Goal: Task Accomplishment & Management: Manage account settings

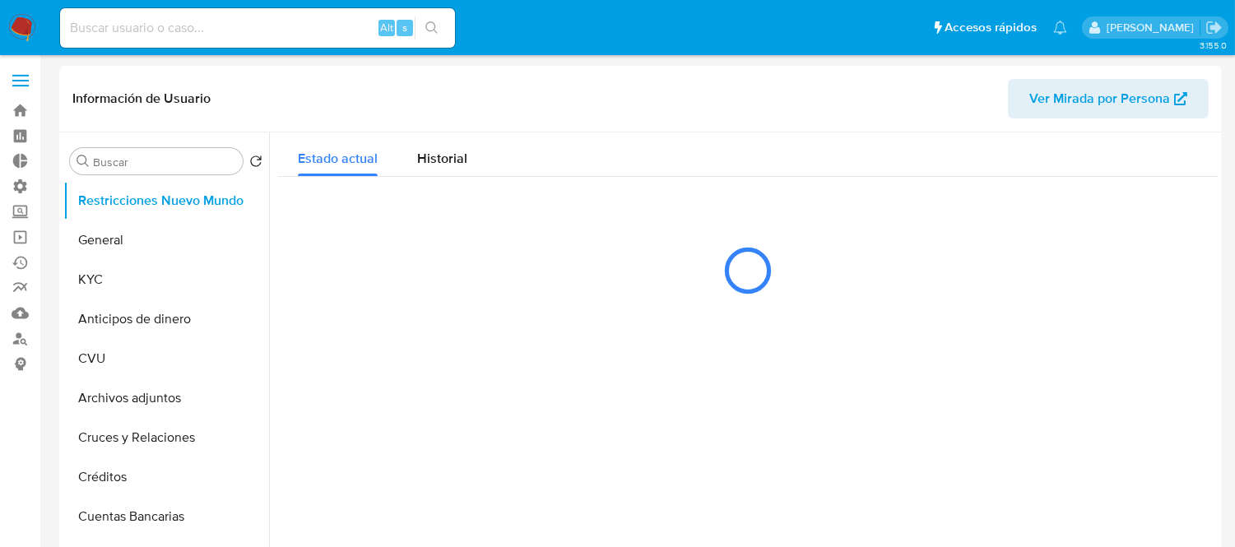
select select "10"
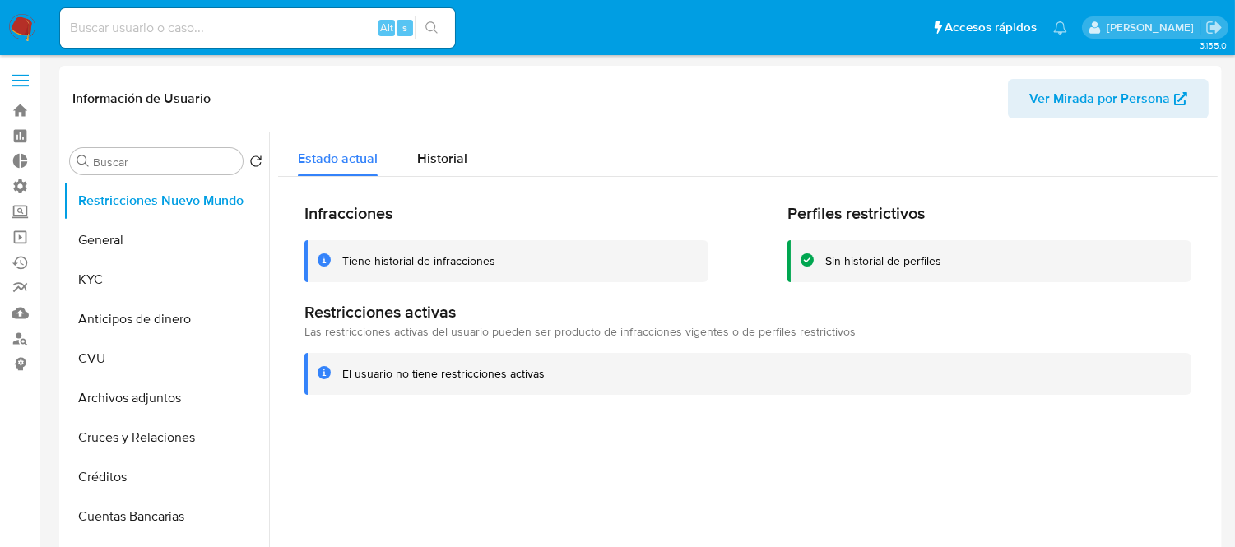
click at [208, 21] on input at bounding box center [257, 27] width 395 height 21
paste input "1173800169"
type input "1173800169"
select select "10"
click at [158, 31] on input "1173800169" at bounding box center [257, 27] width 395 height 21
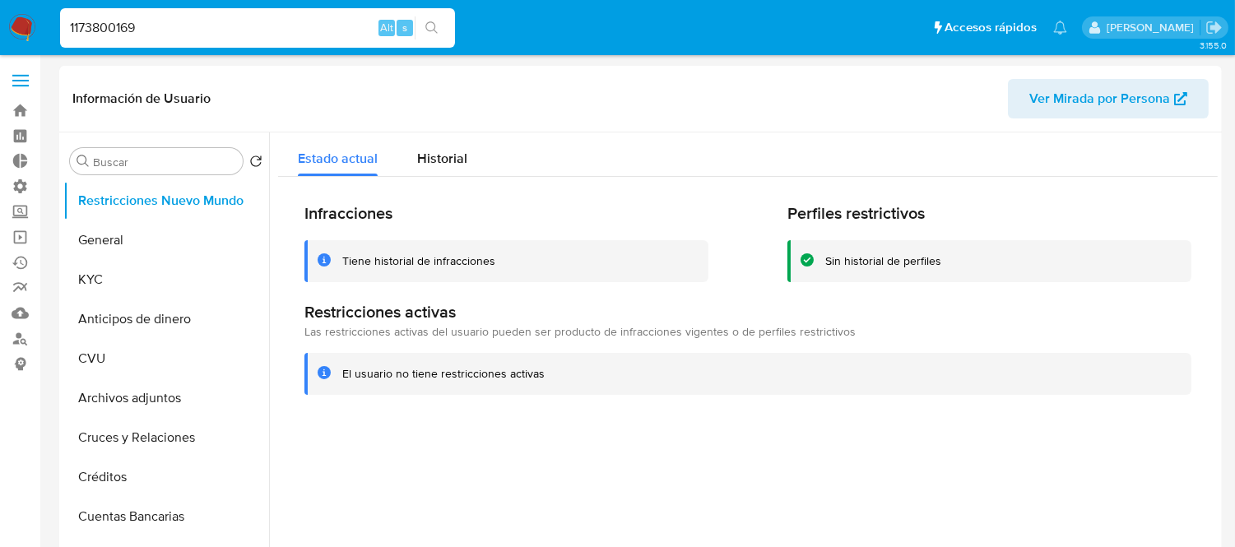
paste input "1173800169"
click at [158, 31] on input "11738001691173800169" at bounding box center [257, 27] width 395 height 21
paste input
type input "1173800169"
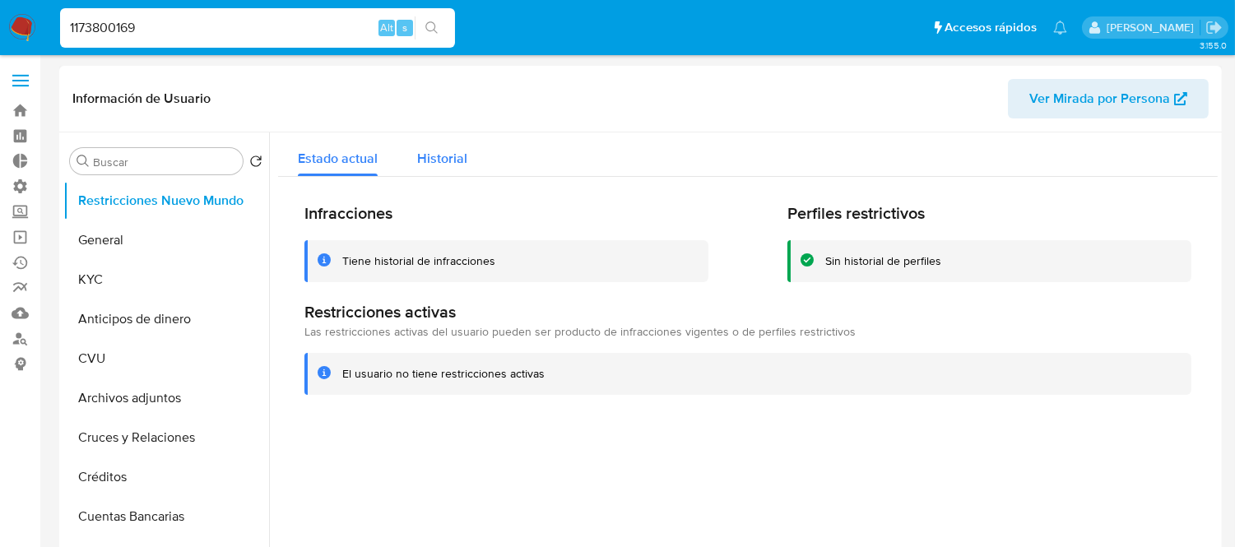
click at [461, 136] on div "Historial" at bounding box center [442, 154] width 50 height 44
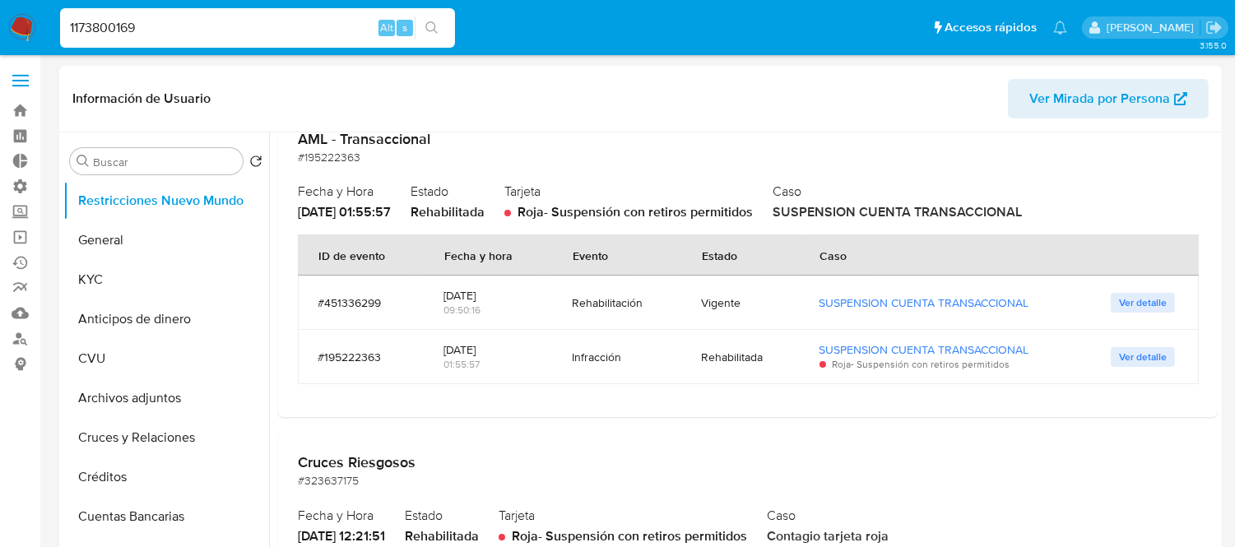
scroll to position [59, 0]
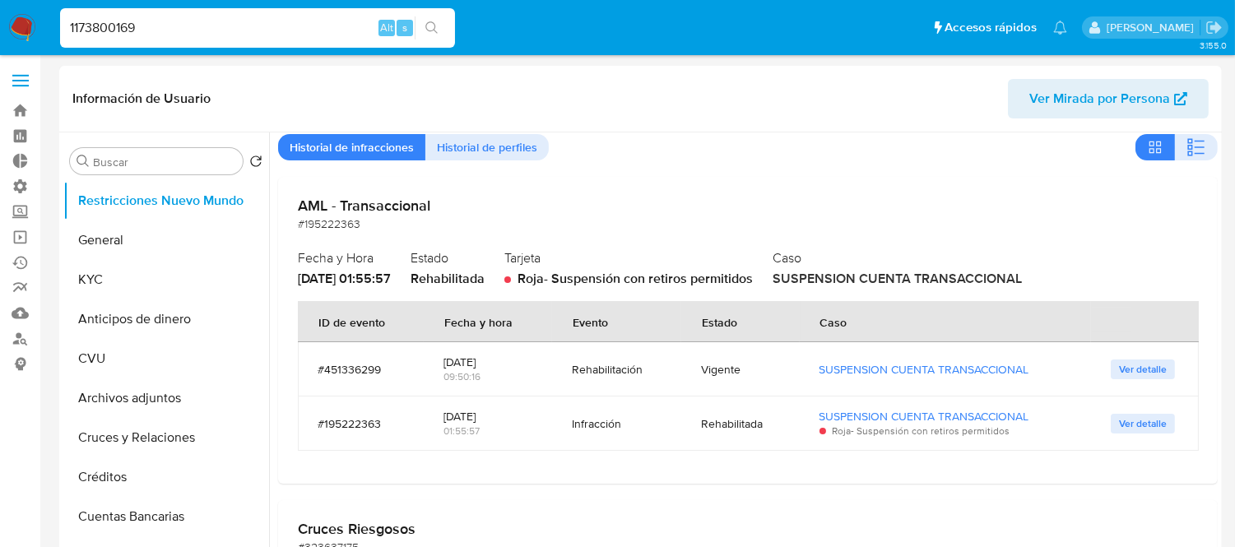
click at [19, 69] on label at bounding box center [20, 80] width 41 height 35
click at [0, 0] on input "checkbox" at bounding box center [0, 0] width 0 height 0
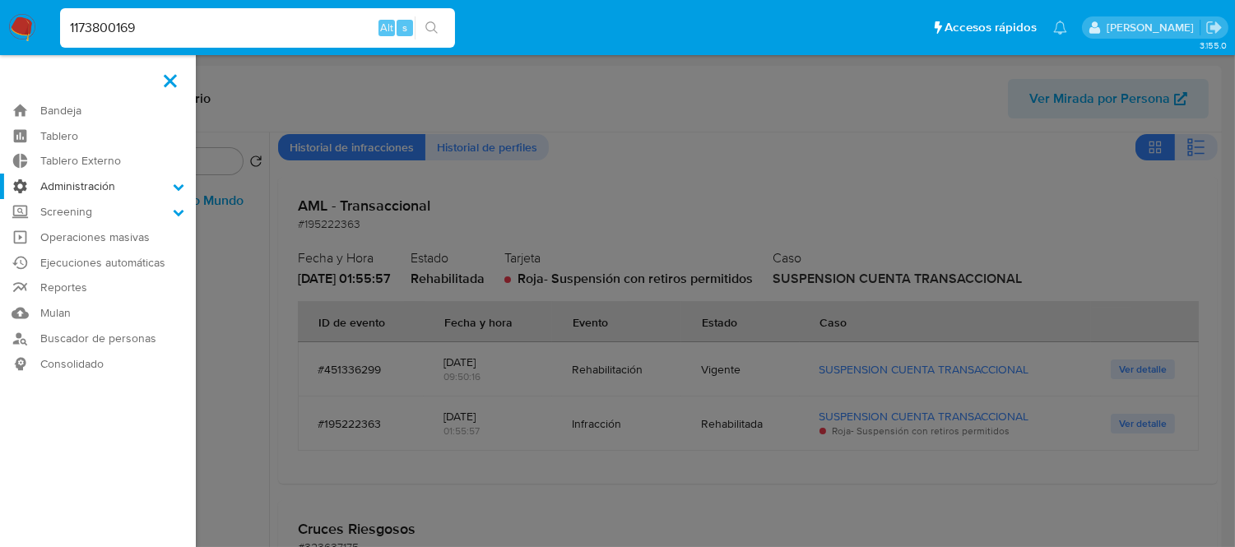
click at [59, 184] on label "Administración" at bounding box center [98, 186] width 196 height 25
click at [0, 0] on input "Administración" at bounding box center [0, 0] width 0 height 0
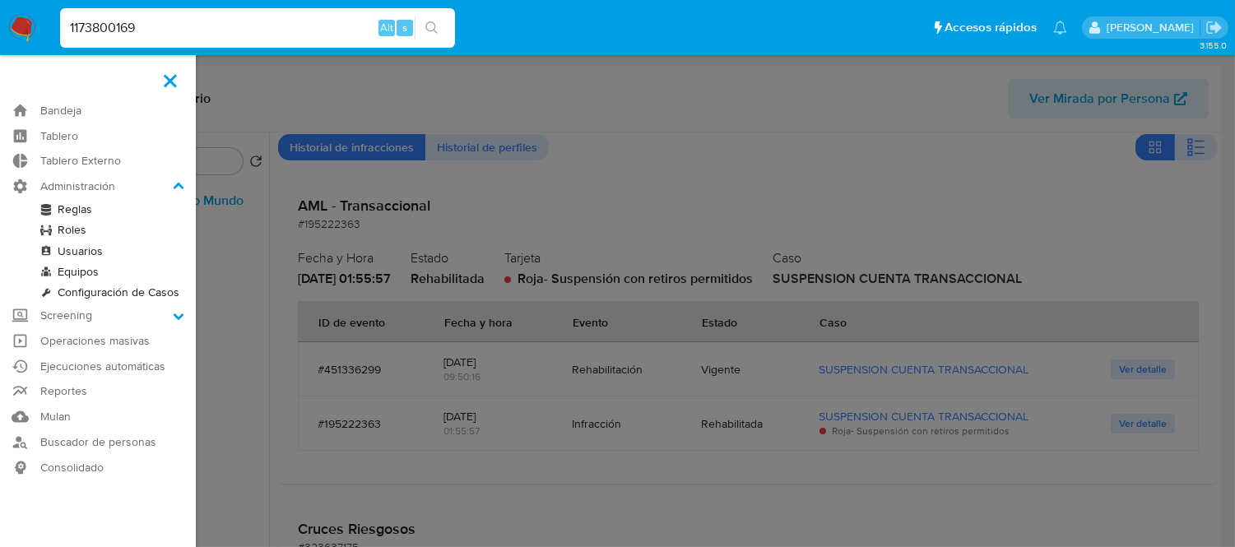
click at [70, 233] on link "Roles" at bounding box center [98, 230] width 196 height 21
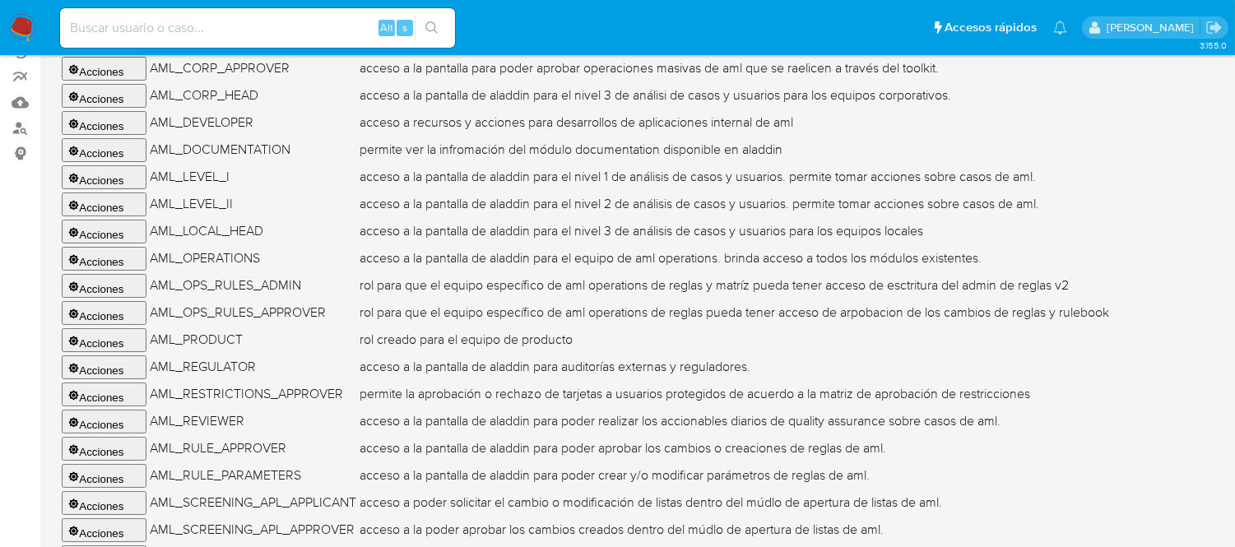
scroll to position [202, 0]
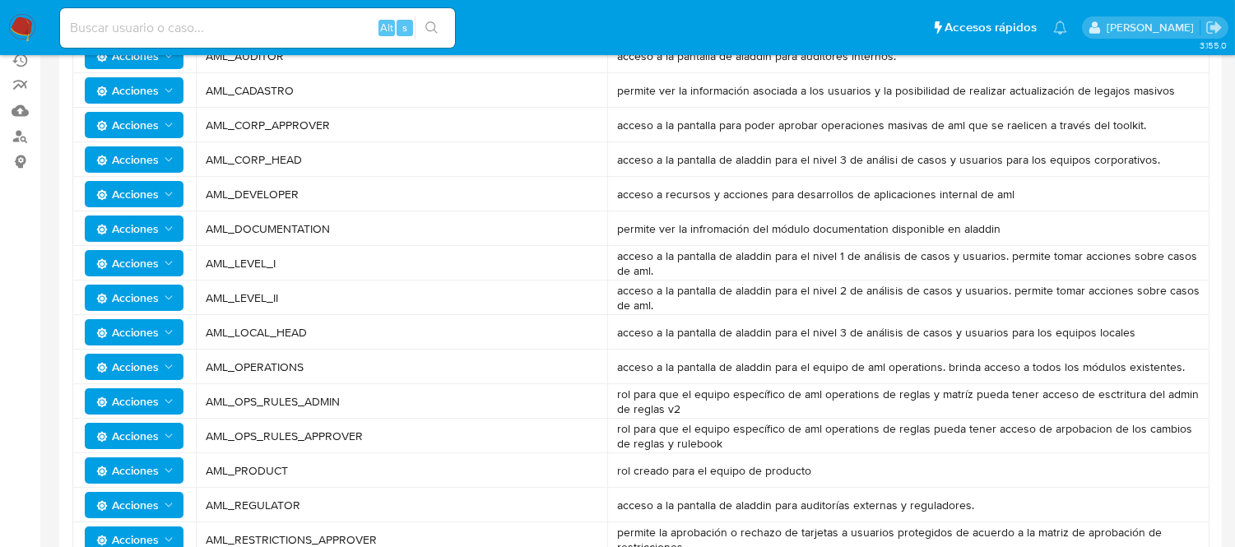
click at [646, 373] on td "acceso a la pantalla de aladdin para el equipo de aml operations. brinda acceso…" at bounding box center [908, 367] width 602 height 35
drag, startPoint x: 663, startPoint y: 362, endPoint x: 888, endPoint y: 363, distance: 225.4
click at [887, 363] on span "acceso a la pantalla de aladdin para el equipo de aml operations. brinda acceso…" at bounding box center [908, 366] width 582 height 15
click at [888, 363] on span "acceso a la pantalla de aladdin para el equipo de aml operations. brinda acceso…" at bounding box center [908, 366] width 582 height 15
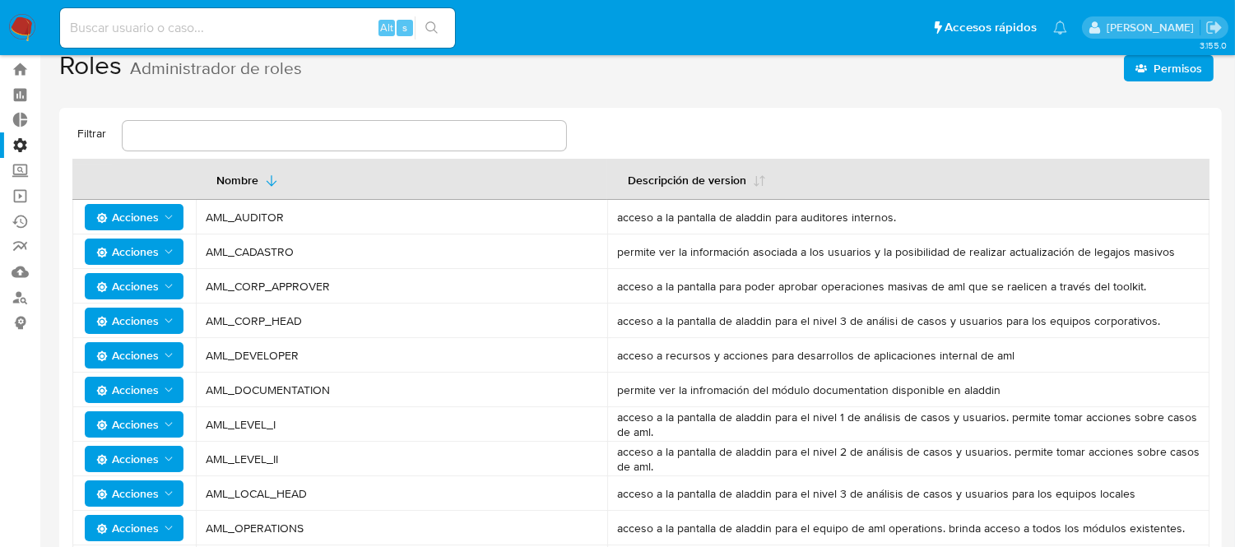
scroll to position [20, 0]
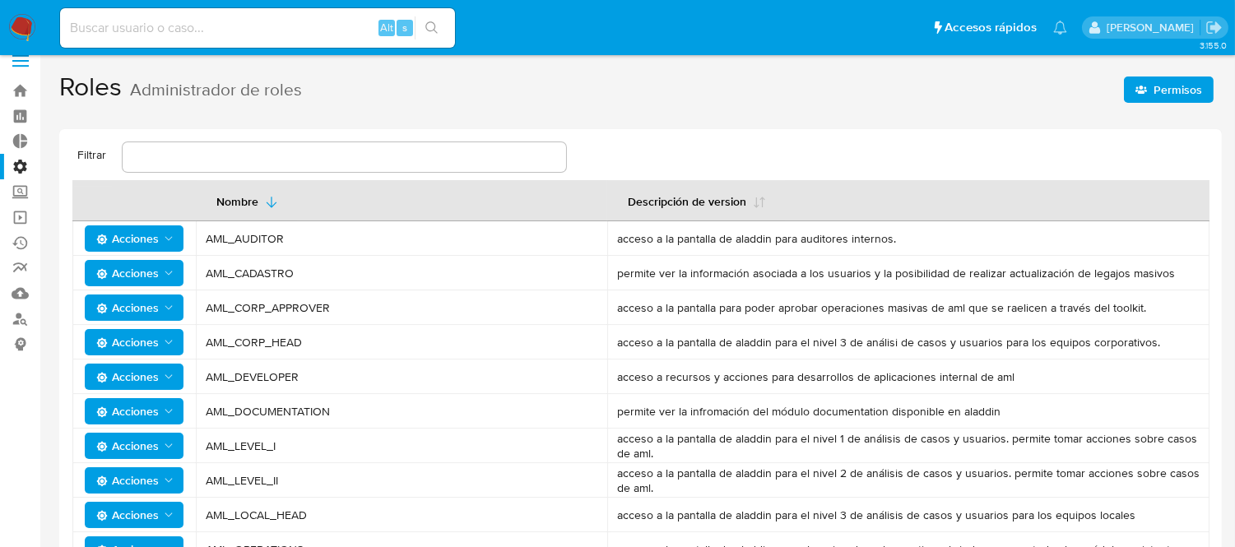
click at [17, 168] on label "Administración" at bounding box center [98, 166] width 196 height 25
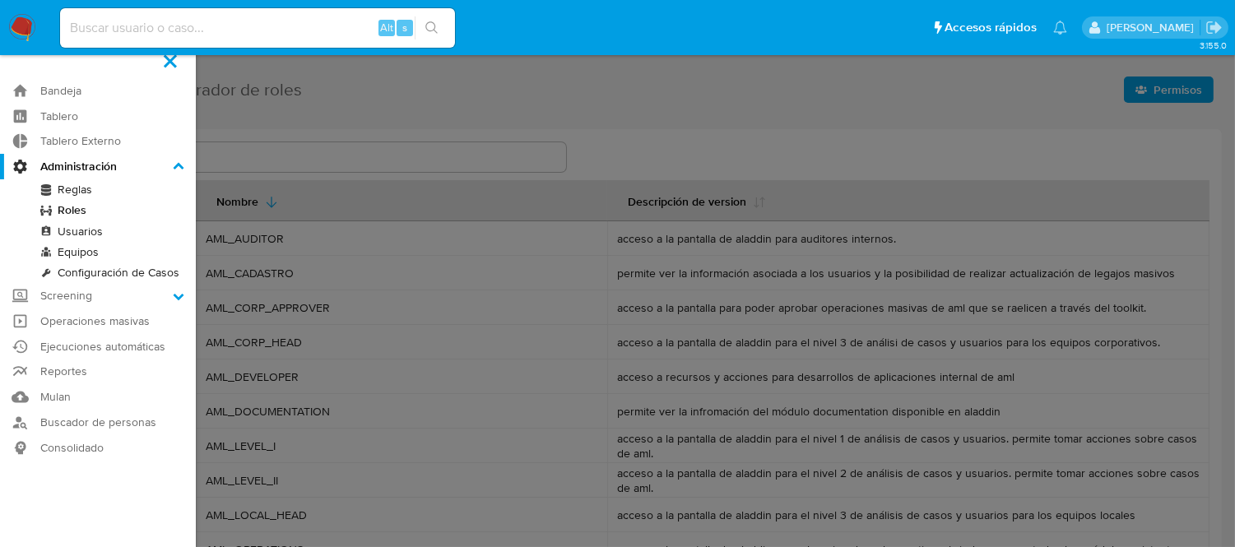
click at [0, 0] on input "Administración" at bounding box center [0, 0] width 0 height 0
click at [91, 234] on link "Usuarios" at bounding box center [98, 231] width 196 height 21
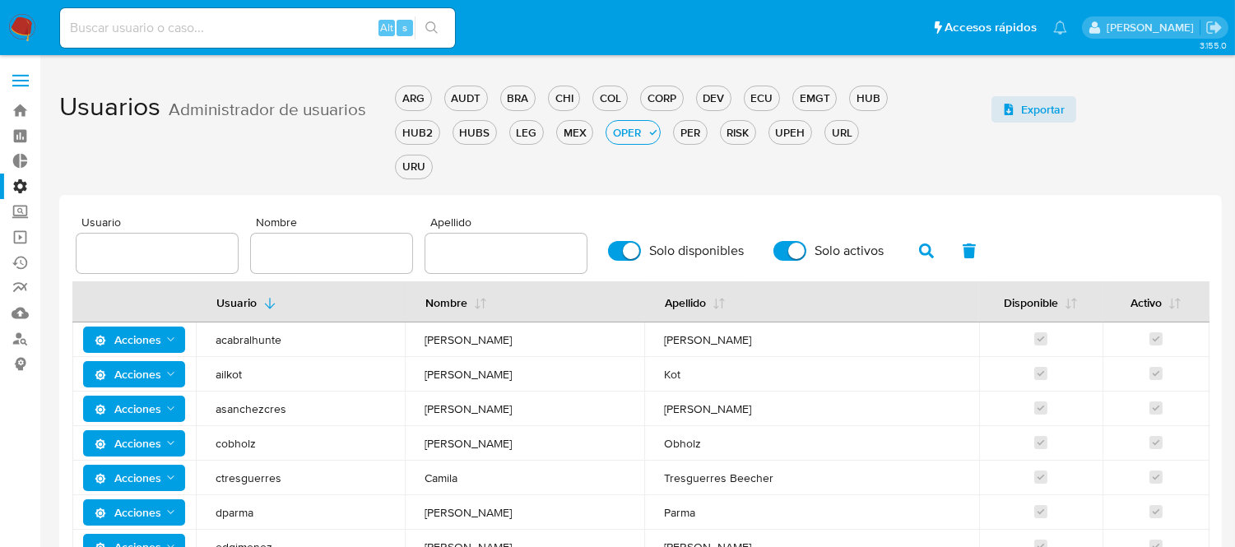
click at [340, 250] on input "text" at bounding box center [331, 253] width 161 height 21
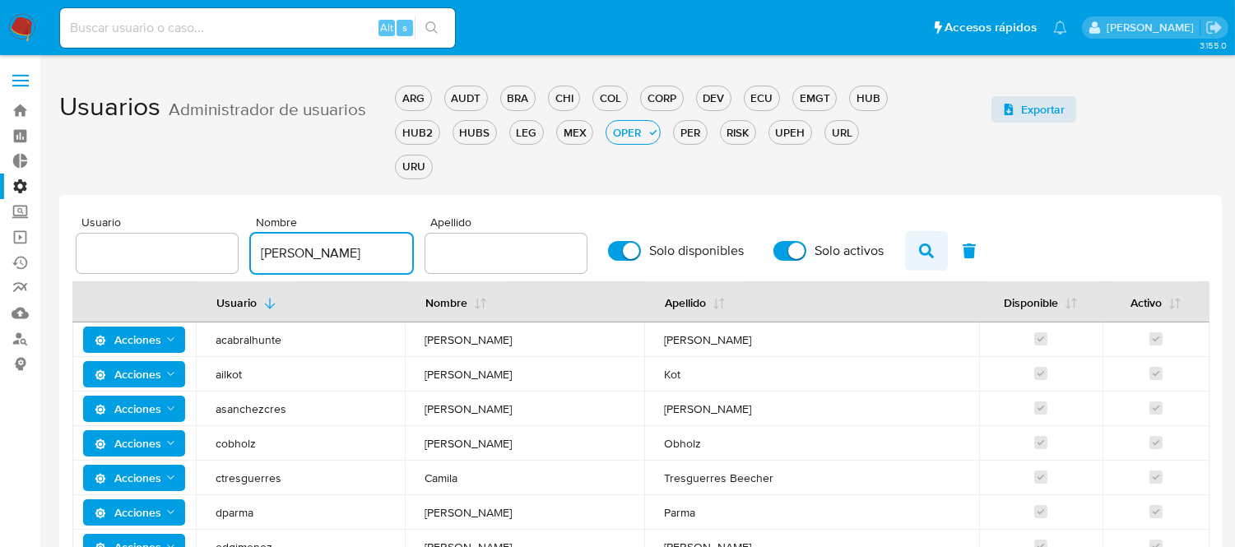
type input "[PERSON_NAME]"
click at [919, 251] on icon "button" at bounding box center [926, 250] width 15 height 15
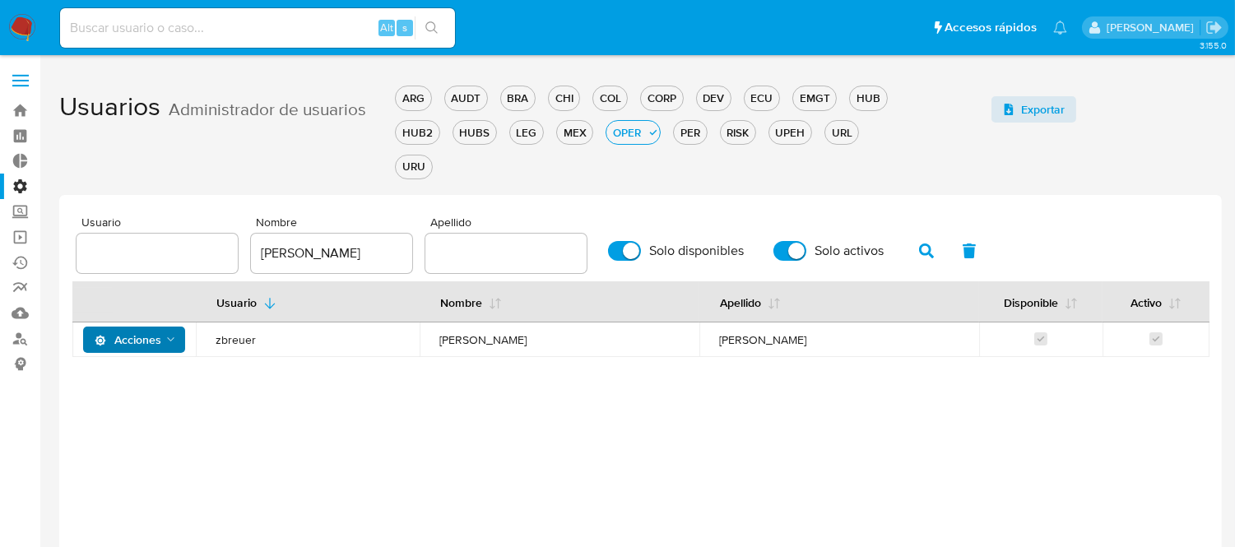
click at [165, 344] on span "Acciones" at bounding box center [136, 339] width 83 height 23
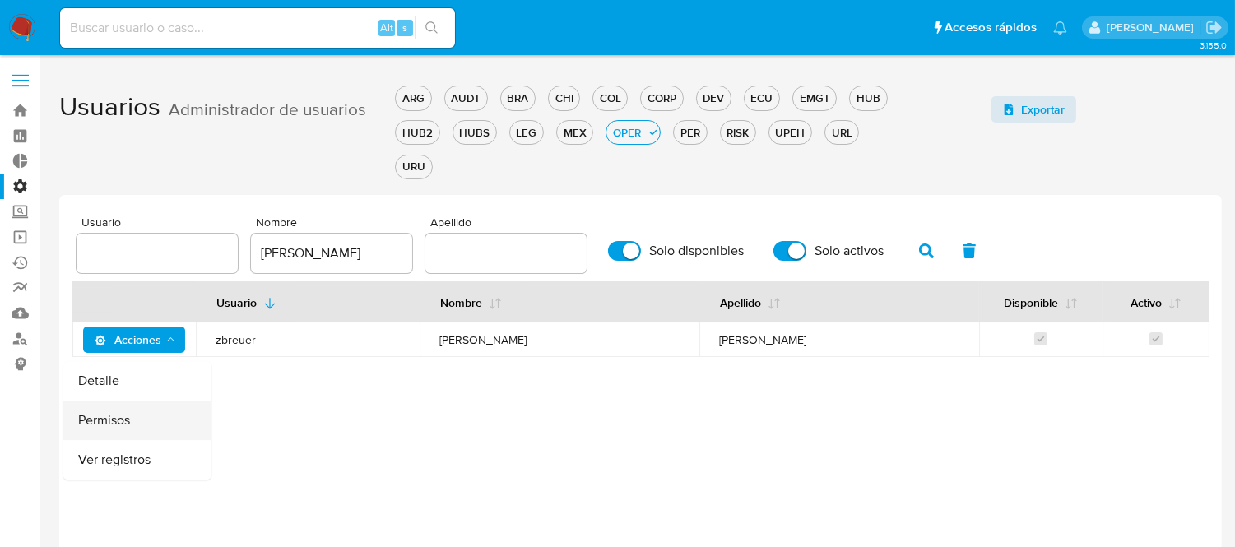
click at [142, 410] on button "Permisos" at bounding box center [137, 420] width 148 height 39
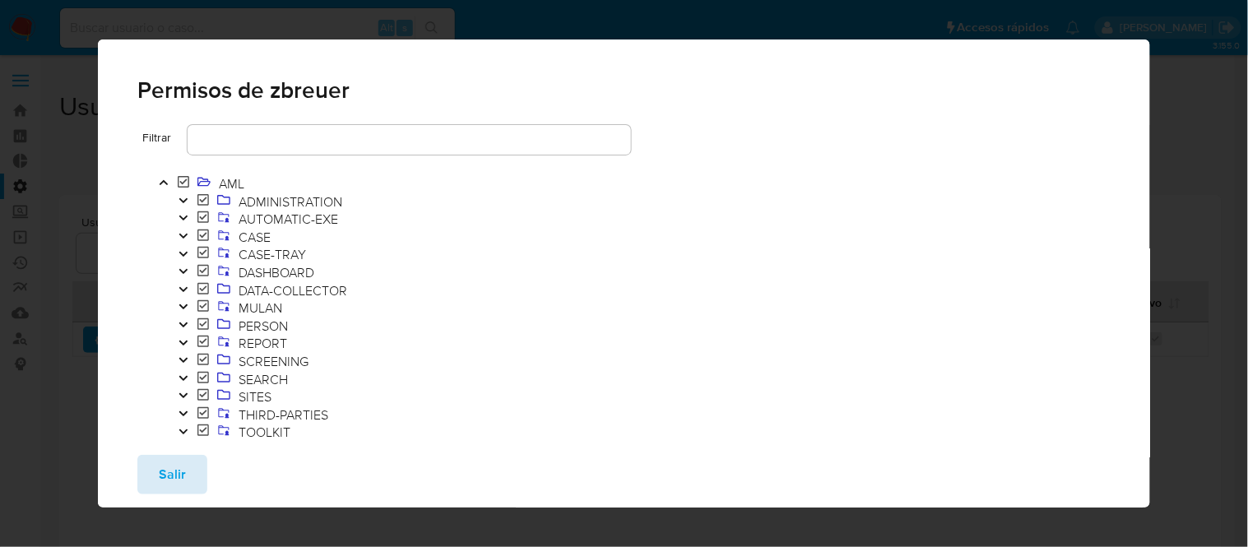
click at [185, 480] on button "Salir" at bounding box center [172, 474] width 70 height 39
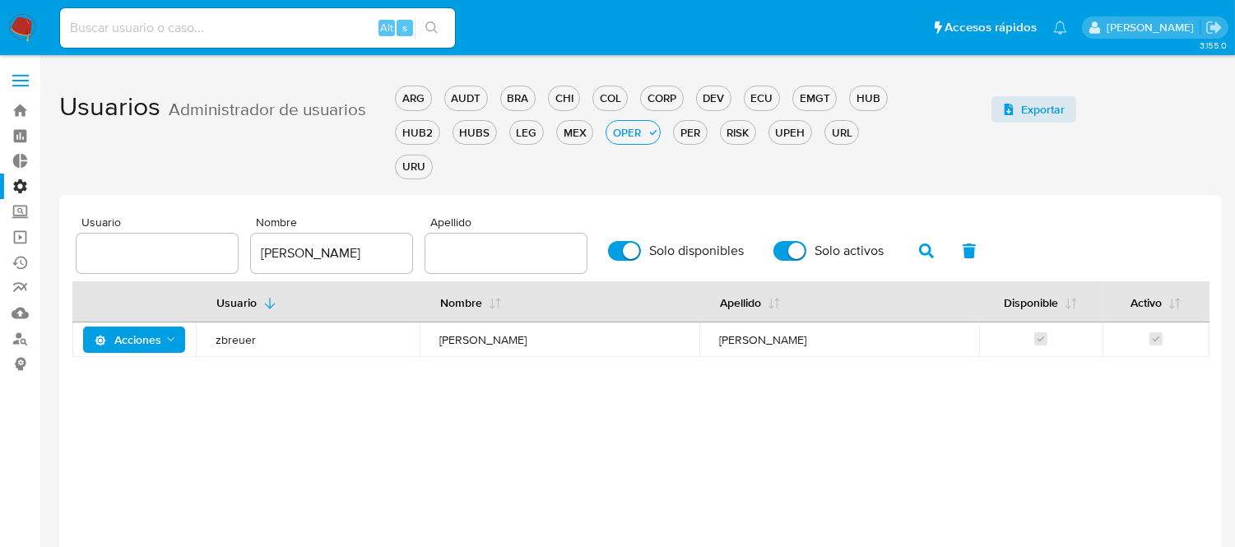
click at [141, 344] on span "Acciones" at bounding box center [128, 340] width 67 height 26
click at [554, 440] on div "Usuario Nombre Apellido Disponible Activo Acciones zbreuer Zoe Breuer" at bounding box center [640, 404] width 1136 height 247
click at [97, 335] on icon "Acciones" at bounding box center [101, 341] width 12 height 12
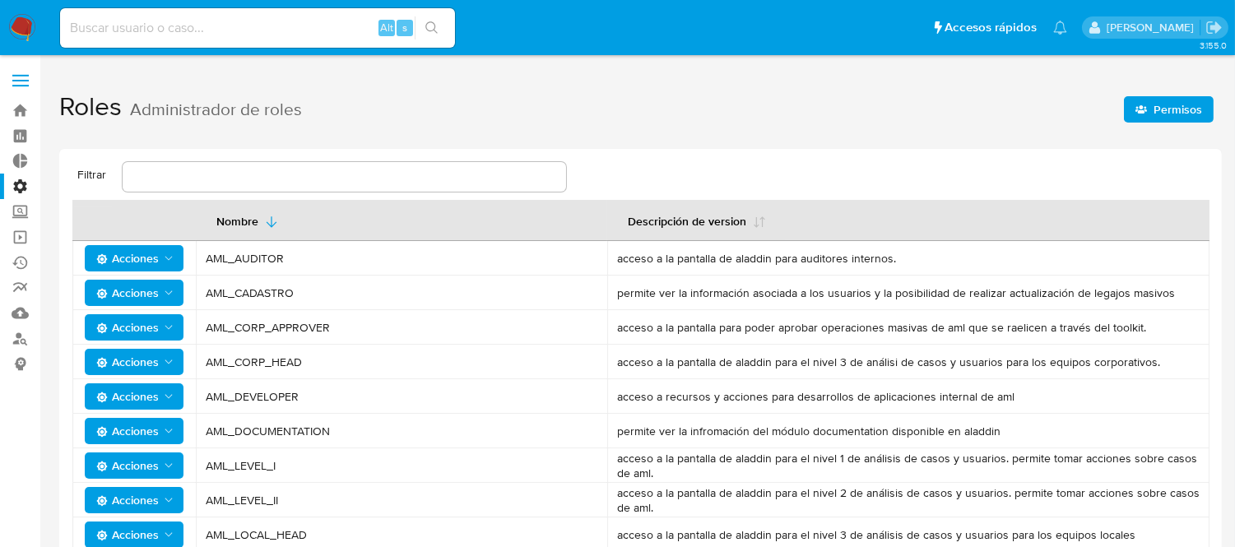
click at [288, 168] on input "text" at bounding box center [344, 176] width 443 height 21
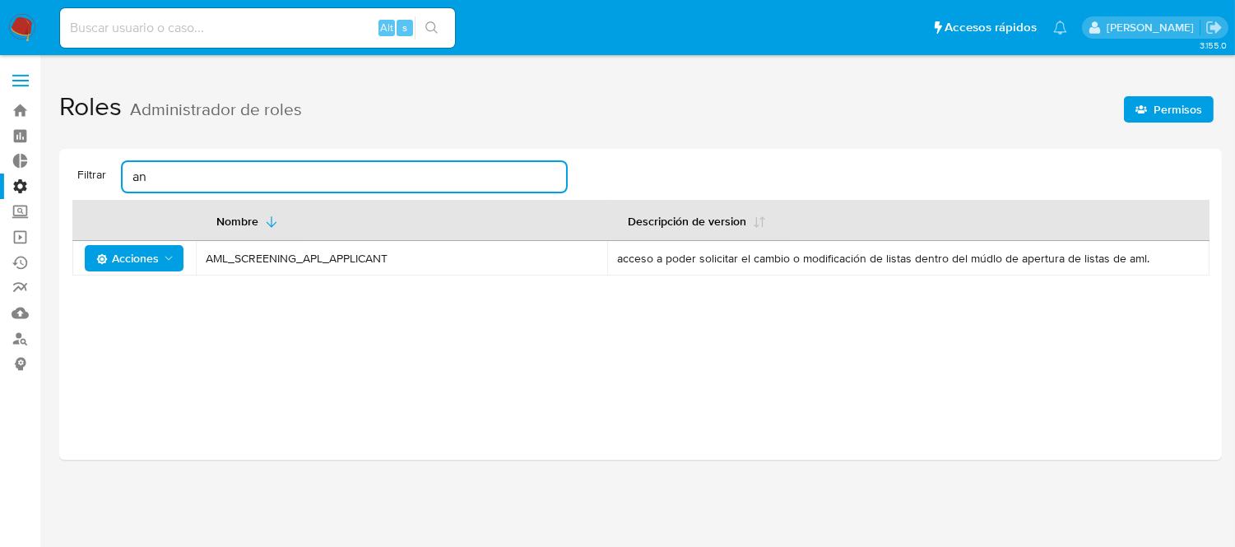
type input "a"
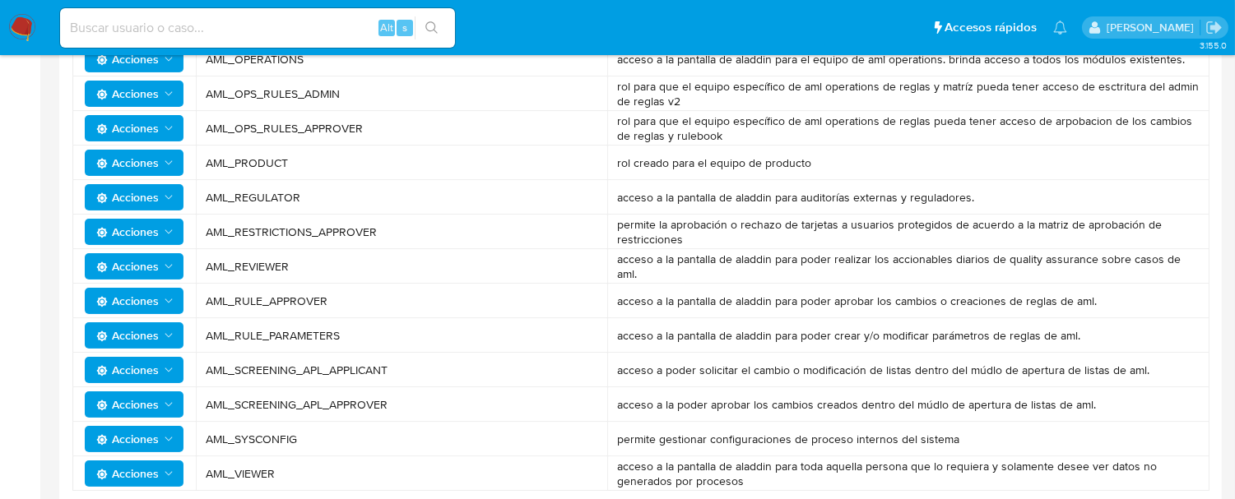
scroll to position [524, 0]
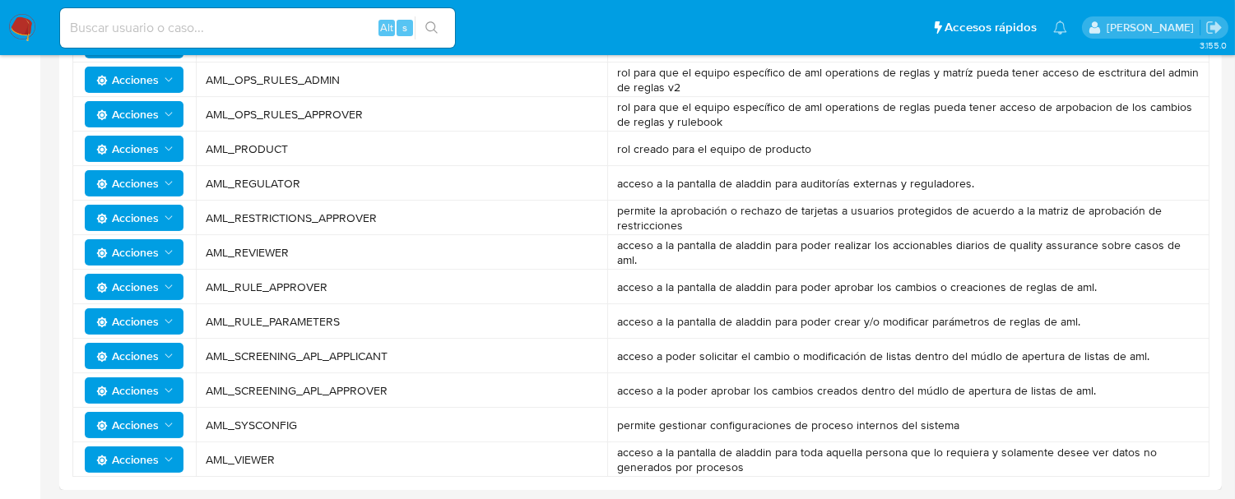
drag, startPoint x: 434, startPoint y: 225, endPoint x: 260, endPoint y: 207, distance: 175.2
click at [260, 207] on td "AML_RESTRICTIONS_APPROVER" at bounding box center [401, 218] width 411 height 35
click at [364, 220] on span "AML_RESTRICTIONS_APPROVER" at bounding box center [402, 218] width 392 height 15
click at [677, 215] on span "permite la aprobación o rechazo de tarjetas a usuarios protegidos de acuerdo a …" at bounding box center [908, 218] width 582 height 30
drag, startPoint x: 677, startPoint y: 215, endPoint x: 648, endPoint y: 206, distance: 29.9
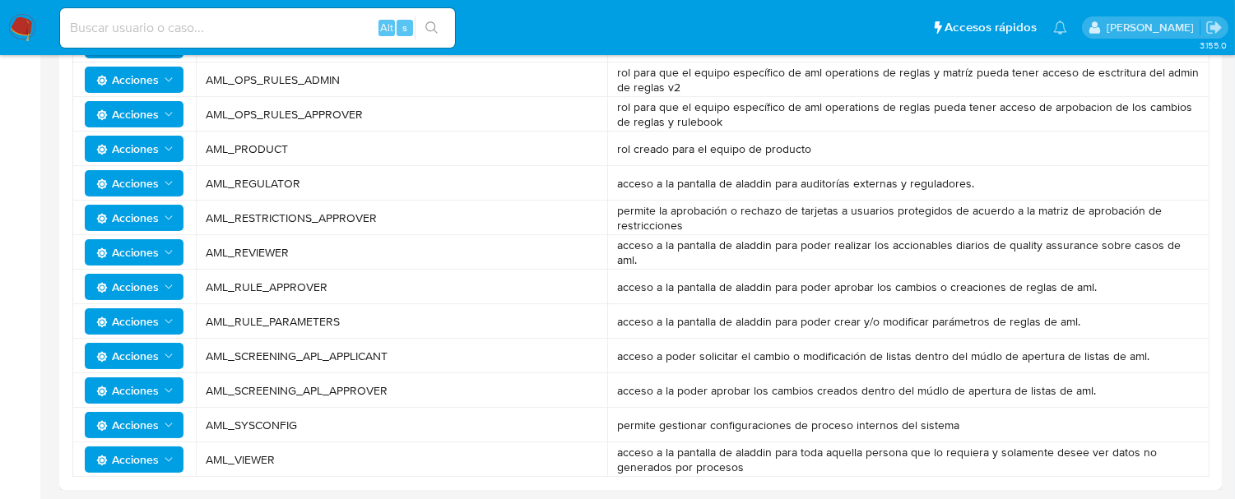
click at [648, 206] on span "permite la aprobación o rechazo de tarjetas a usuarios protegidos de acuerdo a …" at bounding box center [908, 218] width 582 height 30
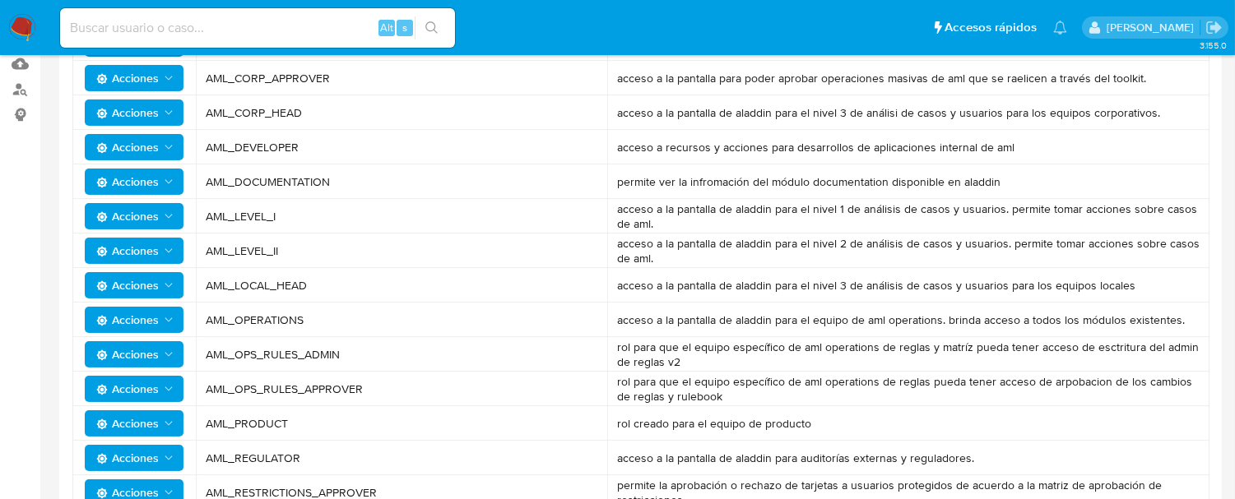
scroll to position [0, 0]
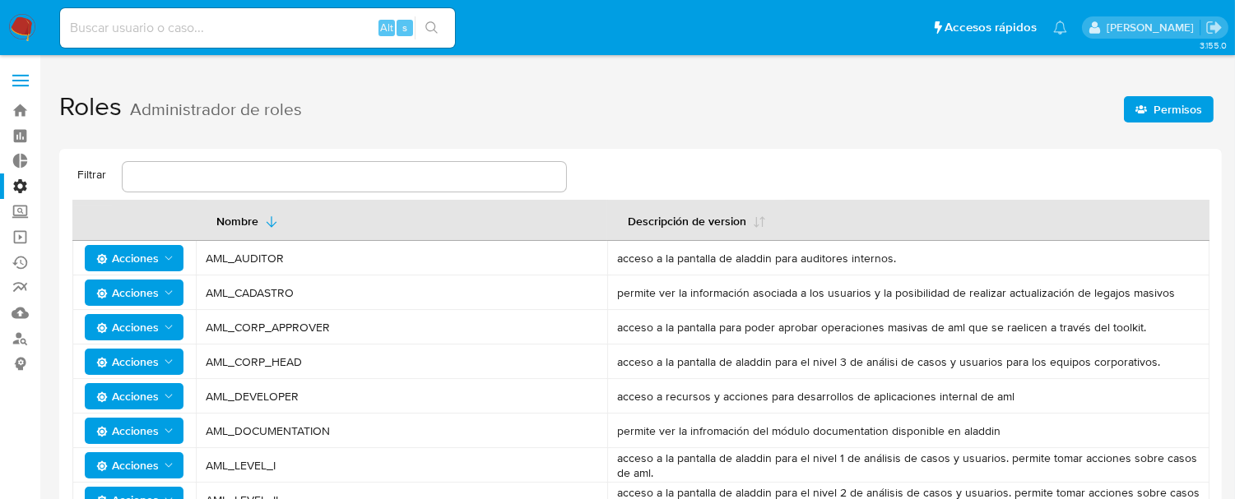
click at [20, 86] on label at bounding box center [20, 80] width 41 height 35
click at [28, 77] on label at bounding box center [20, 80] width 41 height 35
click at [0, 0] on input "checkbox" at bounding box center [0, 0] width 0 height 0
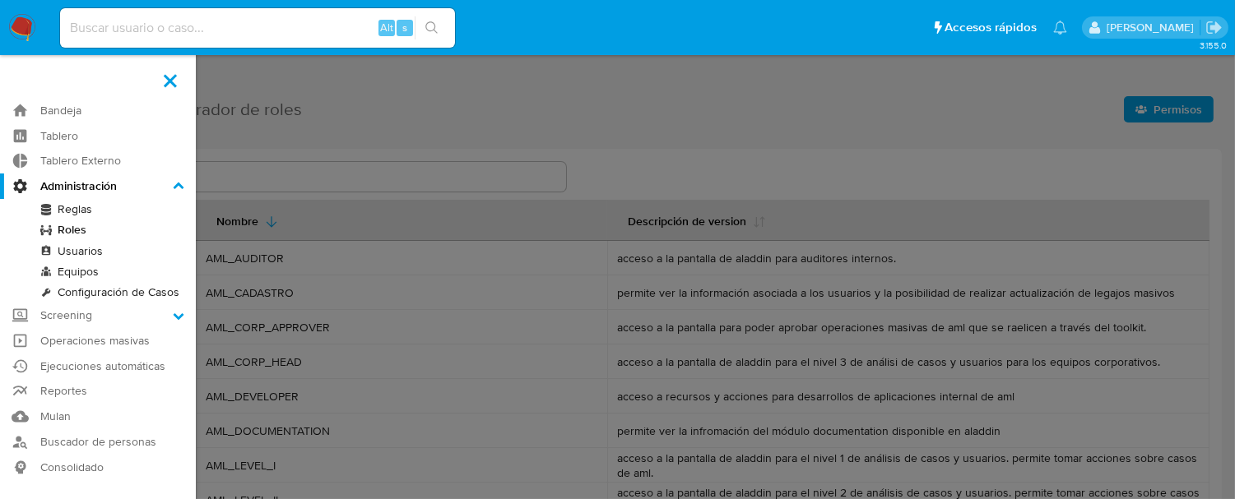
click at [72, 251] on link "Usuarios" at bounding box center [98, 251] width 196 height 21
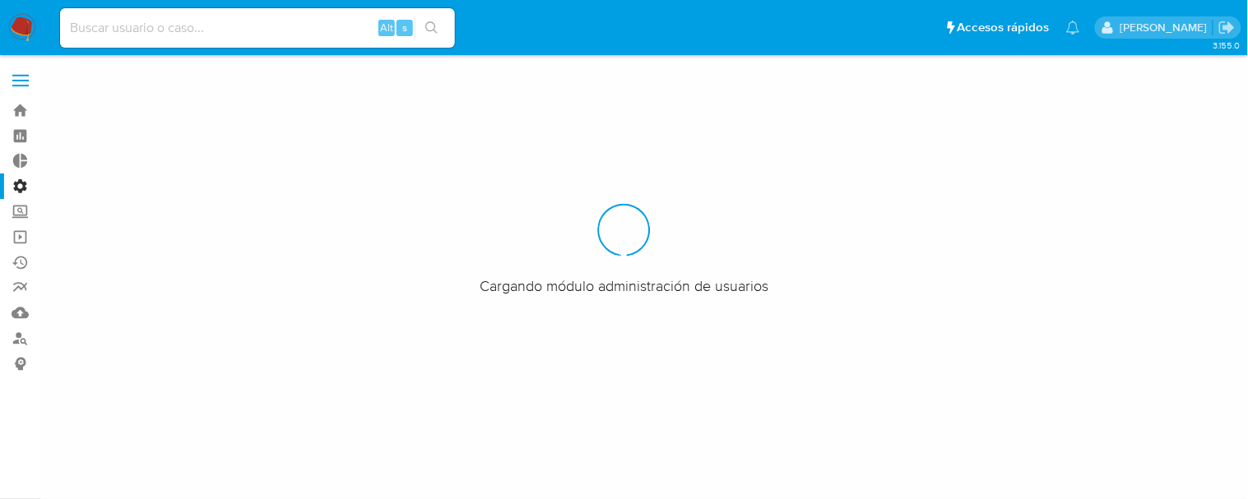
drag, startPoint x: 0, startPoint y: 0, endPoint x: 645, endPoint y: 48, distance: 646.6
click at [645, 48] on nav "Pausado Ver notificaciones Alt s Accesos rápidos Presiona las siguientes teclas…" at bounding box center [624, 27] width 1248 height 55
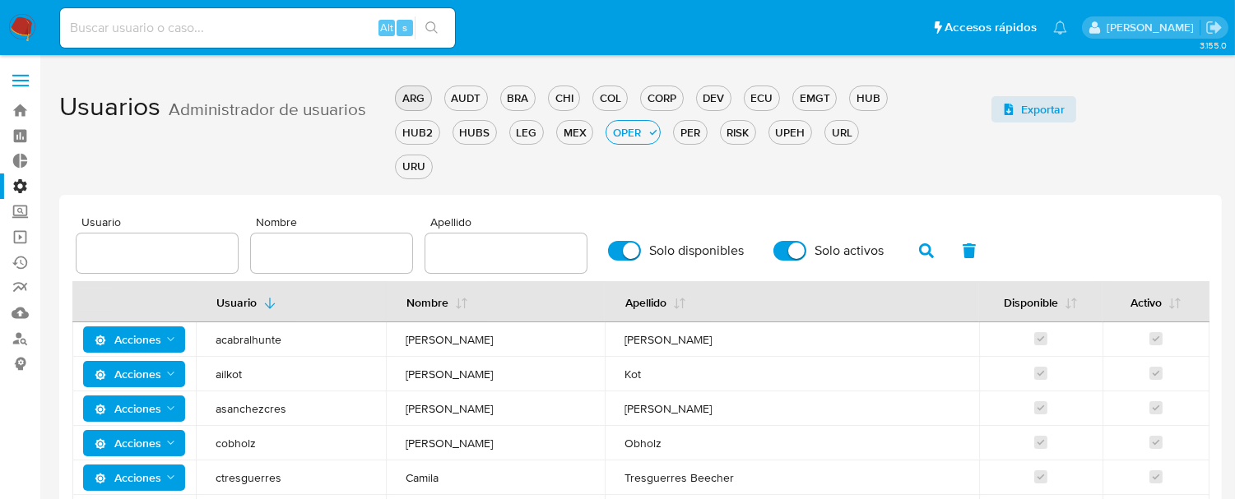
click at [415, 91] on div "ARG" at bounding box center [413, 98] width 35 height 16
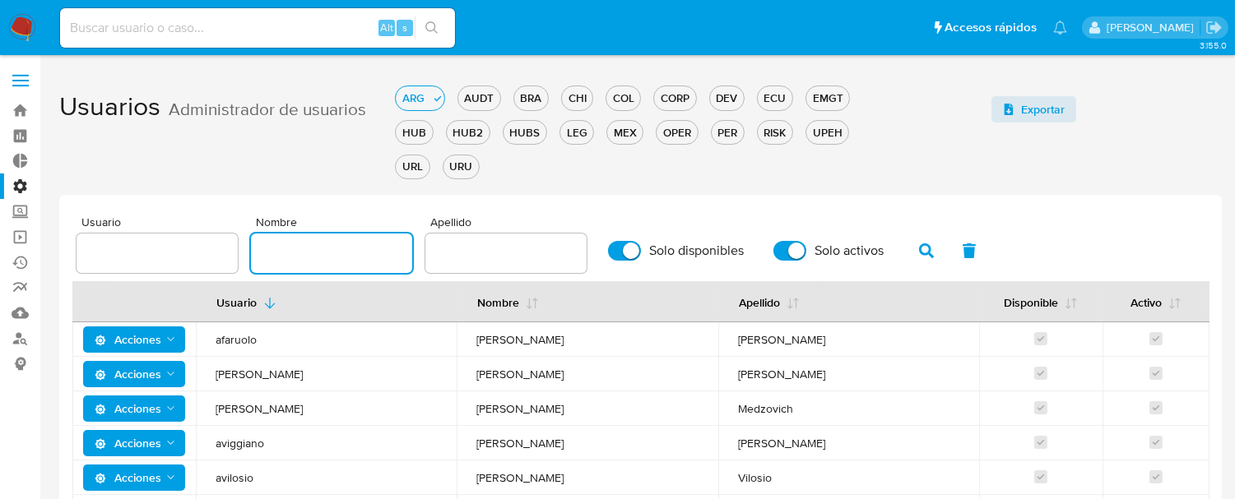
click at [368, 248] on input "text" at bounding box center [331, 253] width 161 height 21
type input "LUDMI"
click at [920, 253] on span "button" at bounding box center [926, 251] width 15 height 28
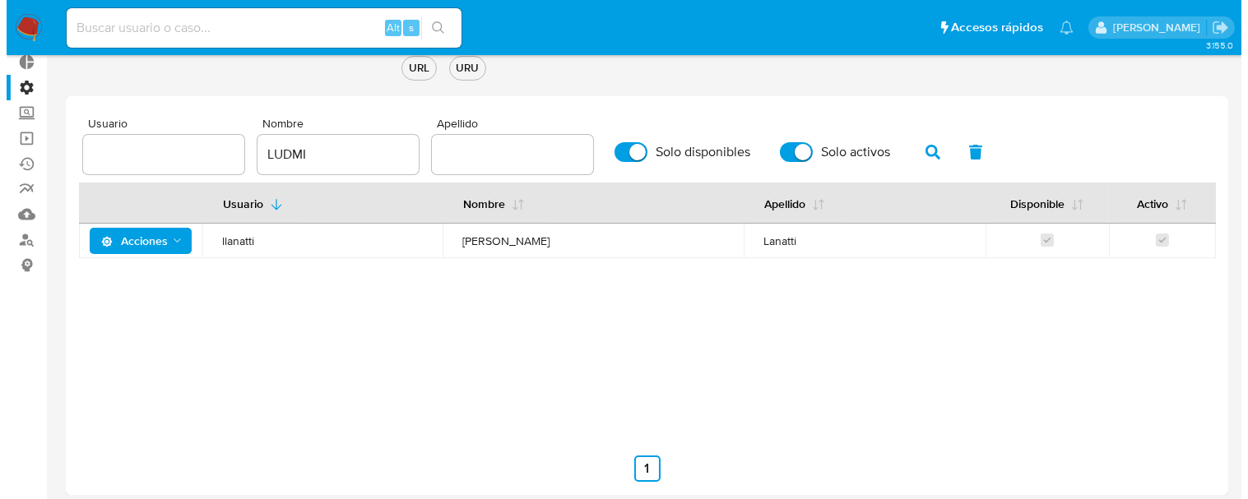
scroll to position [100, 0]
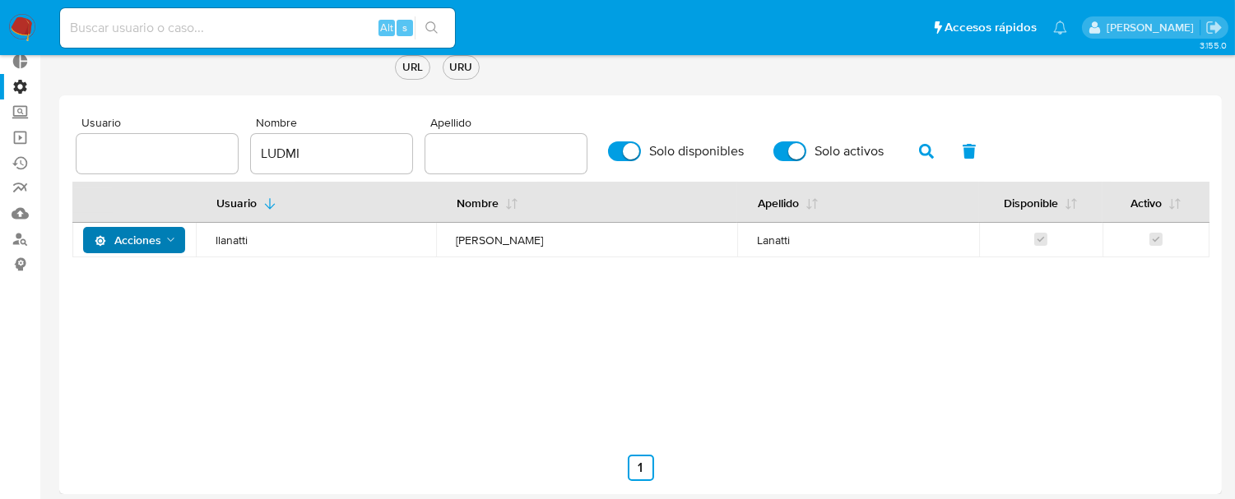
click at [155, 235] on span "Acciones" at bounding box center [128, 240] width 67 height 26
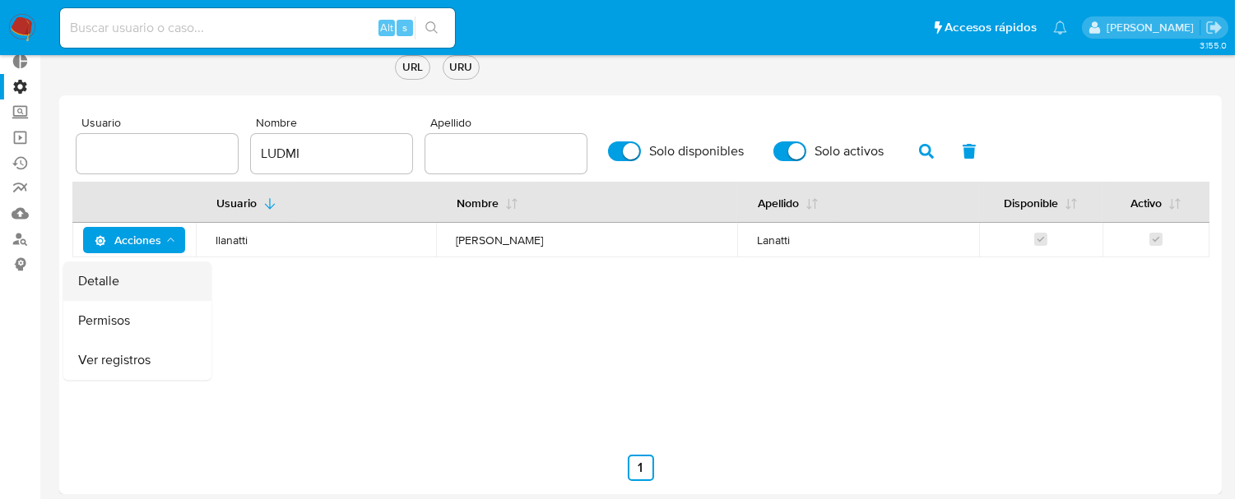
click at [140, 271] on button "Detalle" at bounding box center [137, 281] width 148 height 39
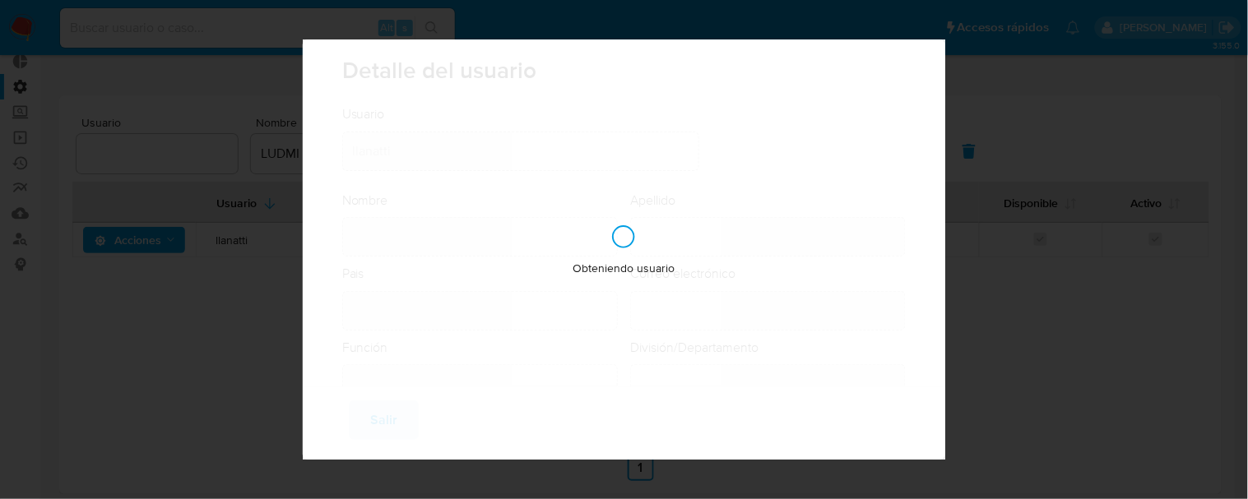
type input "Ludmila"
type input "Lanatti"
type input "Argentina"
type input "ludmila.lanatti@mercadolibre.com"
type input "Gerente (80001635)"
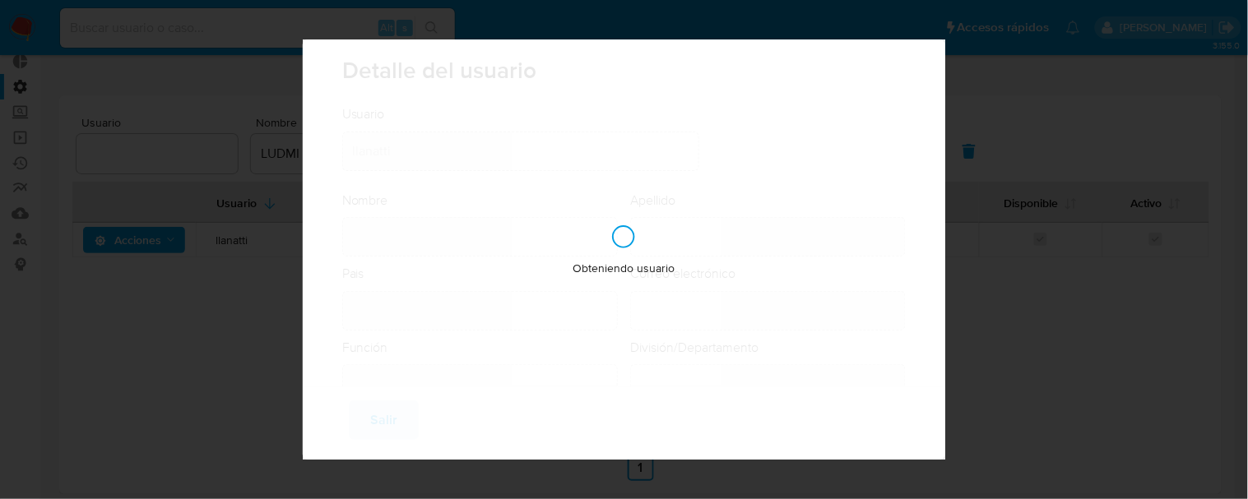
type input "Risk & Compliance AML Countries"
checkbox input "true"
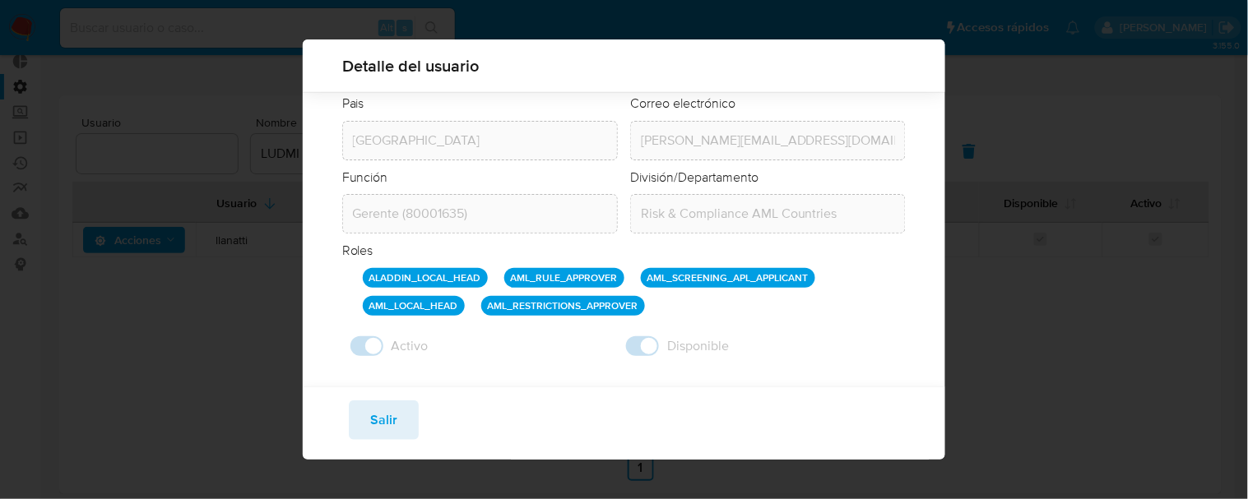
scroll to position [170, 0]
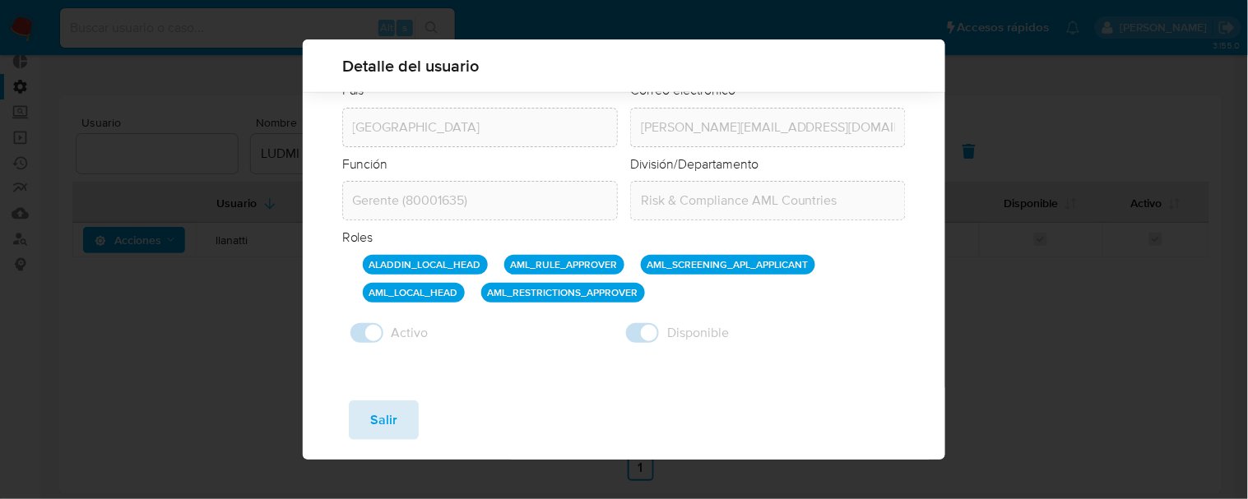
click at [400, 419] on button "Salir" at bounding box center [384, 420] width 70 height 39
checkbox input "false"
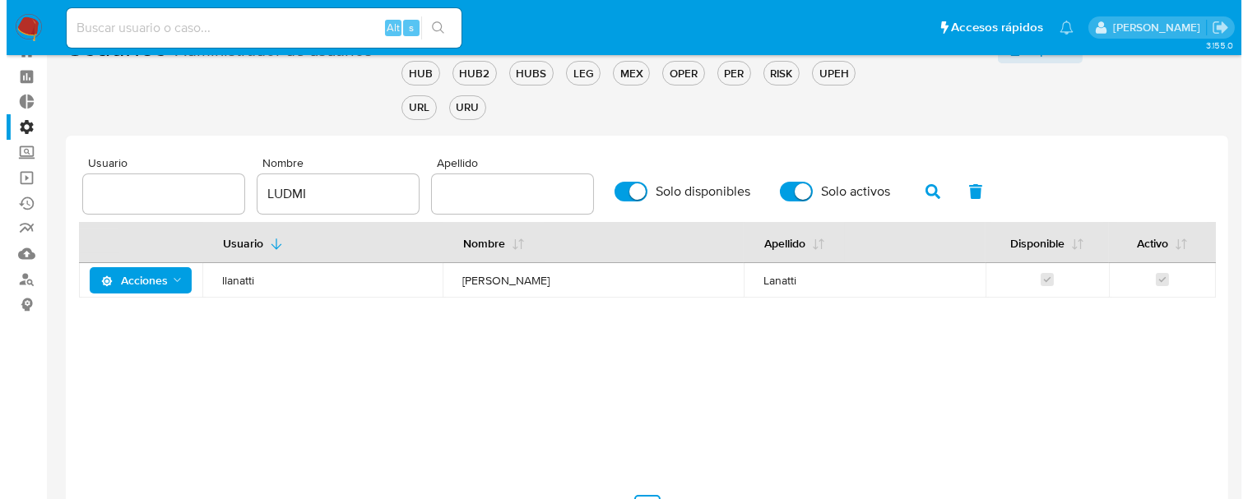
scroll to position [0, 0]
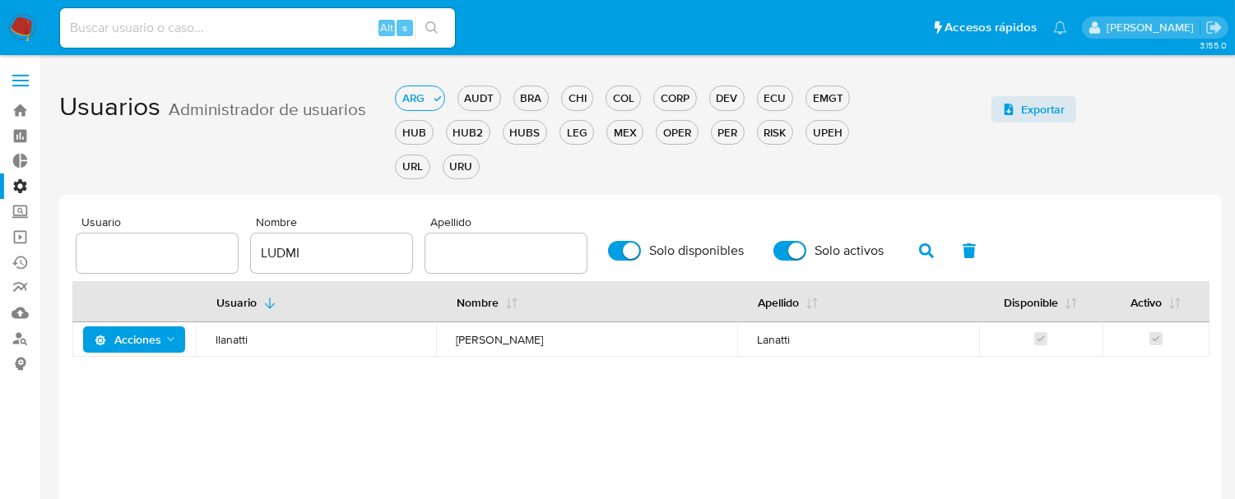
click at [291, 250] on input "LUDMI" at bounding box center [331, 253] width 161 height 21
click at [526, 92] on div "BRA" at bounding box center [531, 98] width 34 height 16
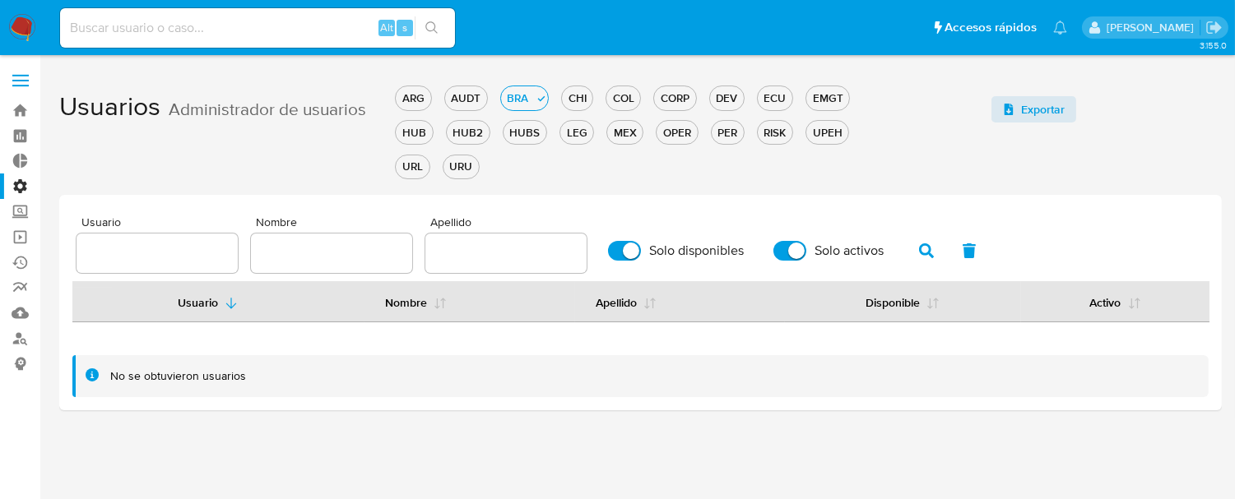
click at [286, 257] on input "text" at bounding box center [331, 253] width 161 height 21
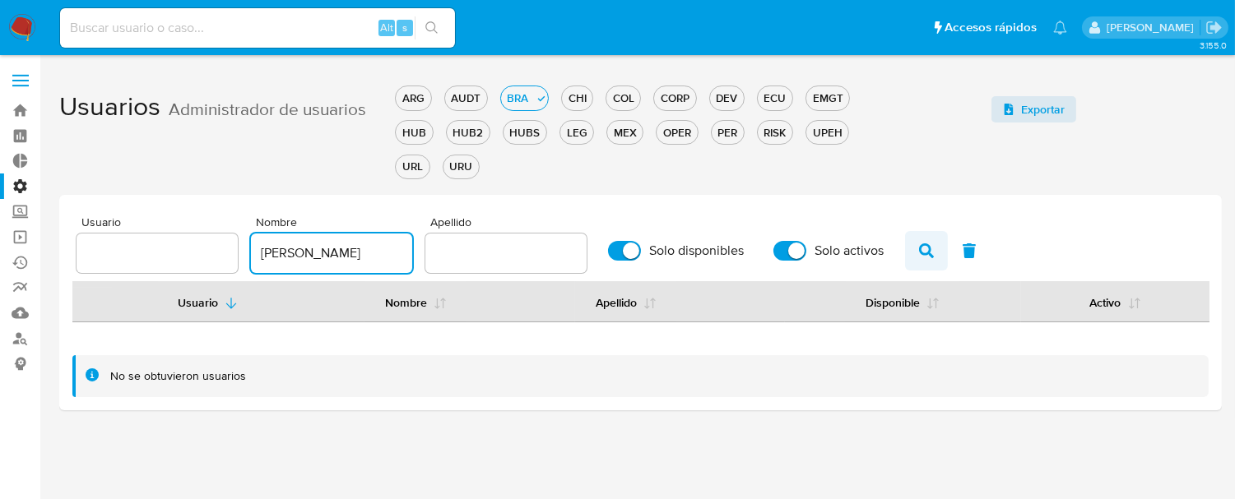
type input "alexandra"
click at [923, 249] on icon "button" at bounding box center [926, 250] width 15 height 15
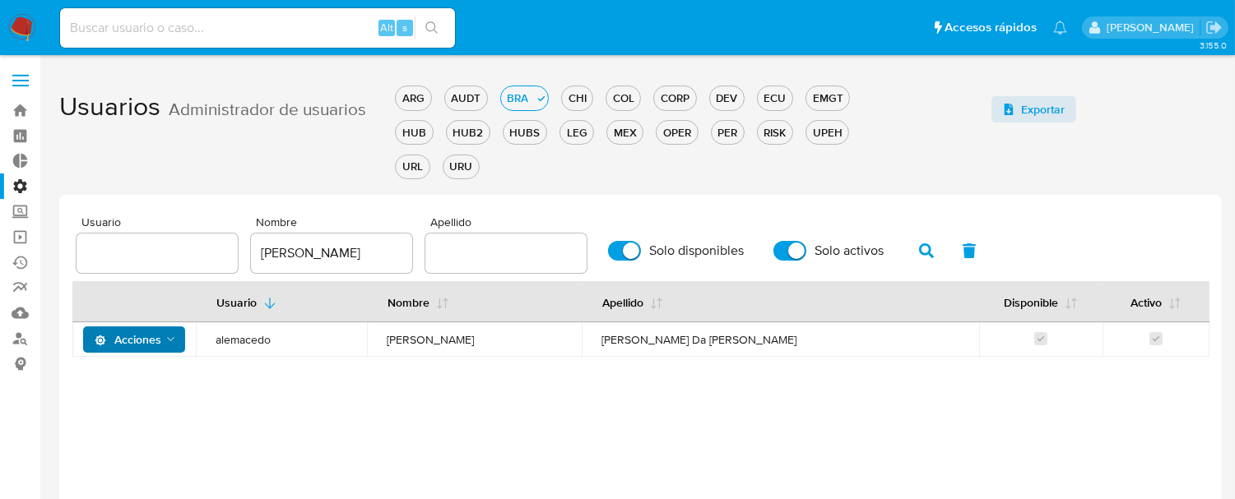
click at [173, 338] on polygon "Acciones" at bounding box center [170, 340] width 7 height 4
click at [142, 371] on button "Detalle" at bounding box center [137, 380] width 148 height 39
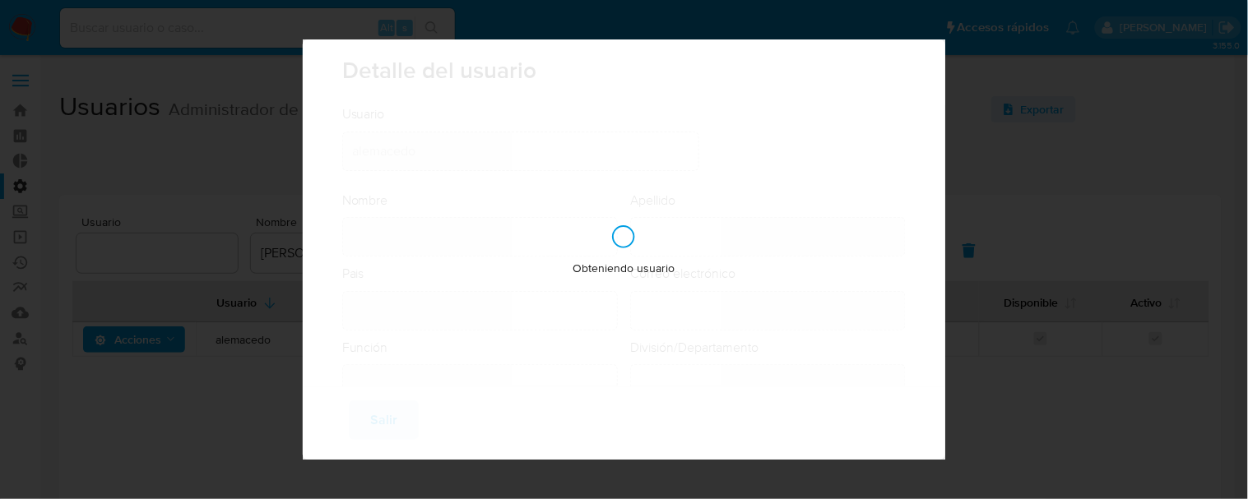
type input "Alexandra"
type input "Macedo Da Silva"
type input "Brazil"
type input "alexandra.macedo@mercadolivre.com"
type input "Analista Senior (80001642)"
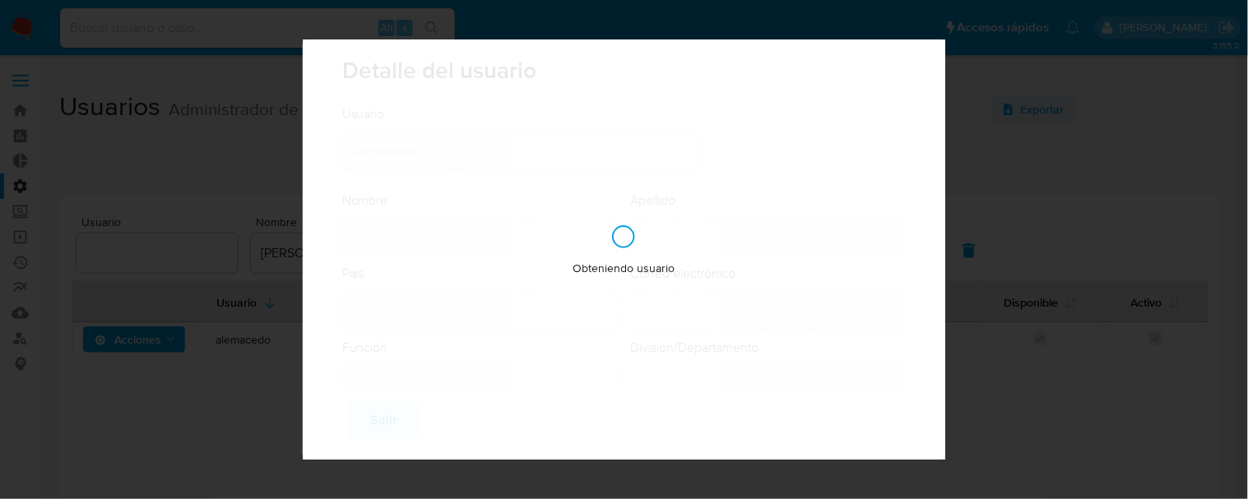
type input "Risk & Compliance AML Countries"
checkbox input "true"
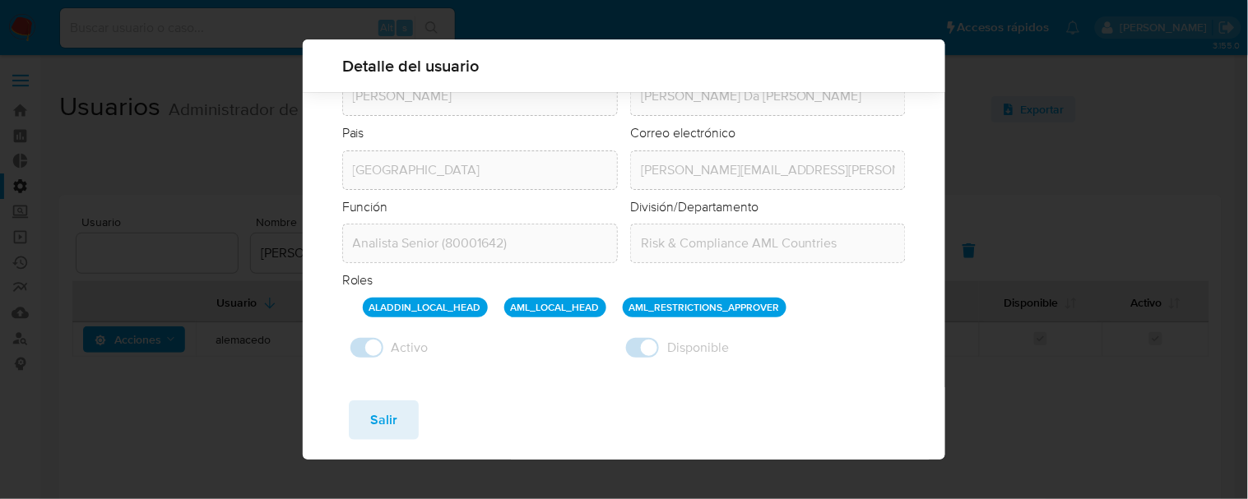
scroll to position [142, 0]
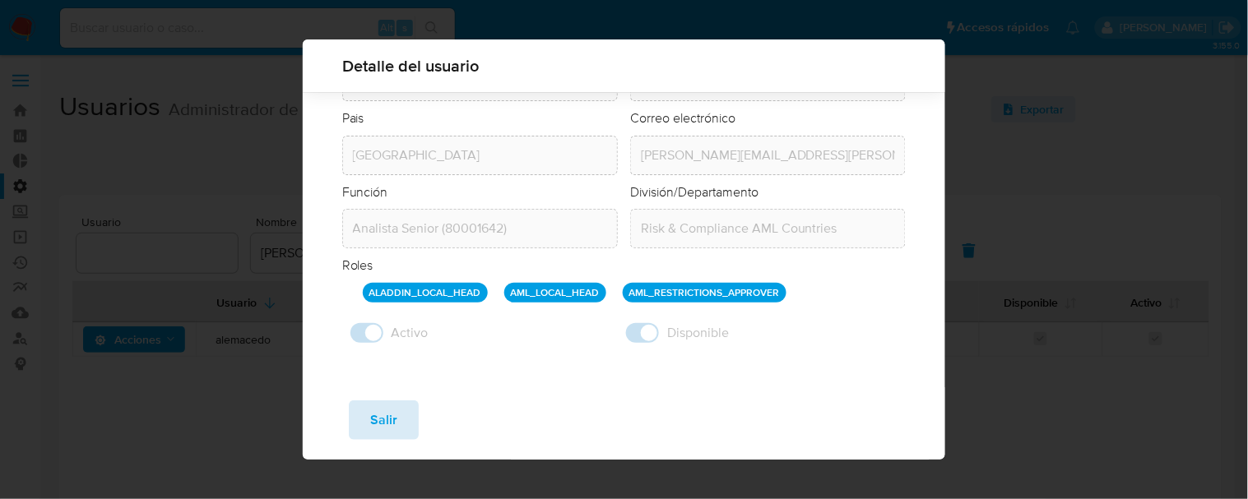
click at [382, 415] on span "Salir" at bounding box center [383, 420] width 27 height 36
checkbox input "false"
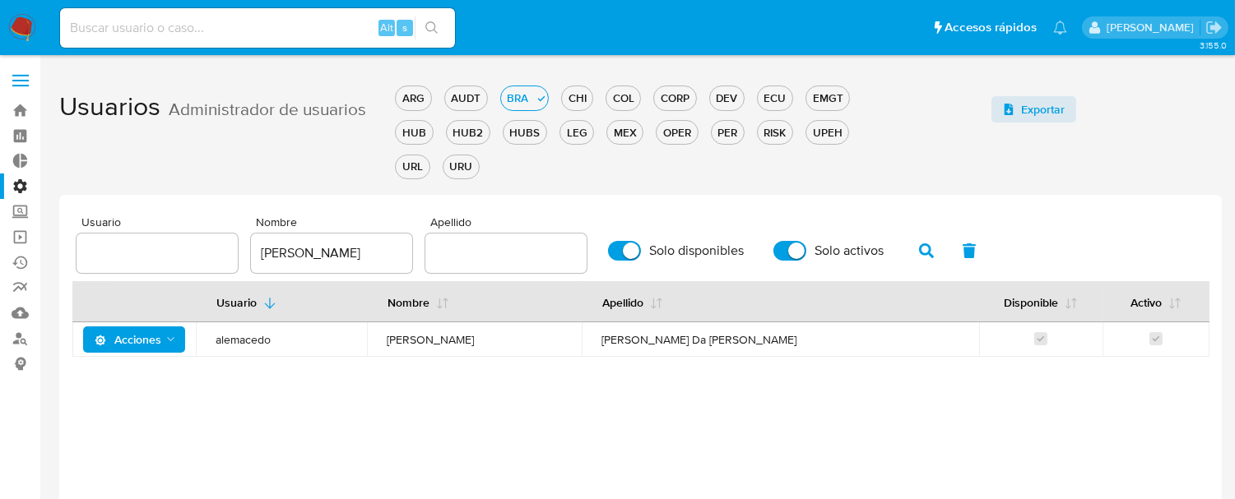
click at [158, 339] on span "Acciones" at bounding box center [128, 340] width 67 height 26
click at [129, 384] on button "Detalle" at bounding box center [137, 380] width 148 height 39
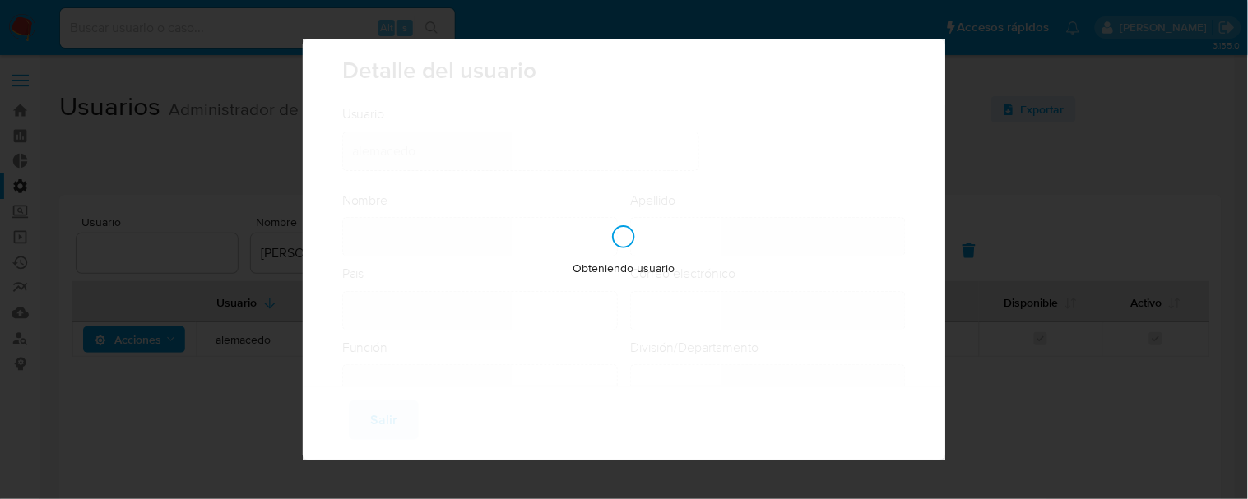
type input "Alexandra"
type input "Macedo Da Silva"
type input "Brazil"
type input "alexandra.macedo@mercadolivre.com"
type input "Analista Senior (80001642)"
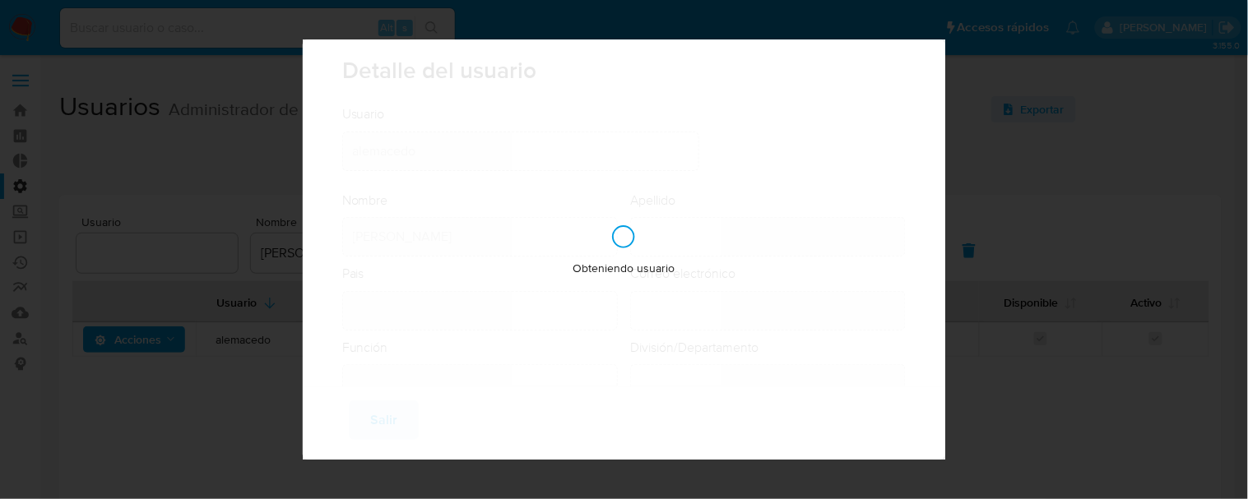
type input "Risk & Compliance AML Countries"
checkbox input "true"
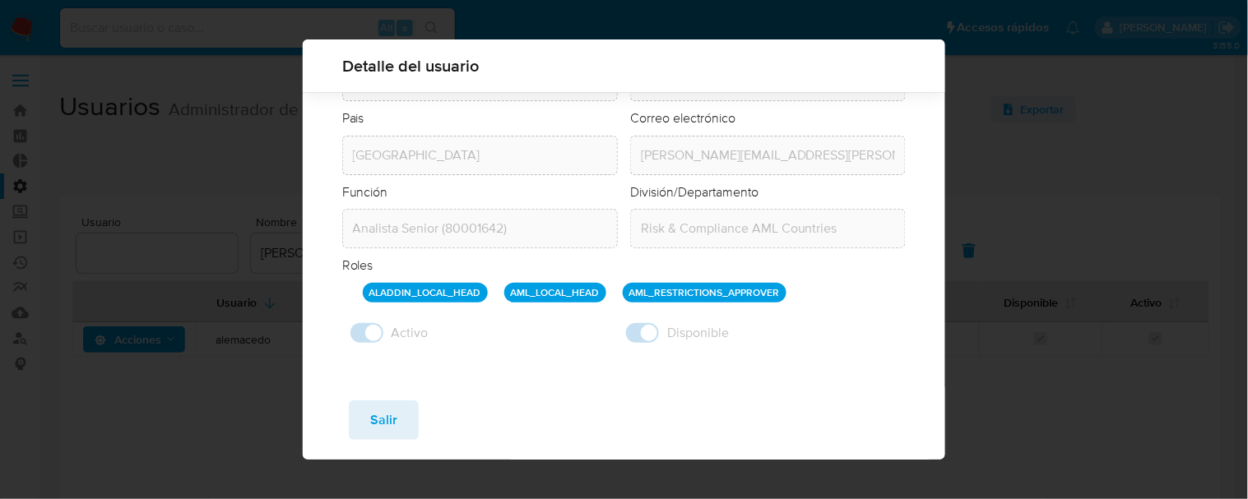
drag, startPoint x: 511, startPoint y: 286, endPoint x: 600, endPoint y: 297, distance: 90.3
click at [600, 297] on p "AML_LOCAL_HEAD" at bounding box center [555, 293] width 102 height 20
drag, startPoint x: 621, startPoint y: 291, endPoint x: 825, endPoint y: 308, distance: 204.6
click at [825, 308] on form "Usuario Usuario alemacedo Nombre Nombre Alexandra Apellido Apellido Macedo Da S…" at bounding box center [624, 150] width 564 height 401
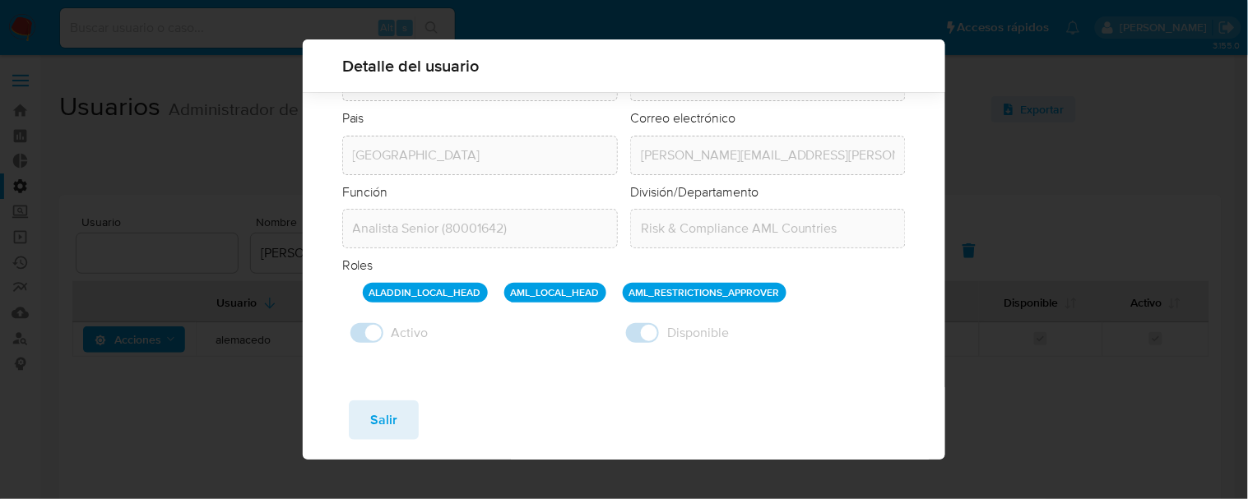
drag, startPoint x: 804, startPoint y: 290, endPoint x: 602, endPoint y: 288, distance: 201.5
click at [602, 288] on div "ALADDIN_LOCAL_HEAD AML_LOCAL_HEAD AML_RESTRICTIONS_APPROVER" at bounding box center [635, 293] width 544 height 20
click at [373, 429] on span "Salir" at bounding box center [383, 420] width 27 height 36
checkbox input "false"
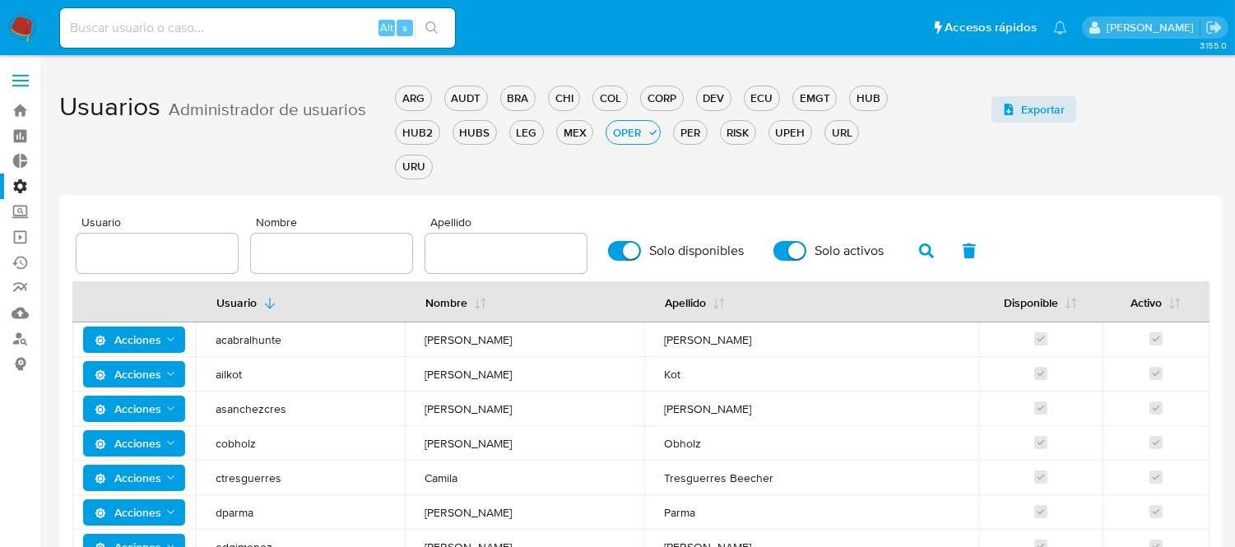
click at [22, 81] on span at bounding box center [20, 81] width 16 height 2
click at [0, 0] on input "checkbox" at bounding box center [0, 0] width 0 height 0
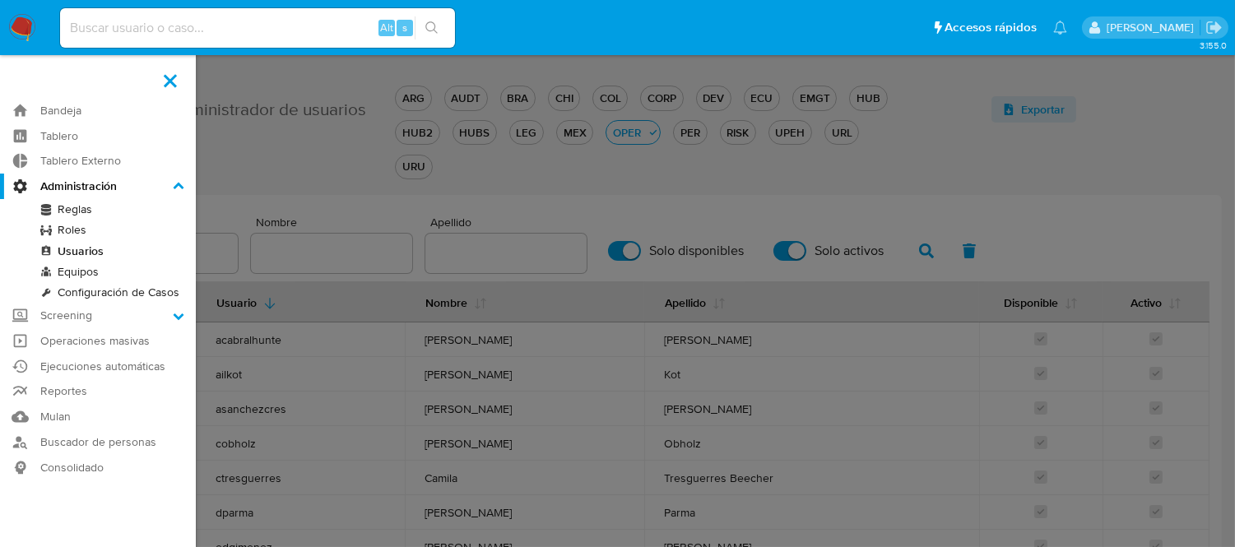
click at [59, 233] on link "Roles" at bounding box center [98, 230] width 196 height 21
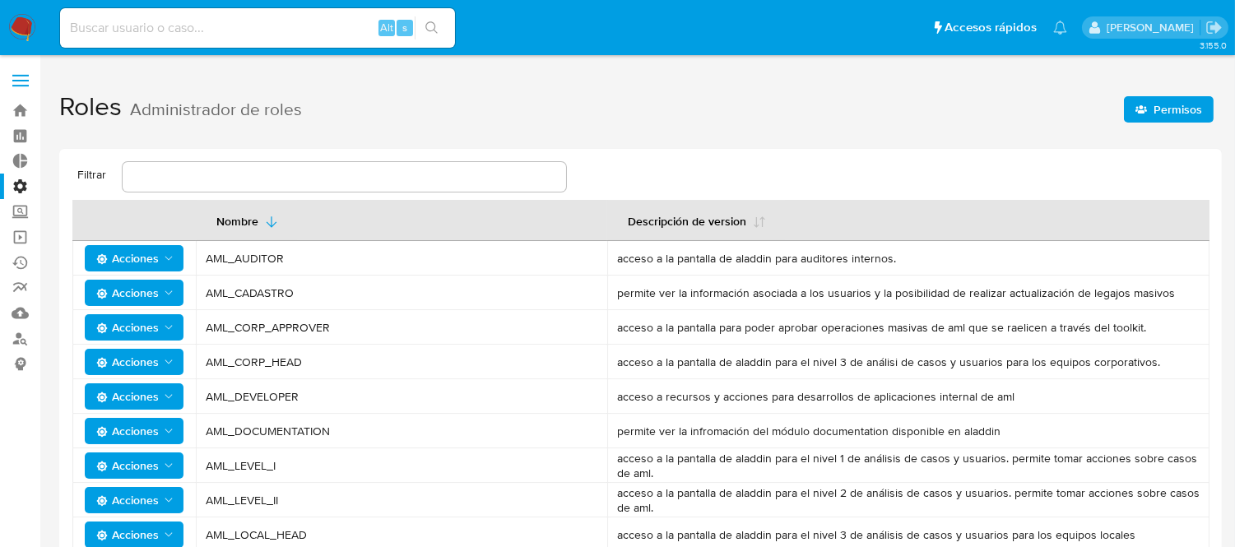
click at [1166, 108] on span "Permisos" at bounding box center [1177, 109] width 49 height 26
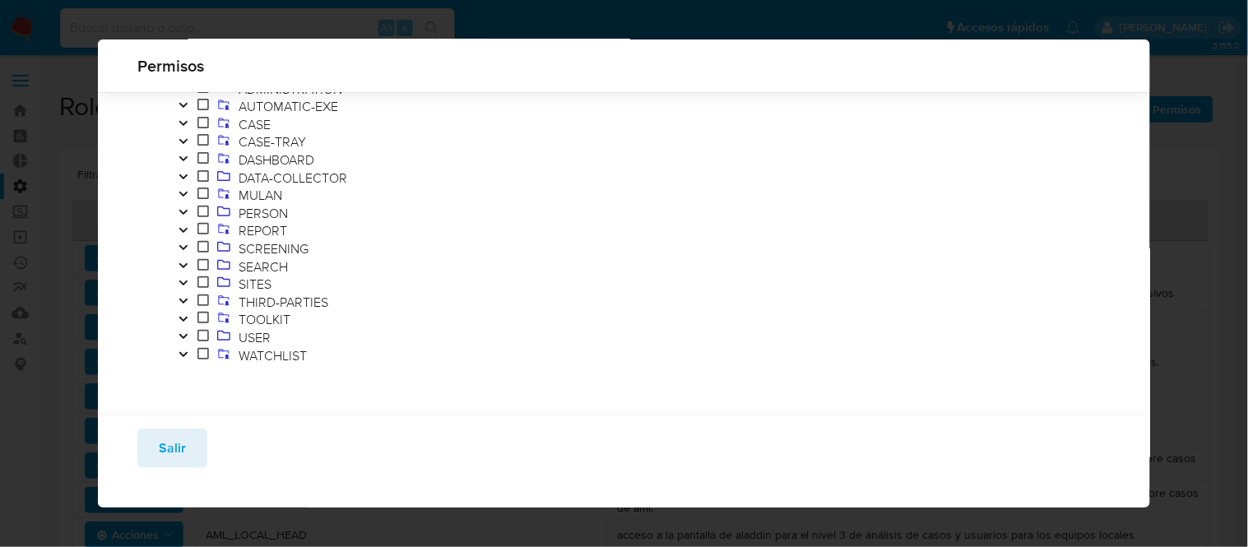
scroll to position [53, 0]
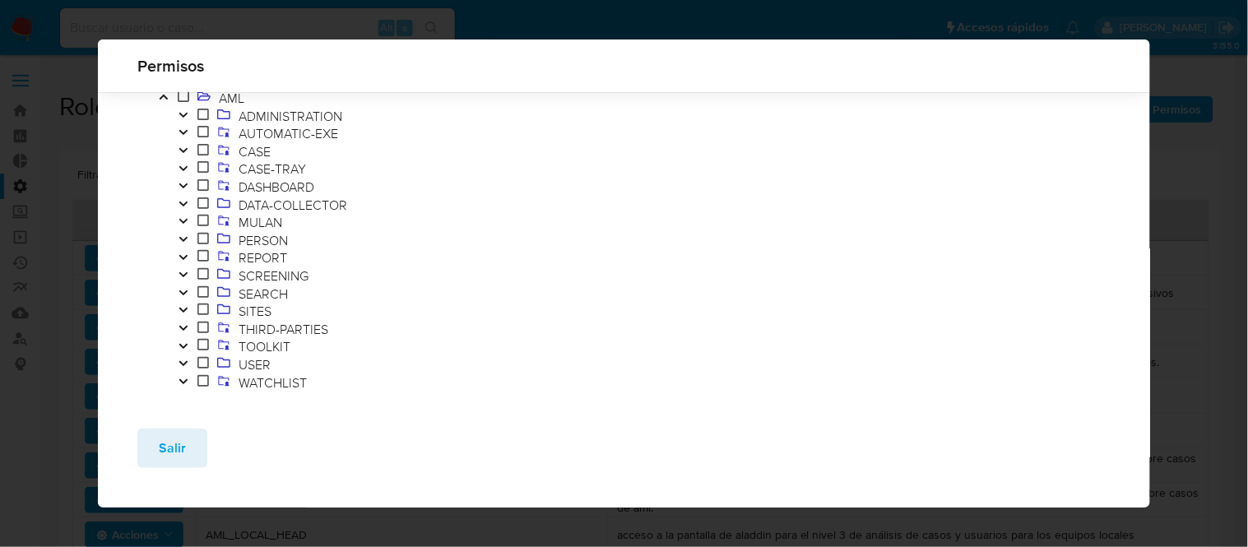
click at [183, 156] on button "Toggle" at bounding box center [184, 152] width 20 height 18
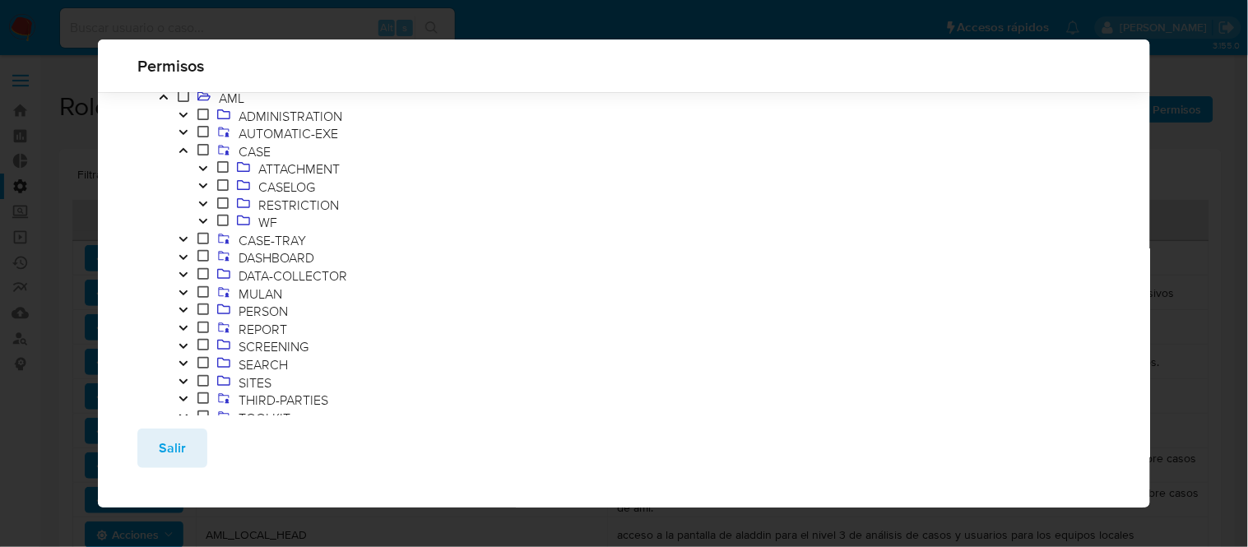
click at [203, 203] on icon "Toggle" at bounding box center [203, 204] width 8 height 5
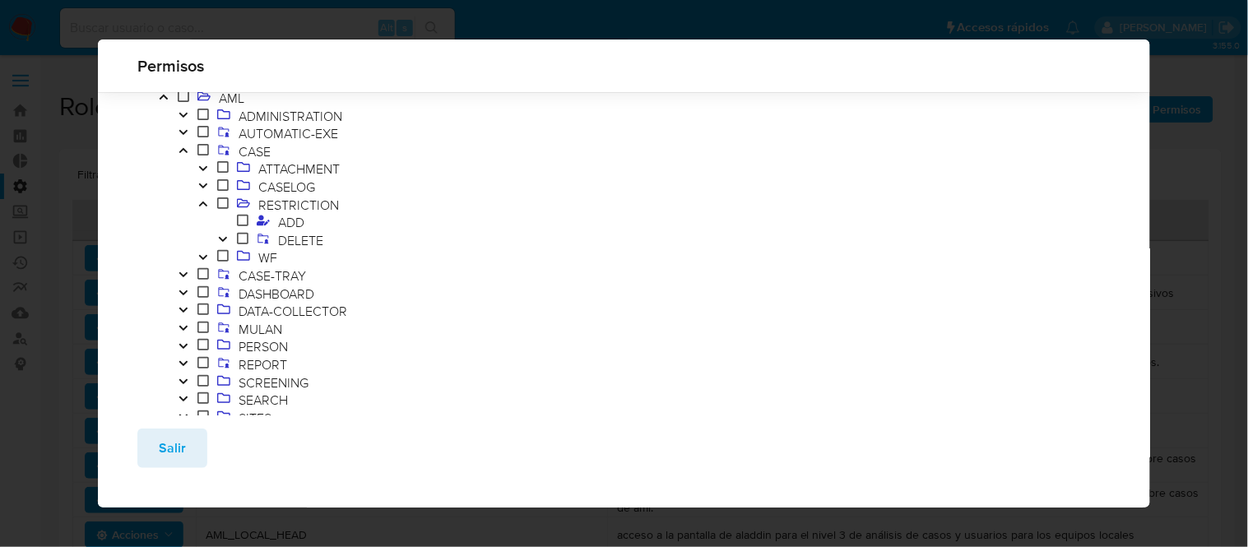
click at [220, 237] on icon "Toggle" at bounding box center [223, 239] width 8 height 5
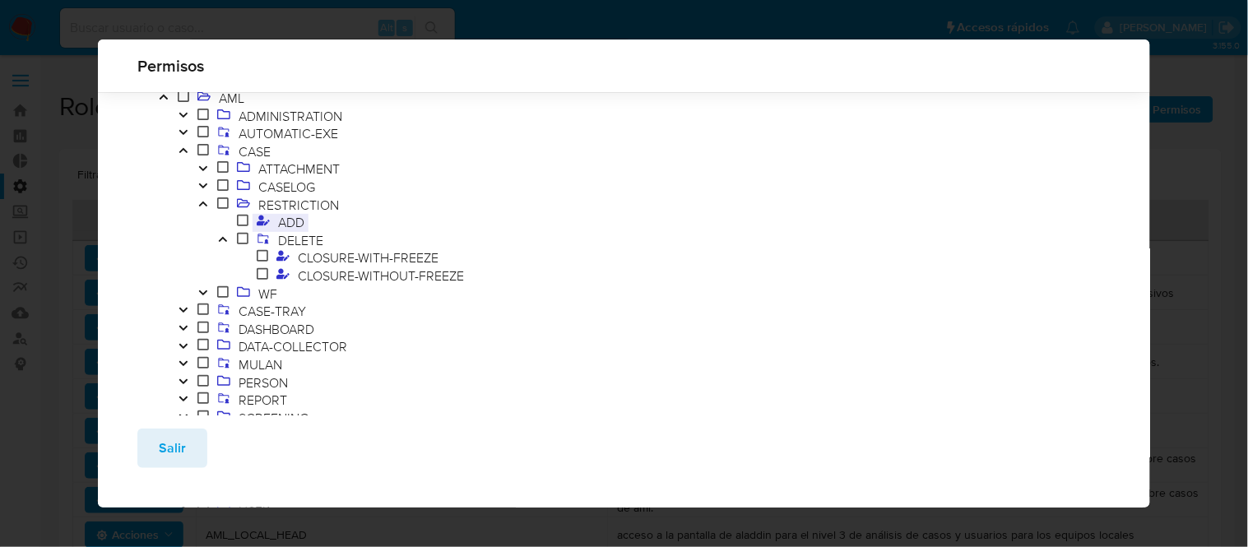
click at [286, 226] on span "ADD" at bounding box center [291, 222] width 35 height 18
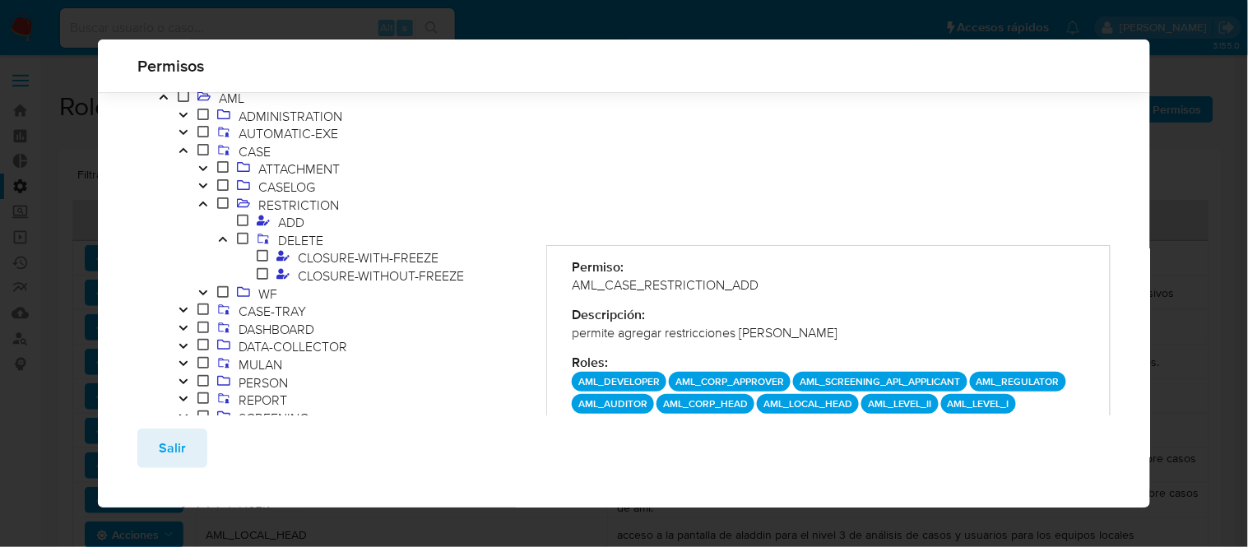
click at [142, 208] on div "AML ADMINISTRATION AUTOMATIC-EXE CASE ATTACHMENT CASELOG RESTRICTION ADD DELETE…" at bounding box center [341, 311] width 409 height 485
drag, startPoint x: 188, startPoint y: 207, endPoint x: 483, endPoint y: 269, distance: 301.7
click at [483, 269] on ol "ATTACHMENT CASELOG RESTRICTION ADD DELETE CLOSURE-WITH-FREEZE CLOSURE-WITHOUT-[…" at bounding box center [352, 231] width 356 height 142
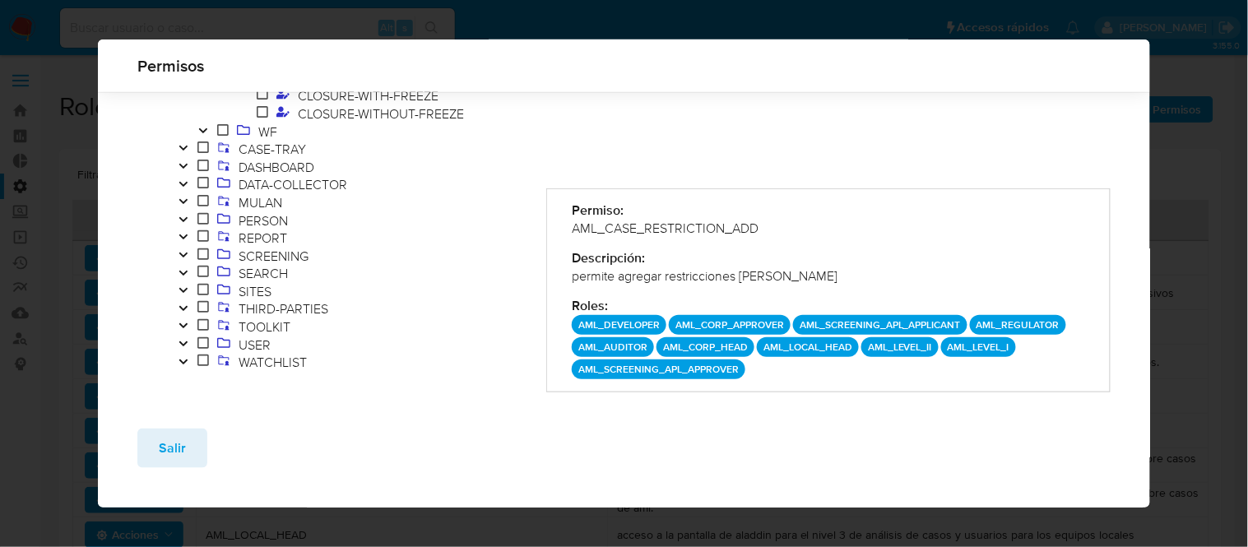
scroll to position [220, 0]
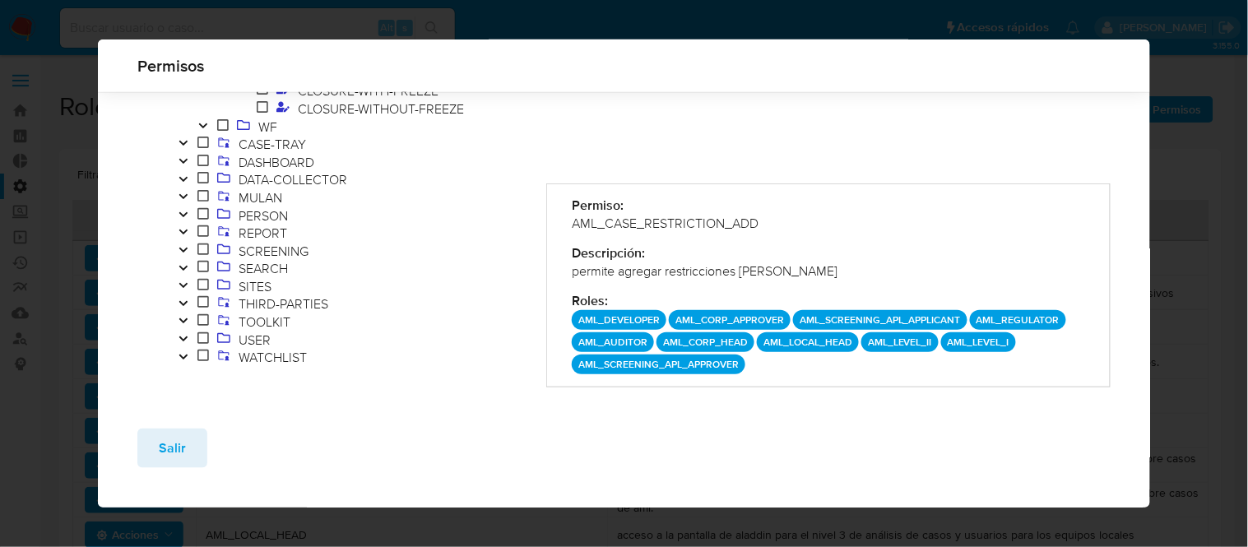
click at [183, 321] on icon "Toggle" at bounding box center [183, 320] width 8 height 5
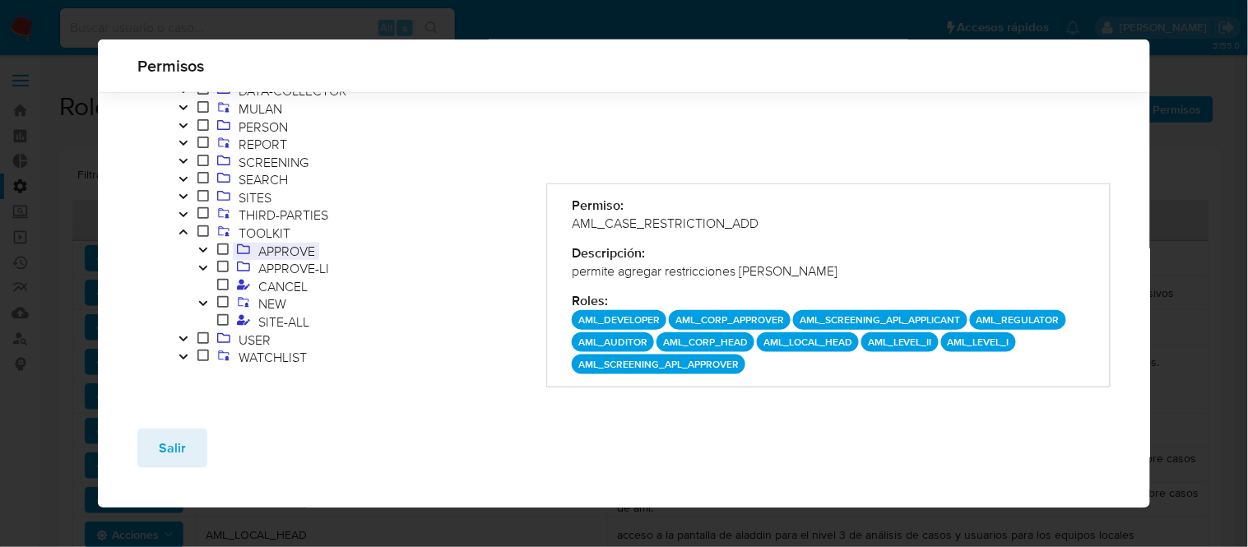
scroll to position [283, 0]
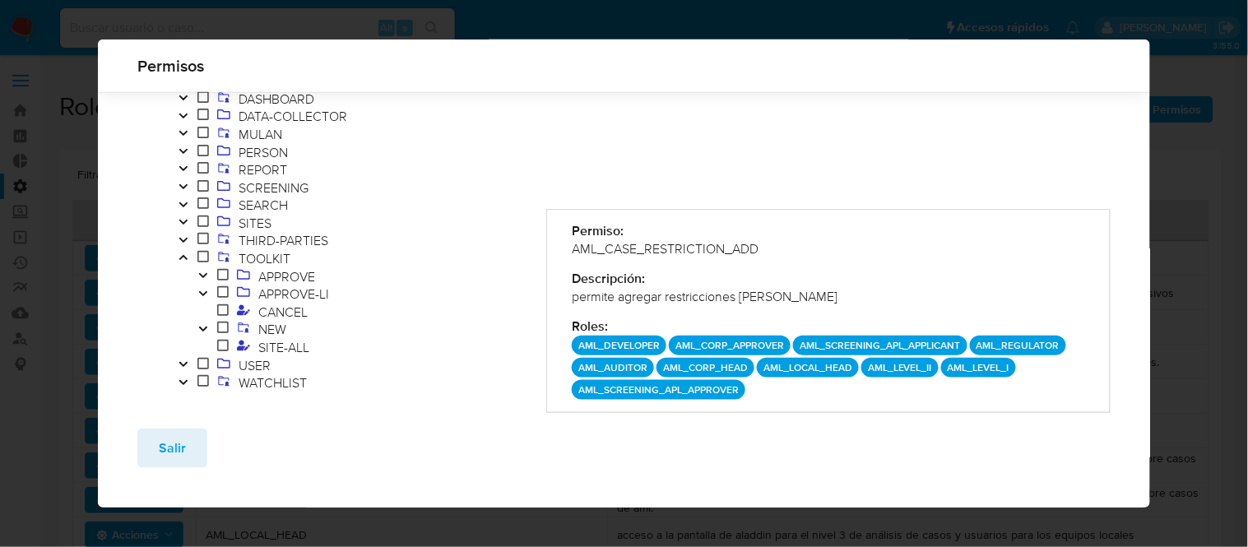
click at [206, 272] on icon "Toggle" at bounding box center [203, 276] width 12 height 10
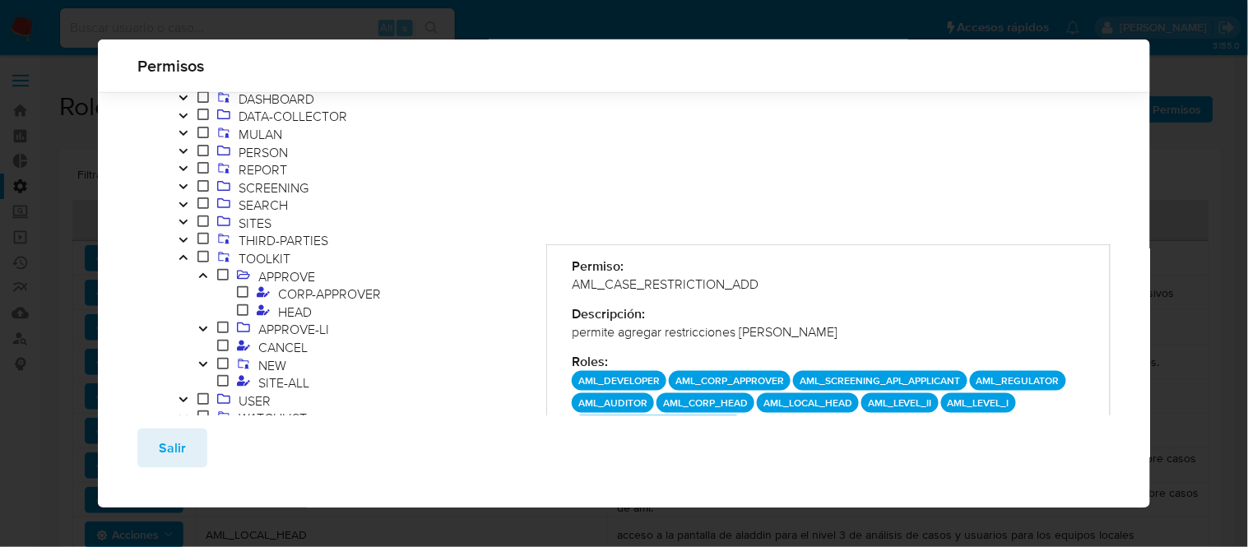
click at [206, 272] on icon "Toggle" at bounding box center [203, 276] width 12 height 10
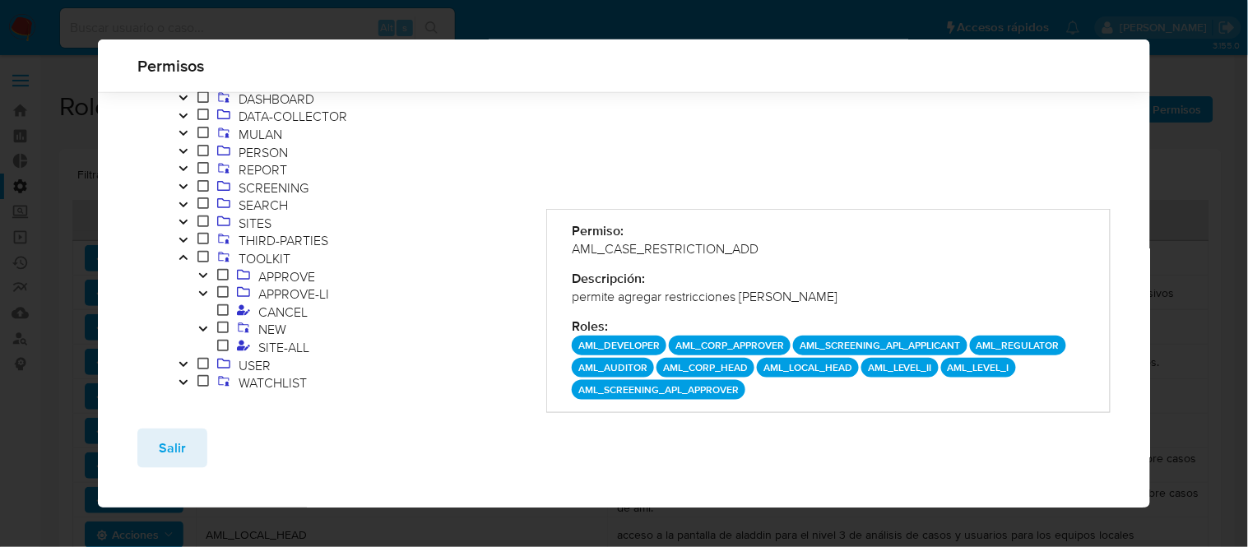
click at [204, 330] on icon "Toggle" at bounding box center [203, 329] width 8 height 5
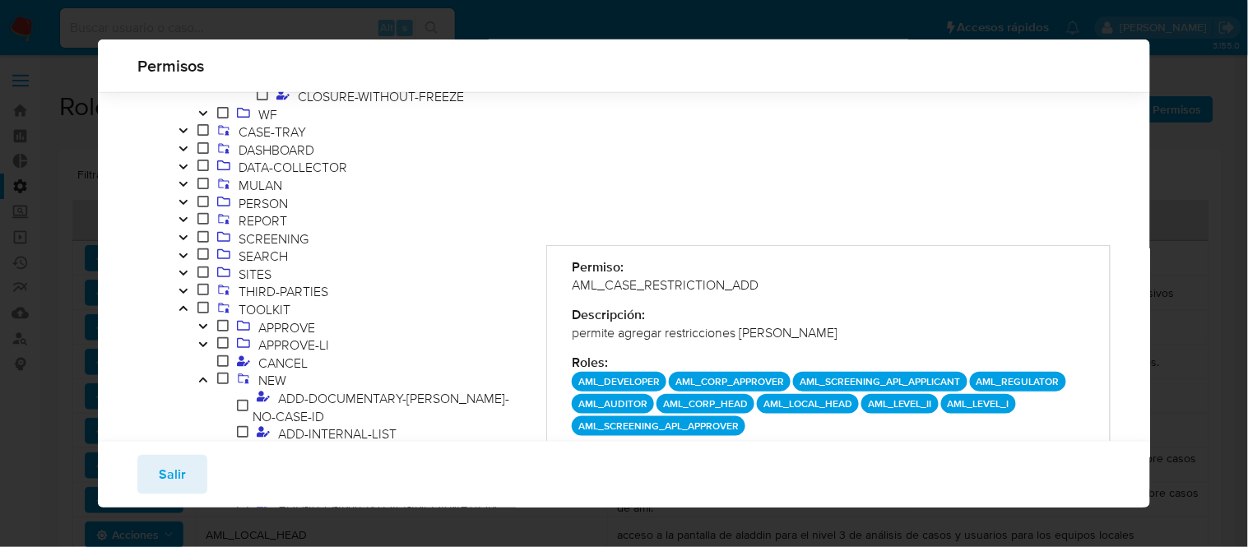
scroll to position [200, 0]
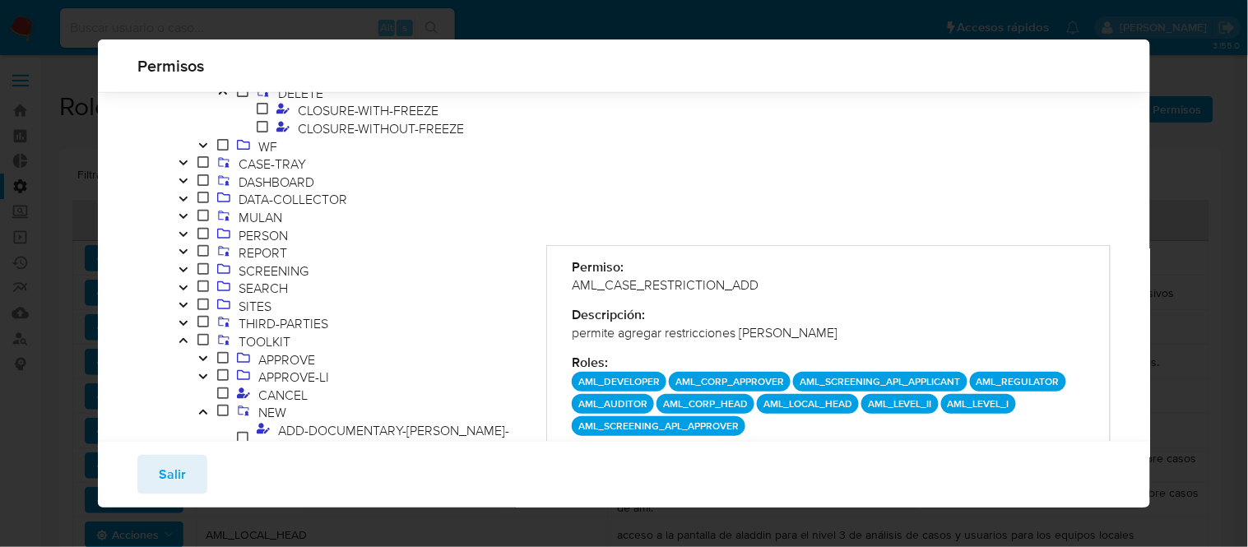
click at [203, 411] on icon "Toggle" at bounding box center [203, 412] width 8 height 5
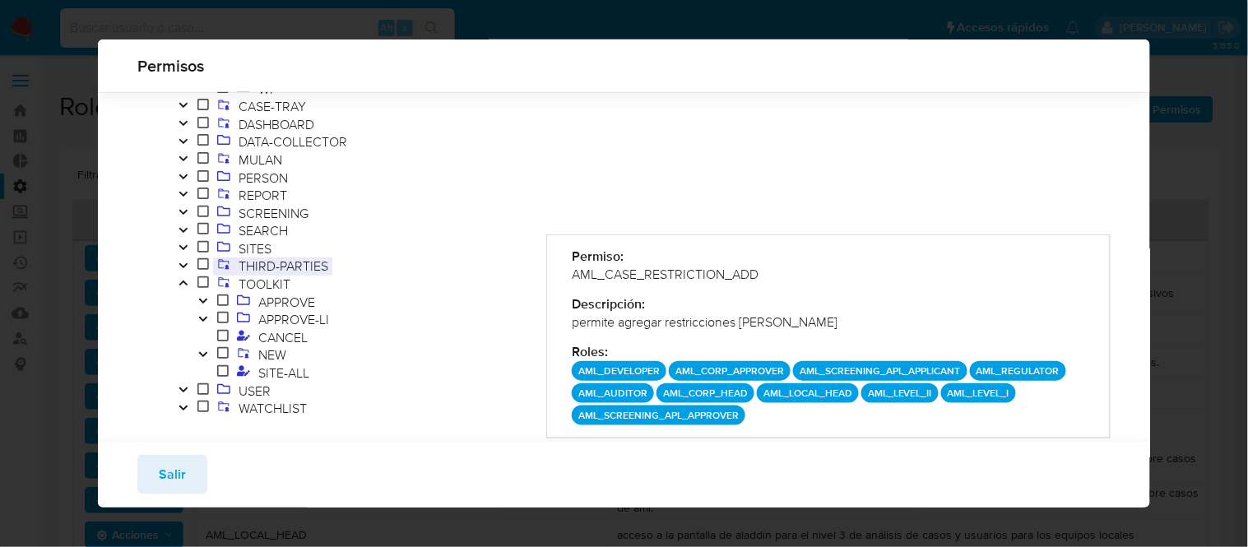
scroll to position [284, 0]
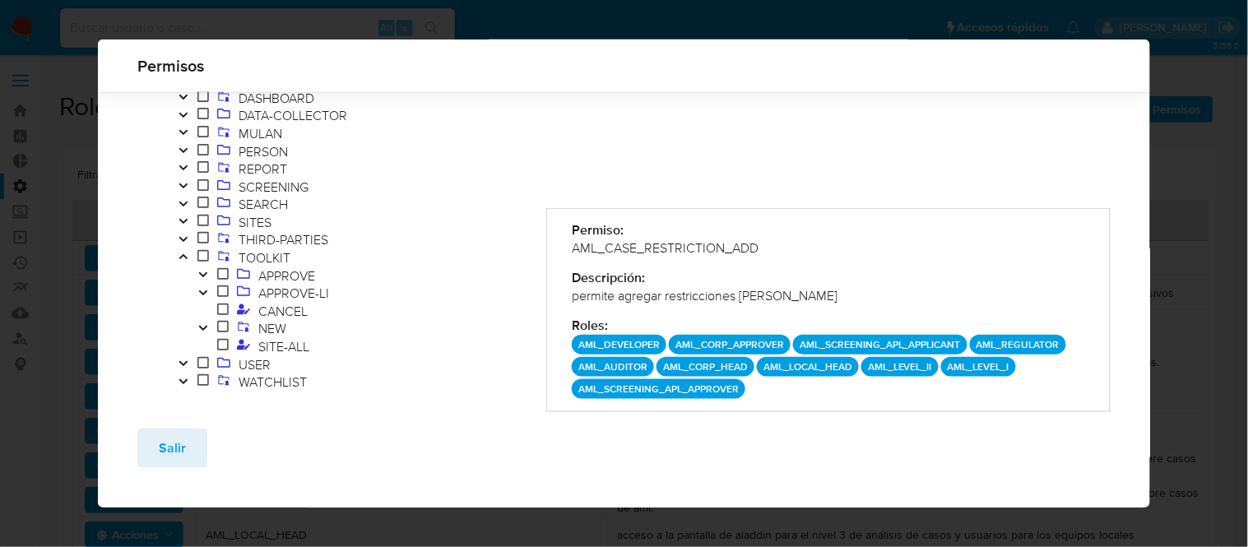
click at [206, 292] on icon "Toggle" at bounding box center [203, 292] width 8 height 5
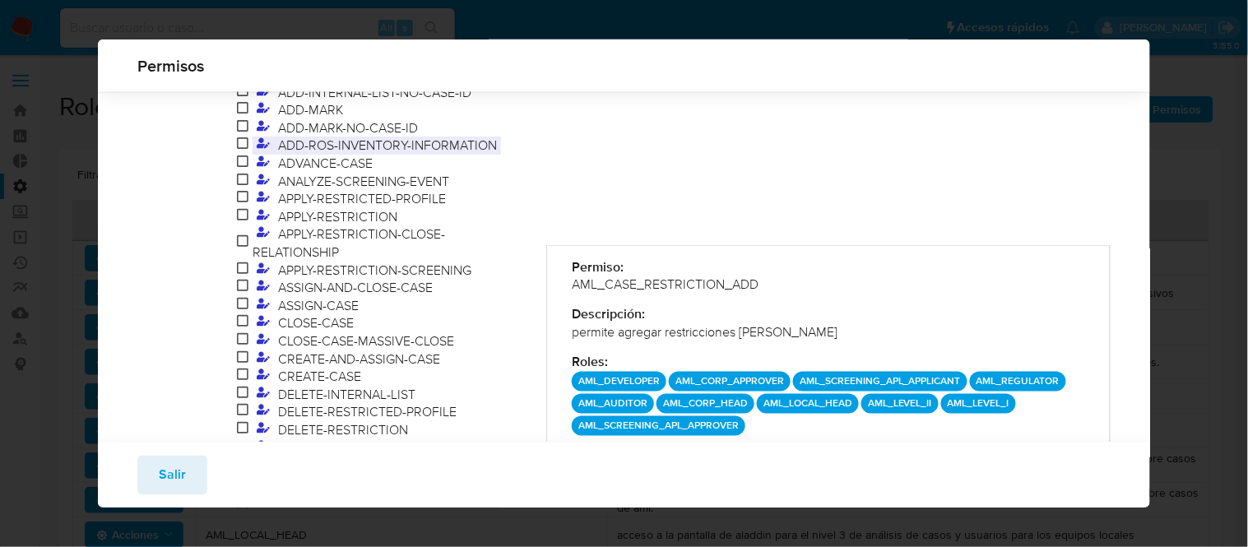
scroll to position [558, 0]
click at [327, 188] on span "APPLY-RESTRICTED-PROFILE" at bounding box center [362, 197] width 176 height 18
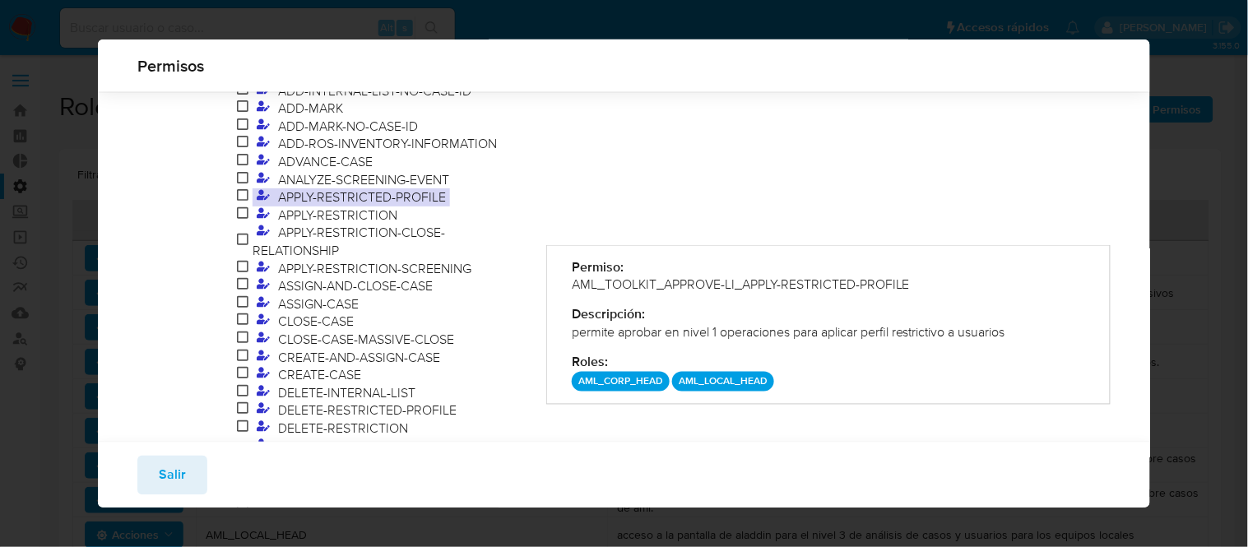
click at [614, 291] on div "AML_TOOLKIT_APPROVE-LI_APPLY-RESTRICTED-PROFILE" at bounding box center [828, 285] width 513 height 18
drag, startPoint x: 786, startPoint y: 382, endPoint x: 558, endPoint y: 299, distance: 243.3
click at [558, 299] on div "Permiso: AML_TOOLKIT_APPROVE-LI_APPLY-RESTRICTED-PROFILE Descripción: permite a…" at bounding box center [828, 325] width 564 height 160
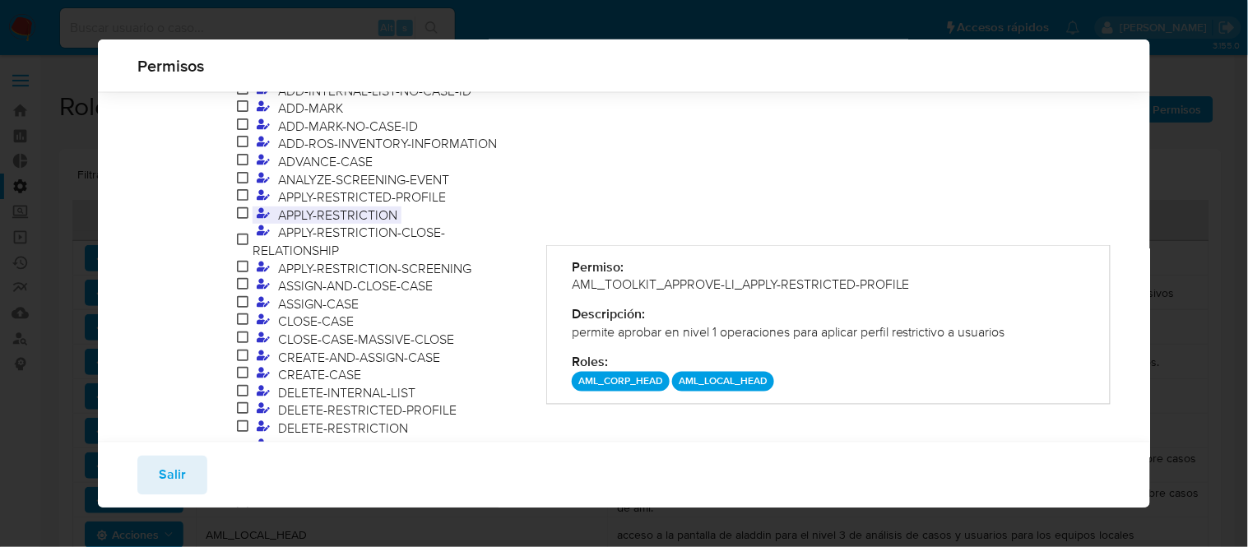
click at [357, 206] on span "APPLY-RESTRICTION" at bounding box center [337, 215] width 127 height 18
drag, startPoint x: 563, startPoint y: 268, endPoint x: 834, endPoint y: 388, distance: 296.8
click at [834, 388] on div "Permiso: AML_TOOLKIT_APPROVE-LI_APPLY-RESTRICTION Descripción: permite aprobar …" at bounding box center [828, 325] width 564 height 160
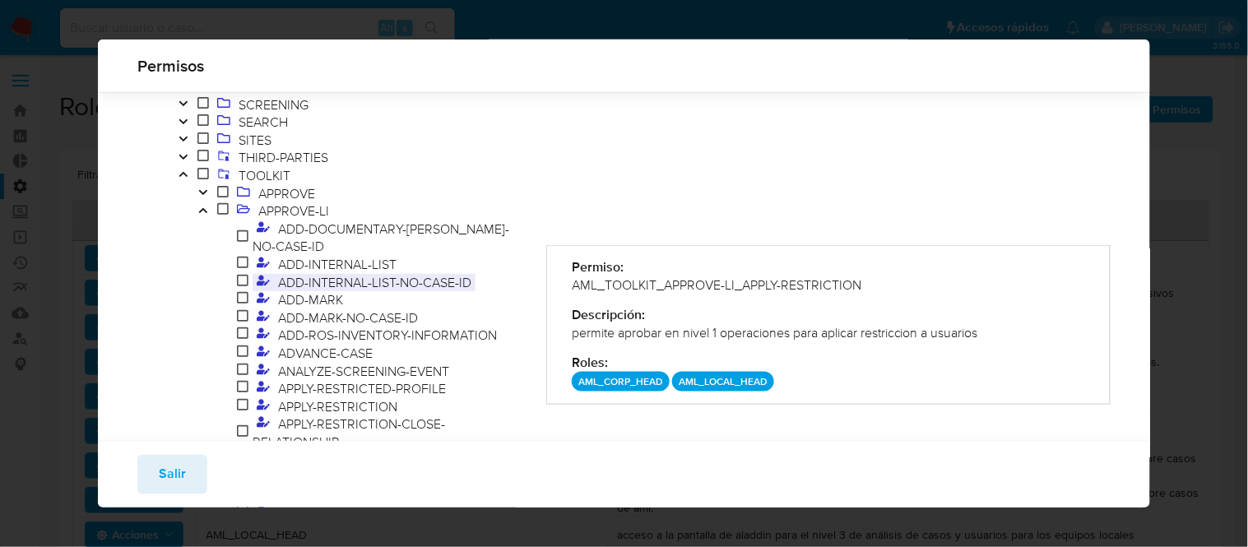
scroll to position [466, 0]
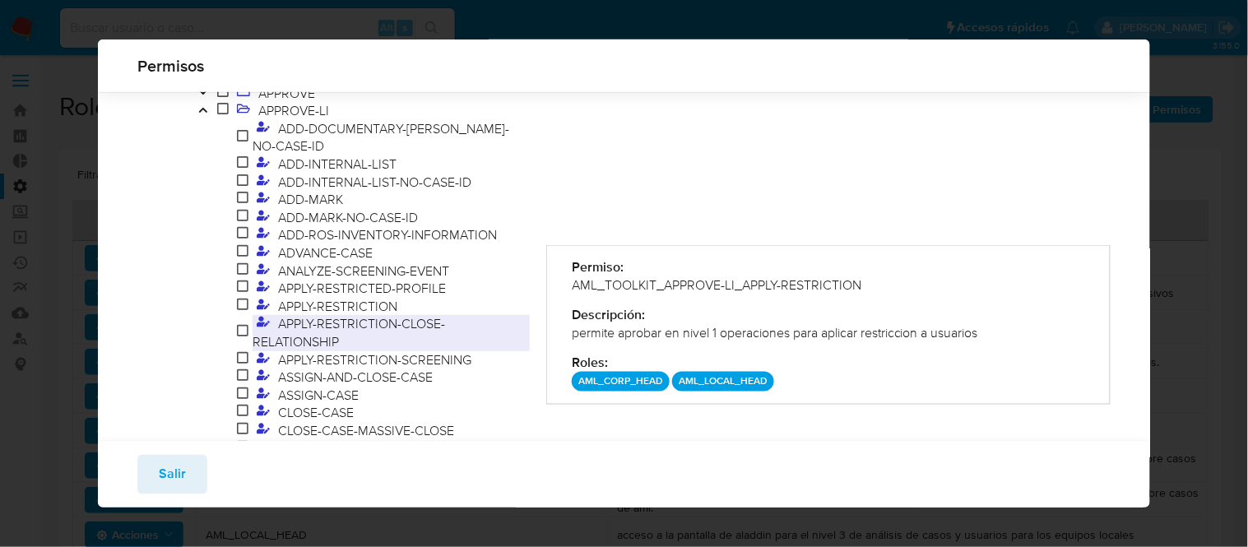
click at [400, 314] on span "APPLY-RESTRICTION-CLOSE-RELATIONSHIP" at bounding box center [349, 332] width 192 height 36
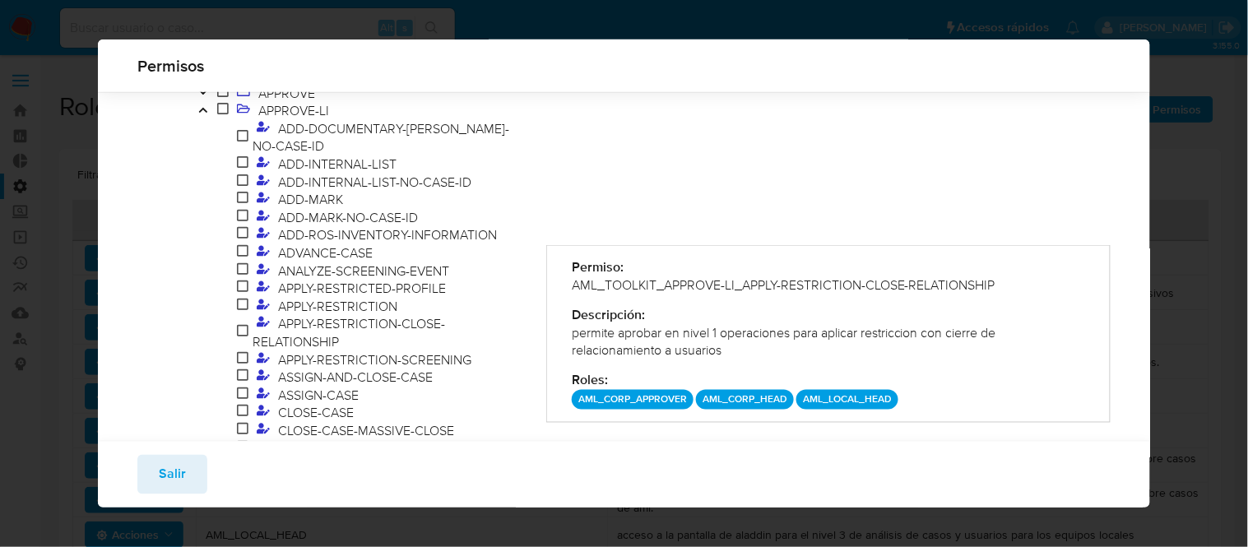
drag, startPoint x: 566, startPoint y: 273, endPoint x: 921, endPoint y: 392, distance: 374.5
click at [921, 392] on div "Permiso: AML_TOOLKIT_APPROVE-LI_APPLY-RESTRICTION-CLOSE-RELATIONSHIP Descripció…" at bounding box center [828, 334] width 564 height 178
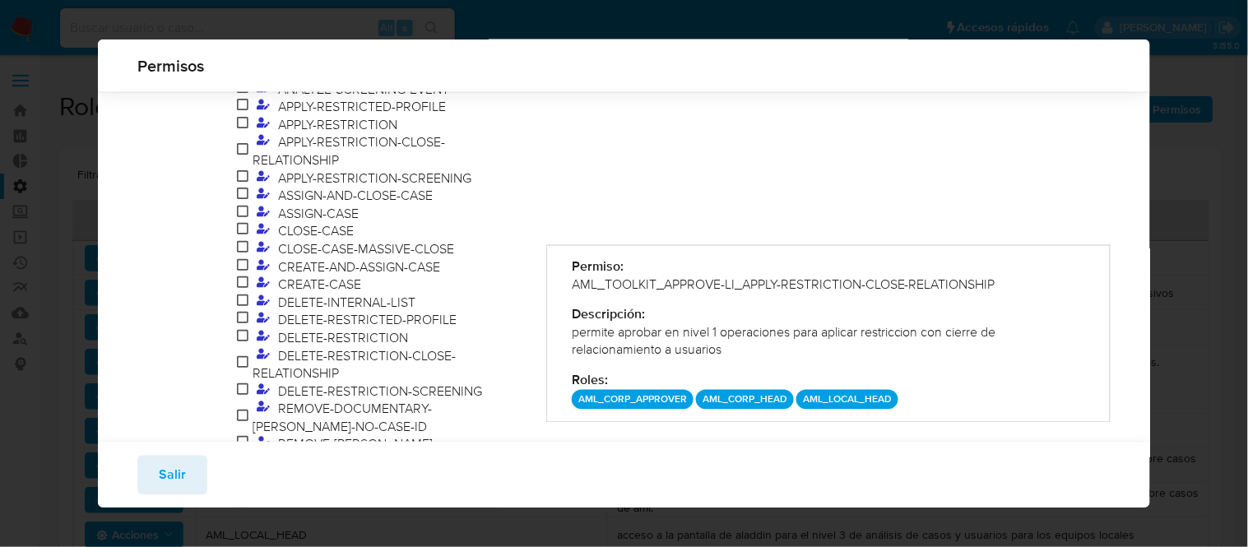
scroll to position [650, 0]
click at [368, 167] on span "APPLY-RESTRICTION-SCREENING" at bounding box center [375, 176] width 202 height 18
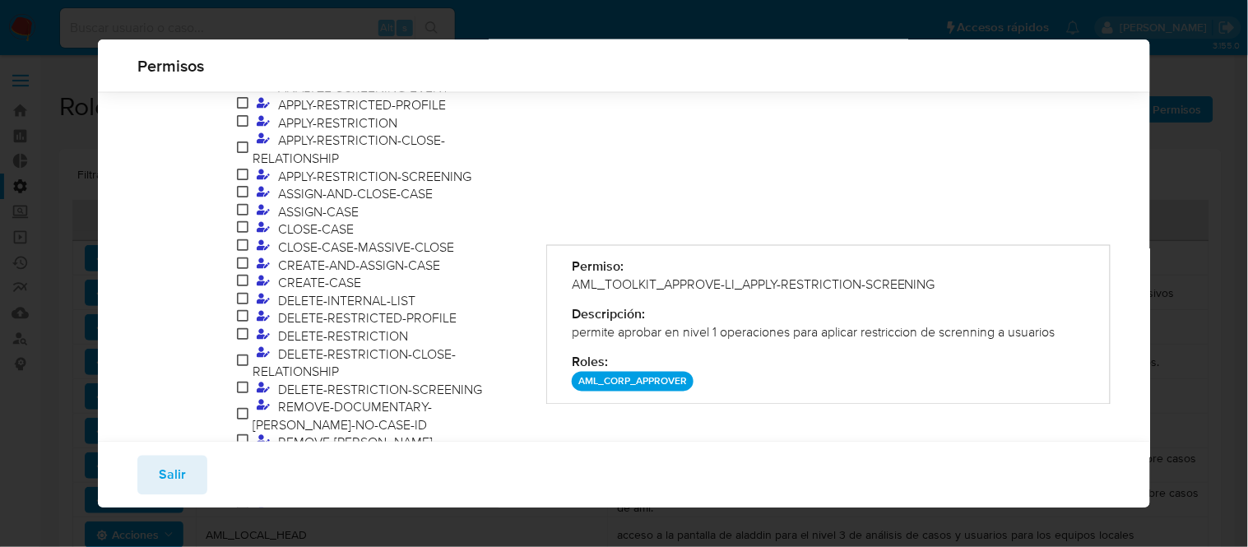
drag, startPoint x: 561, startPoint y: 260, endPoint x: 751, endPoint y: 373, distance: 220.9
click at [751, 373] on div "Permiso: AML_TOOLKIT_APPROVE-LI_APPLY-RESTRICTION-SCREENING Descripción: permit…" at bounding box center [828, 325] width 564 height 160
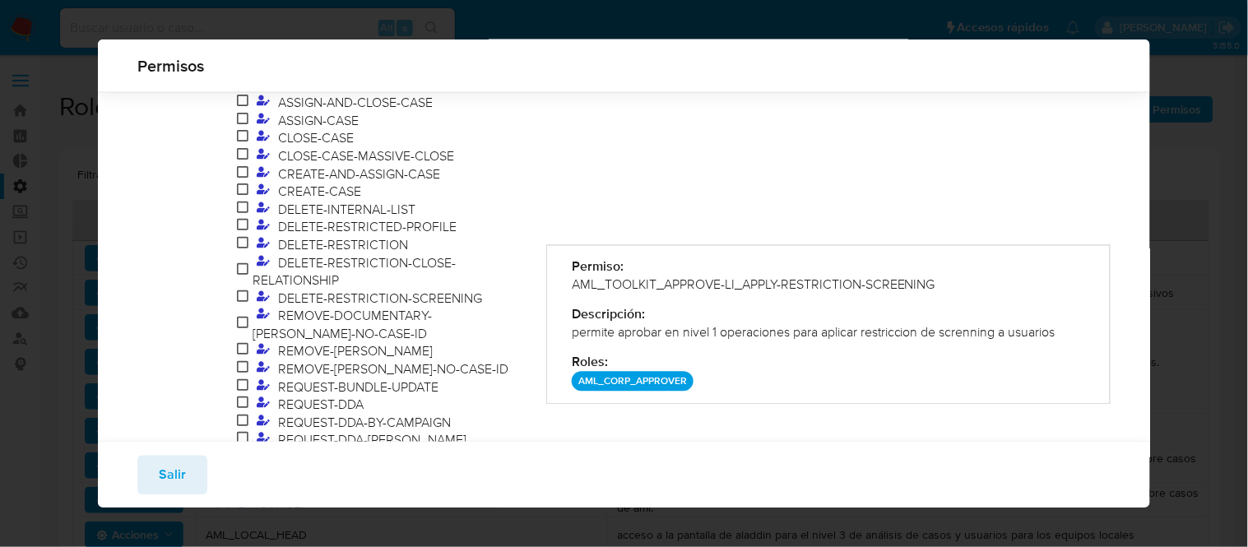
click at [709, 390] on div "AML_CORP_APPROVER" at bounding box center [828, 382] width 513 height 20
drag, startPoint x: 709, startPoint y: 390, endPoint x: 578, endPoint y: 405, distance: 131.6
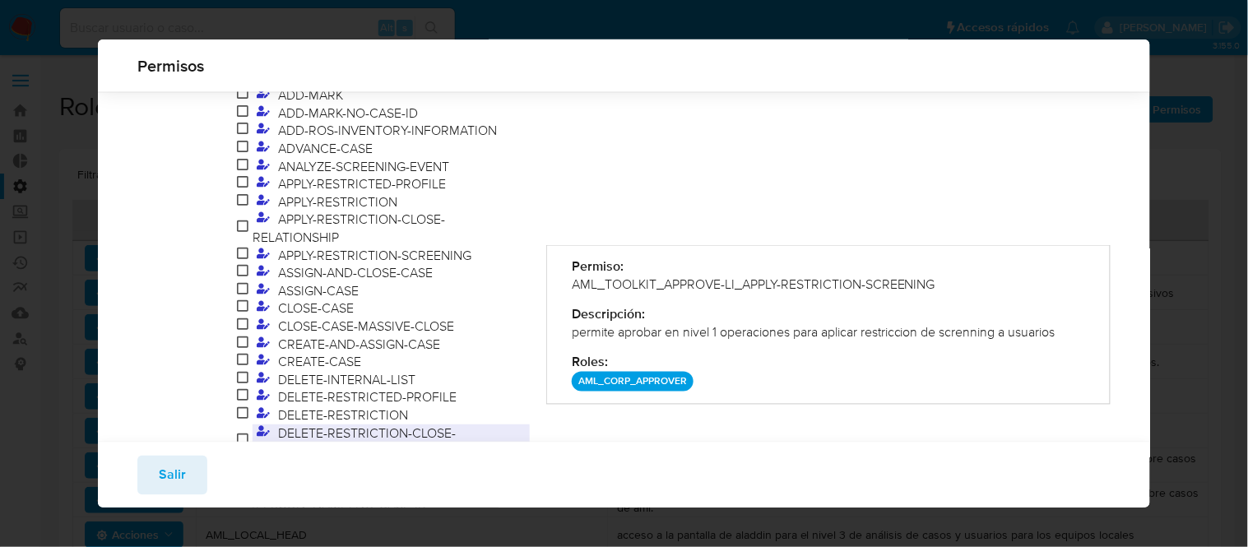
scroll to position [558, 0]
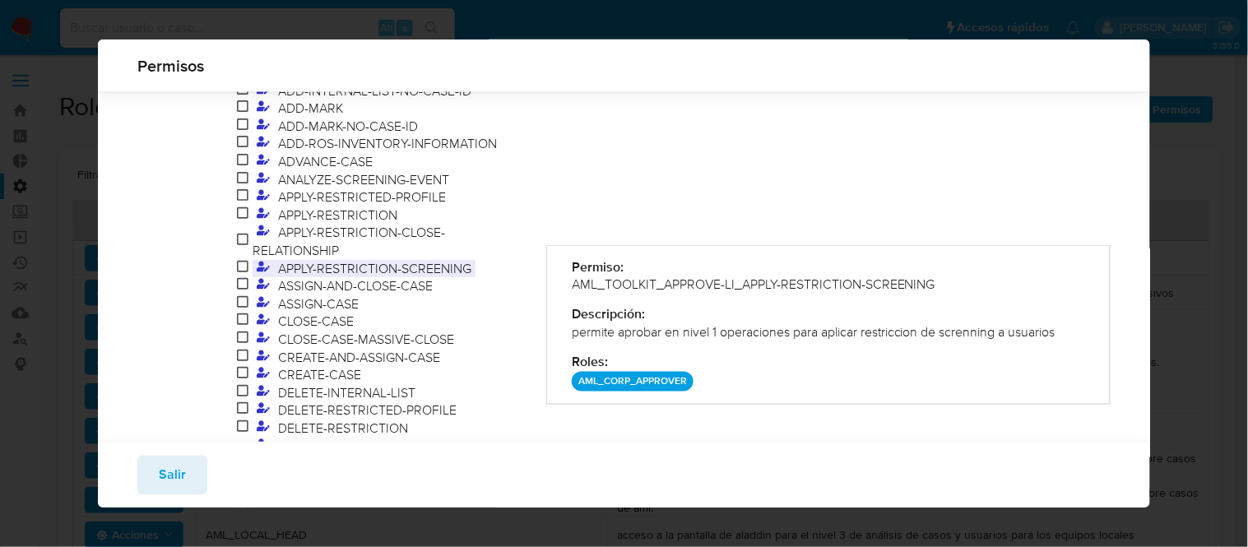
click at [397, 259] on span "APPLY-RESTRICTION-SCREENING" at bounding box center [375, 268] width 202 height 18
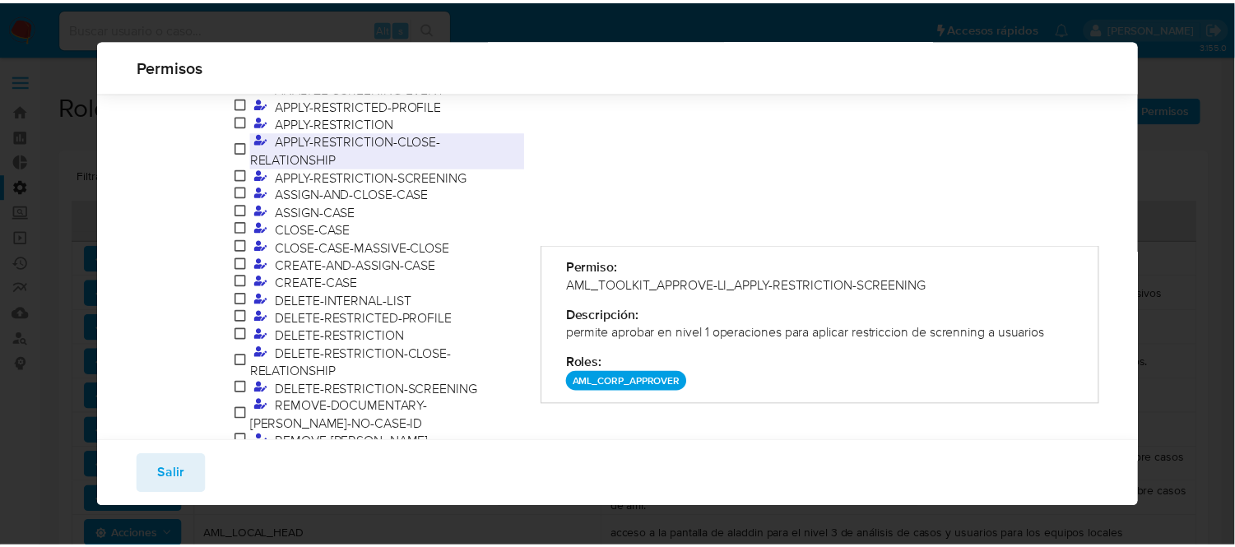
scroll to position [741, 0]
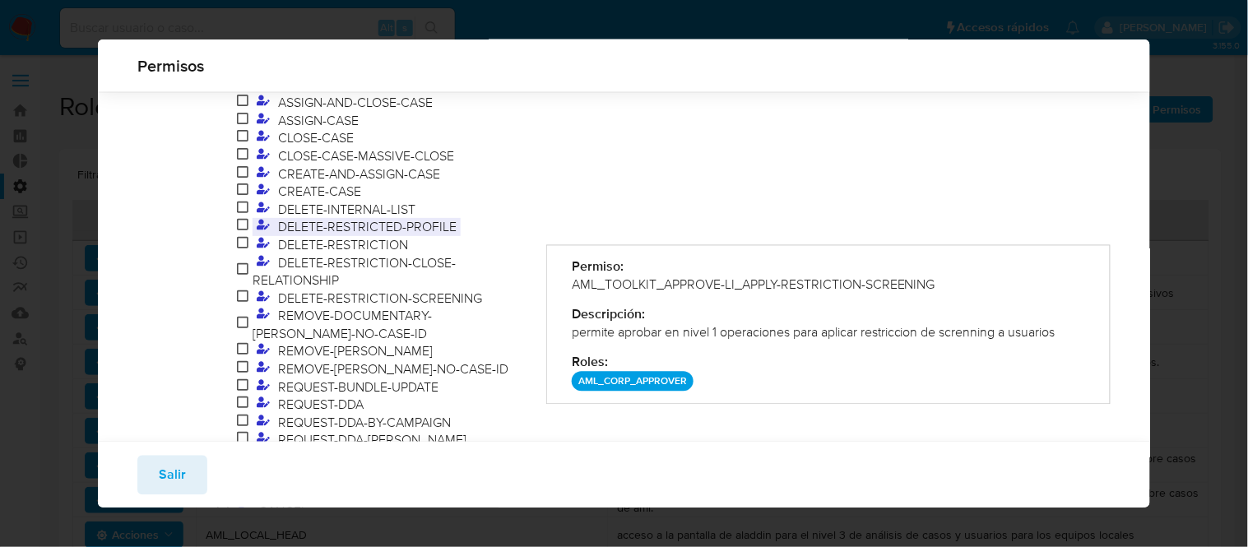
click at [368, 217] on span "DELETE-RESTRICTED-PROFILE" at bounding box center [367, 226] width 187 height 18
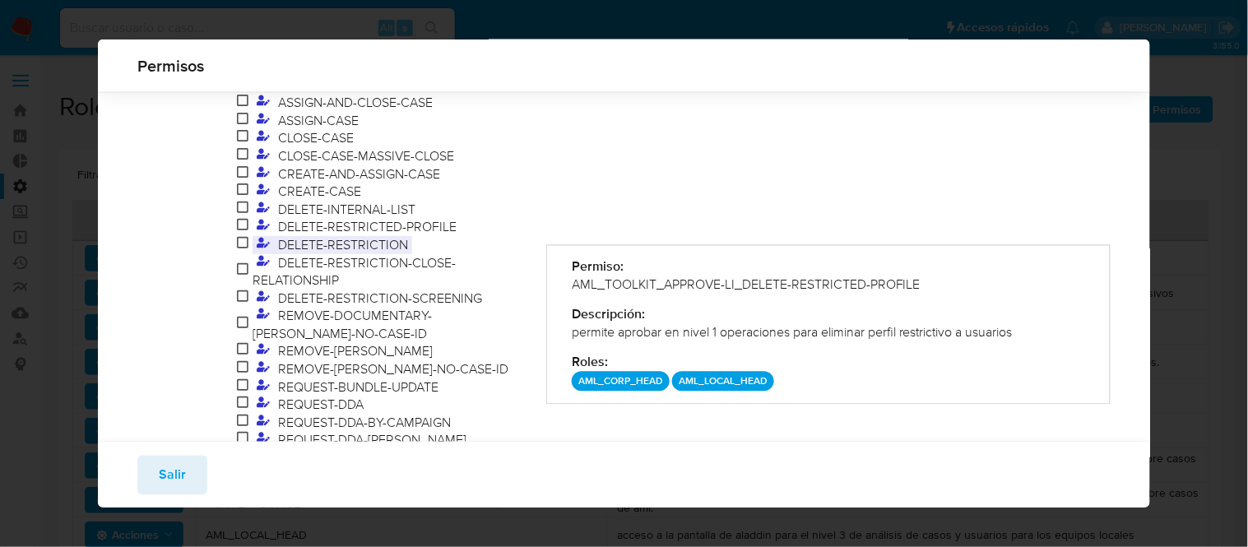
click at [357, 235] on span "DELETE-RESTRICTION" at bounding box center [343, 244] width 138 height 18
drag, startPoint x: 566, startPoint y: 267, endPoint x: 844, endPoint y: 374, distance: 297.9
click at [844, 374] on div "Permiso: AML_TOOLKIT_APPROVE-LI_DELETE-RESTRICTION Descripción: permite aprobar…" at bounding box center [828, 325] width 564 height 160
click at [326, 217] on span "DELETE-RESTRICTED-PROFILE" at bounding box center [367, 226] width 187 height 18
drag, startPoint x: 562, startPoint y: 270, endPoint x: 873, endPoint y: 375, distance: 328.3
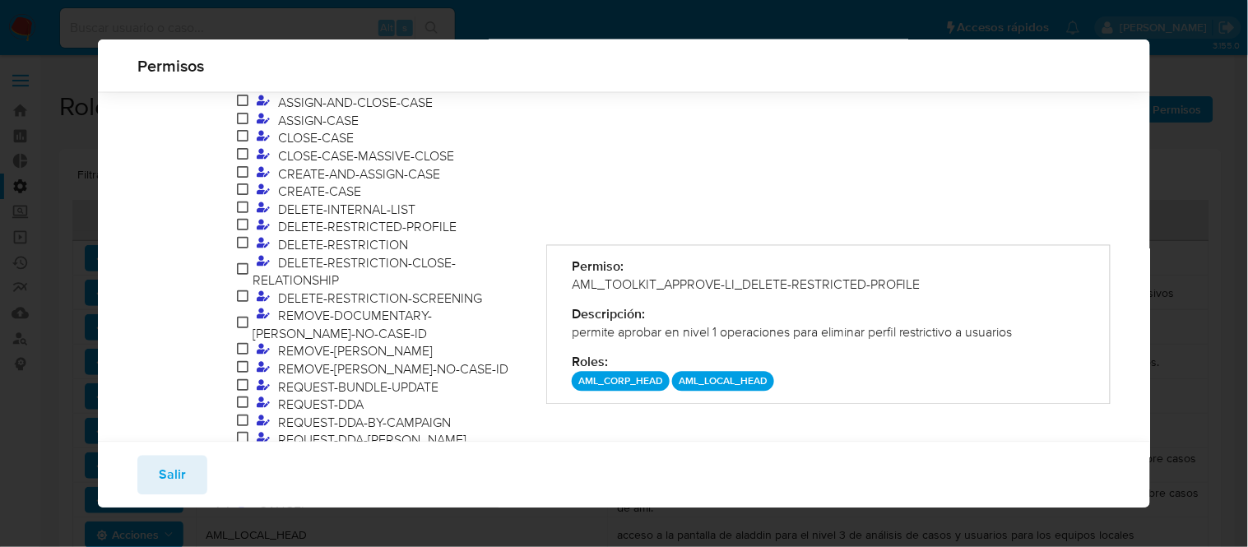
click at [873, 375] on div "Permiso: AML_TOOLKIT_APPROVE-LI_DELETE-RESTRICTED-PROFILE Descripción: permite …" at bounding box center [828, 325] width 564 height 160
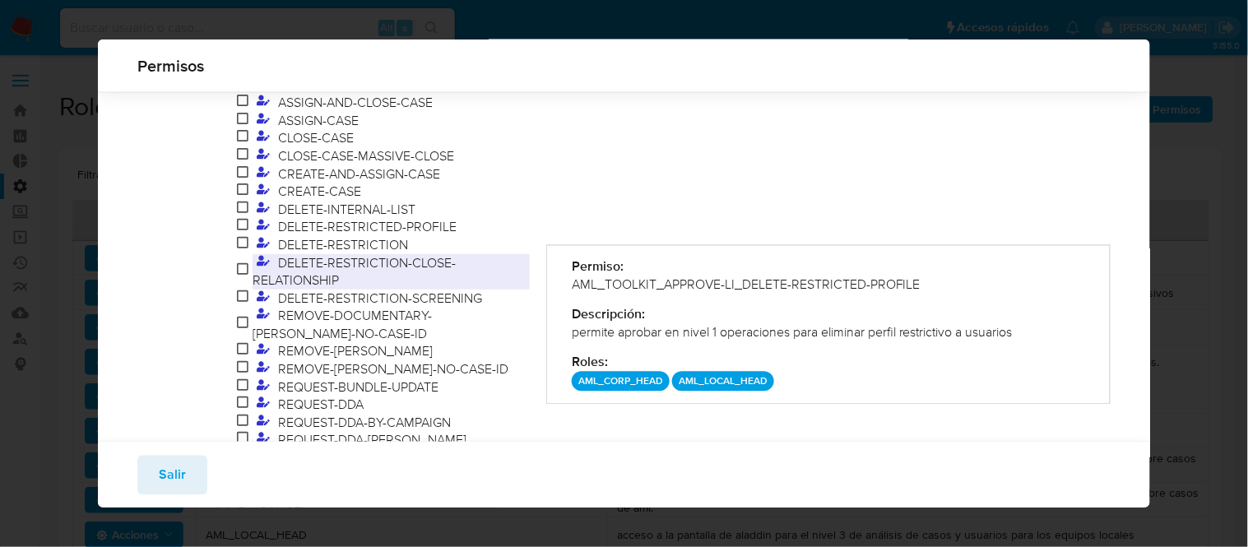
click at [364, 253] on span "DELETE-RESTRICTION-CLOSE-RELATIONSHIP" at bounding box center [354, 271] width 203 height 36
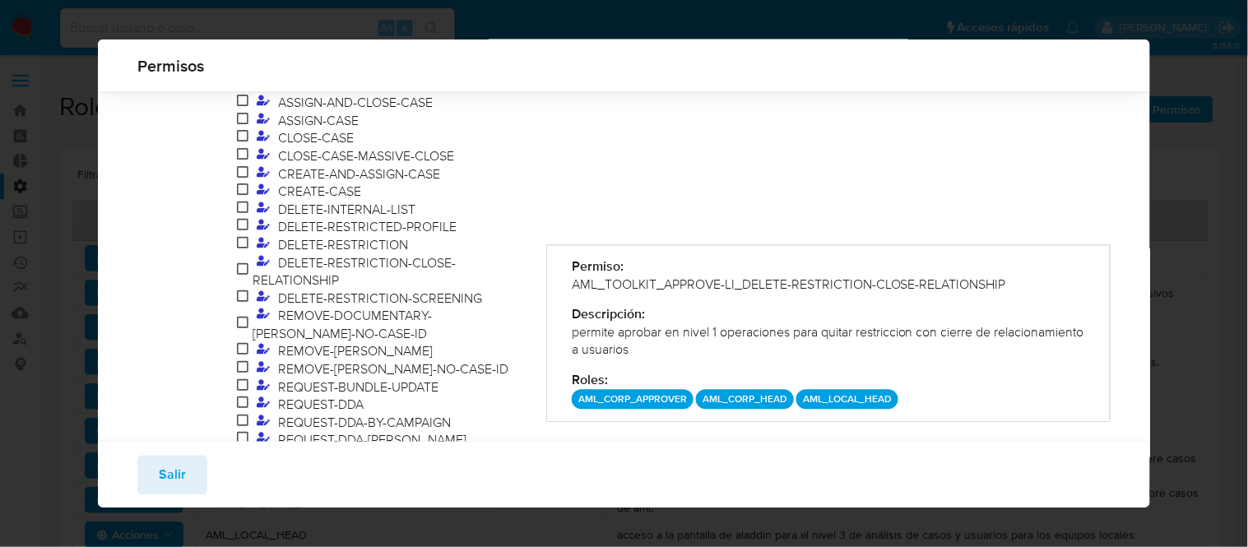
drag, startPoint x: 568, startPoint y: 266, endPoint x: 939, endPoint y: 392, distance: 392.8
click at [939, 392] on div "Permiso: AML_TOOLKIT_APPROVE-LI_DELETE-RESTRICTION-CLOSE-RELATIONSHIP Descripci…" at bounding box center [828, 334] width 564 height 178
click at [354, 289] on span "DELETE-RESTRICTION-SCREENING" at bounding box center [380, 298] width 212 height 18
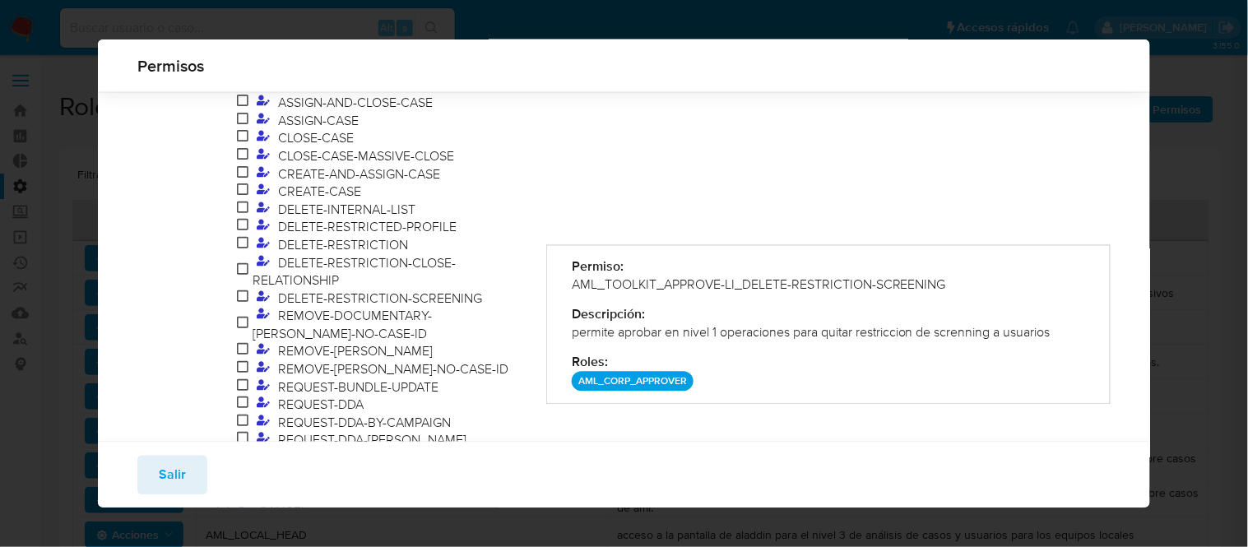
drag, startPoint x: 559, startPoint y: 270, endPoint x: 737, endPoint y: 373, distance: 205.3
click at [737, 373] on div "Permiso: AML_TOOLKIT_APPROVE-LI_DELETE-RESTRICTION-SCREENING Descripción: permi…" at bounding box center [828, 325] width 564 height 160
click at [174, 481] on span "Salir" at bounding box center [172, 474] width 27 height 36
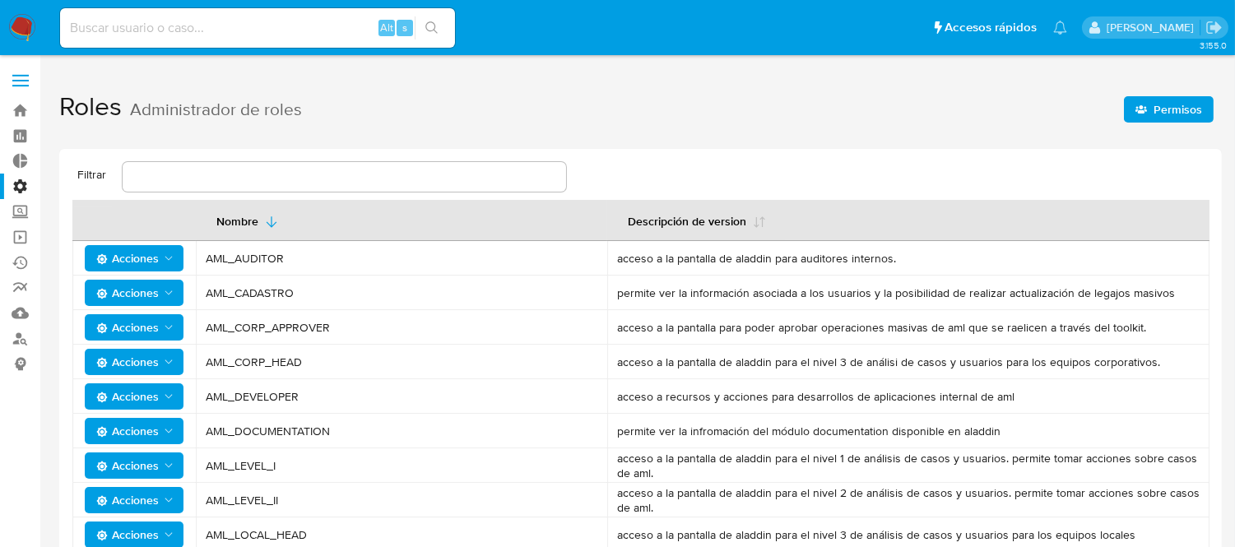
drag, startPoint x: 176, startPoint y: 48, endPoint x: 173, endPoint y: 35, distance: 13.6
click at [174, 46] on div "Alt s" at bounding box center [257, 28] width 395 height 46
click at [173, 34] on input at bounding box center [257, 27] width 395 height 21
paste input "1234715860"
type input "1234715860"
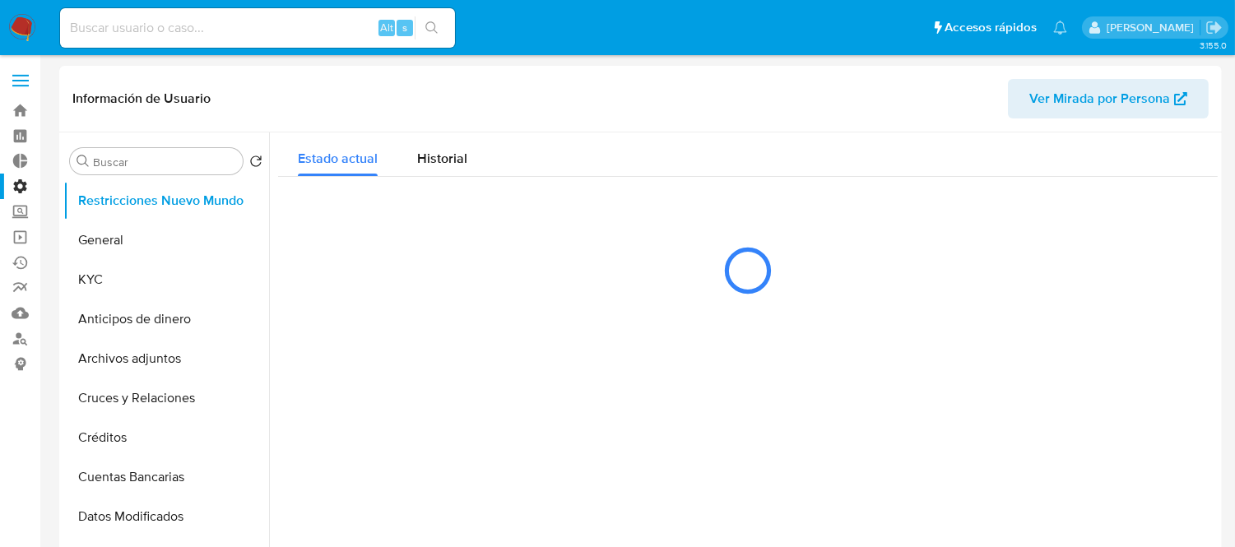
select select "10"
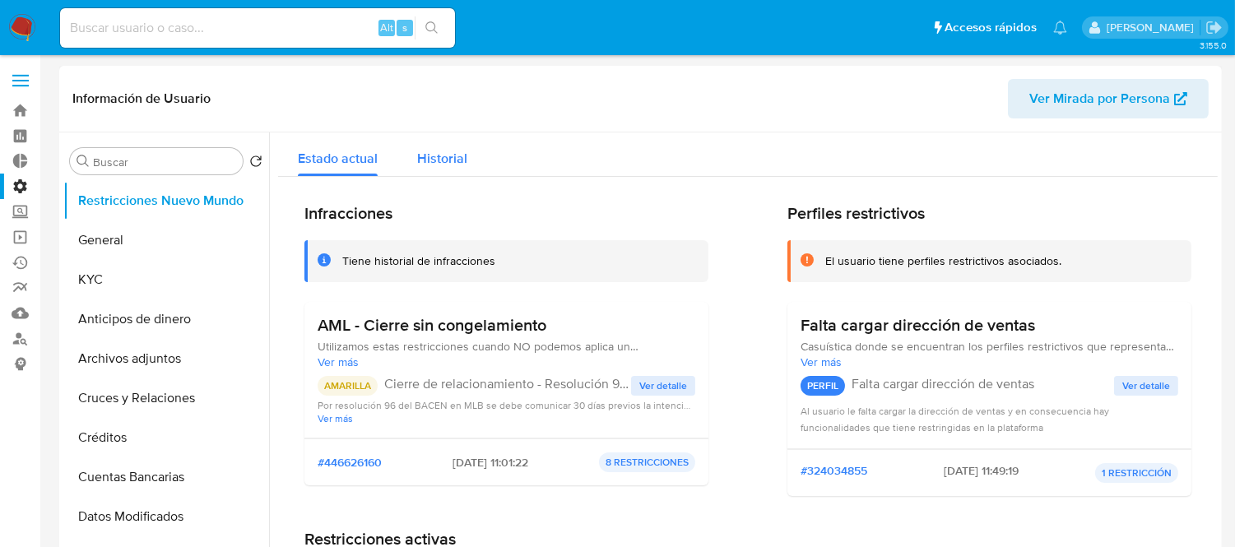
click at [451, 162] on span "Historial" at bounding box center [442, 158] width 50 height 19
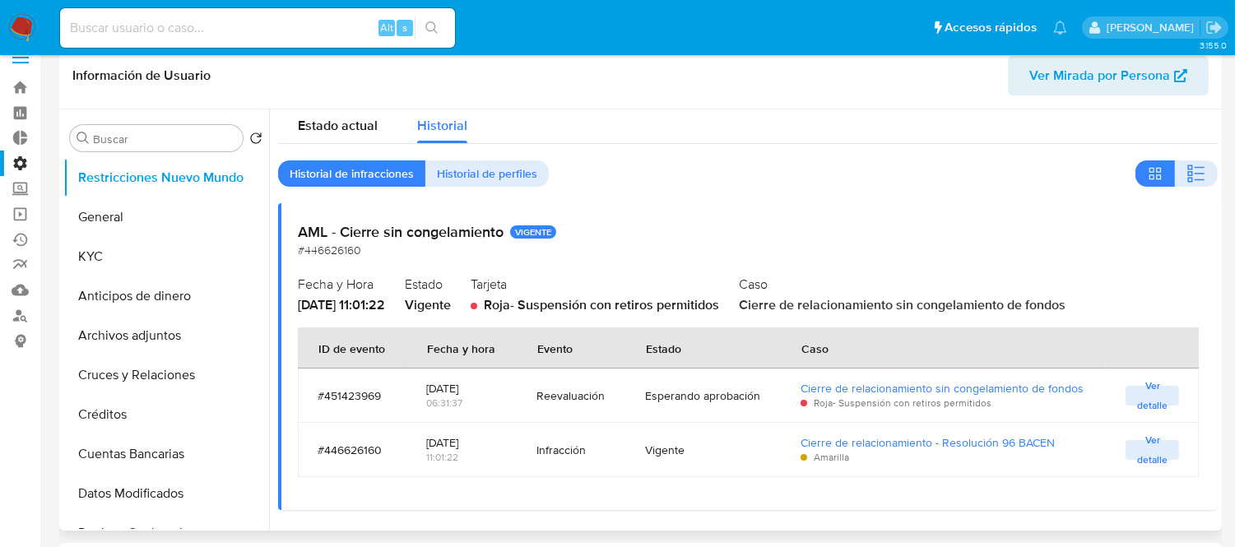
scroll to position [91, 0]
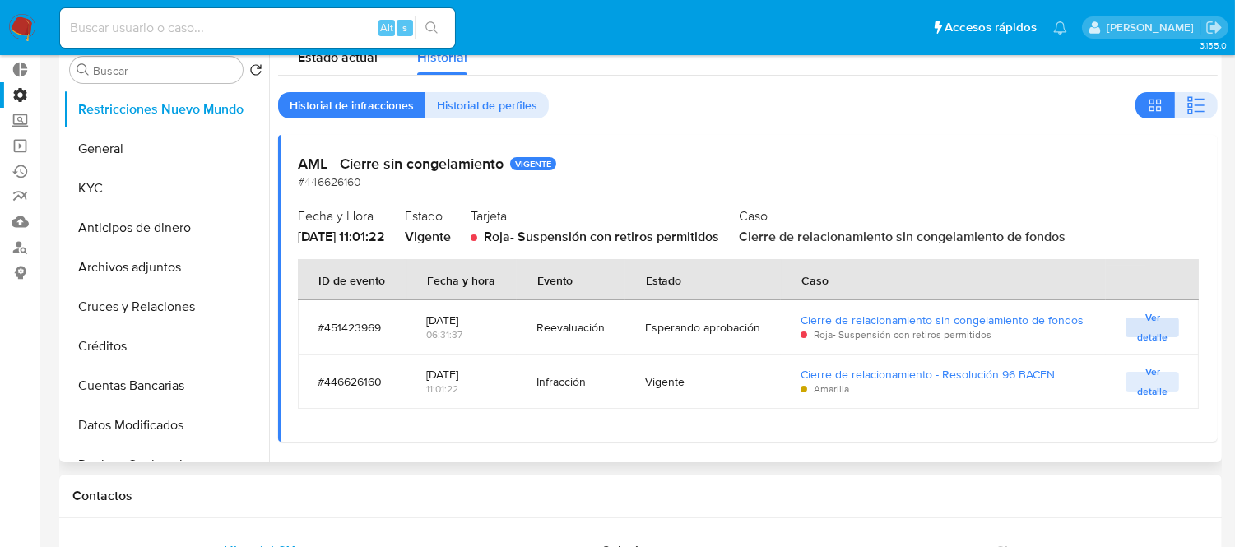
click at [1158, 327] on span "Ver detalle" at bounding box center [1151, 327] width 37 height 16
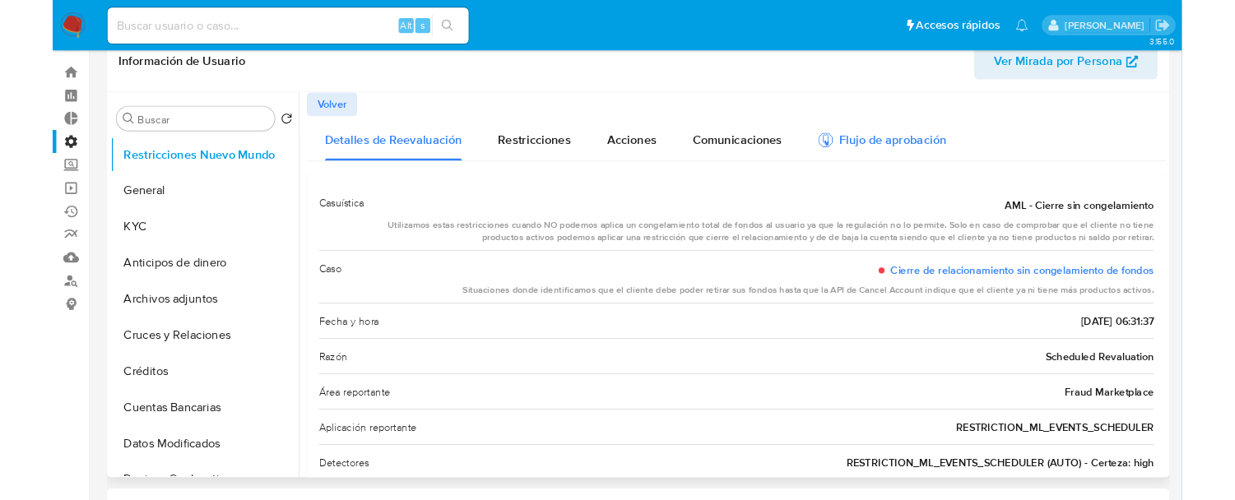
scroll to position [0, 0]
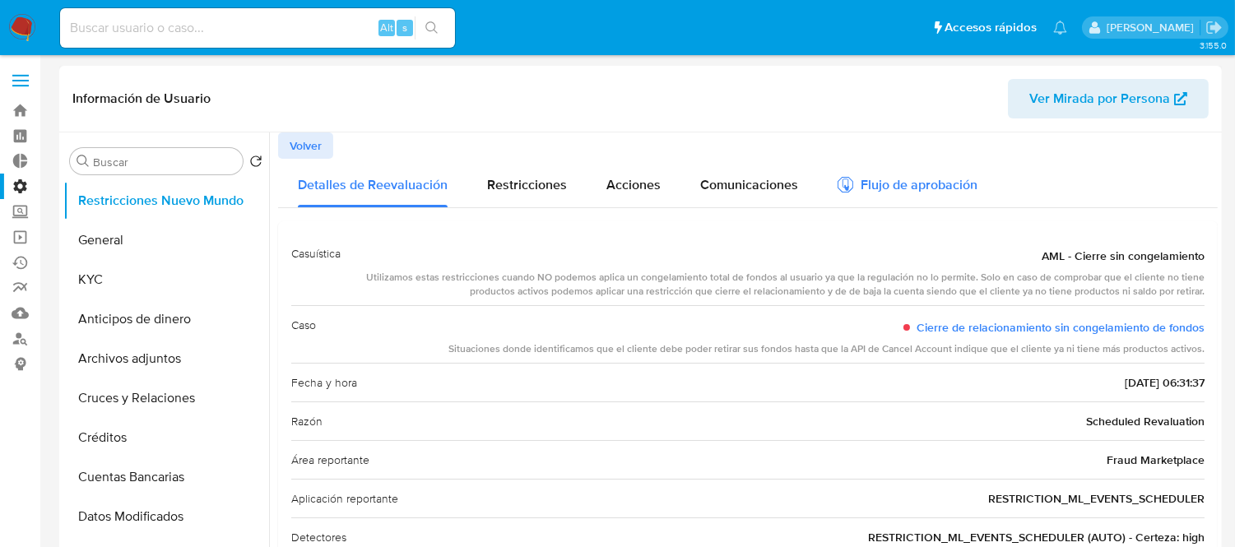
click at [860, 171] on div "Flujo de aprobación" at bounding box center [907, 183] width 140 height 49
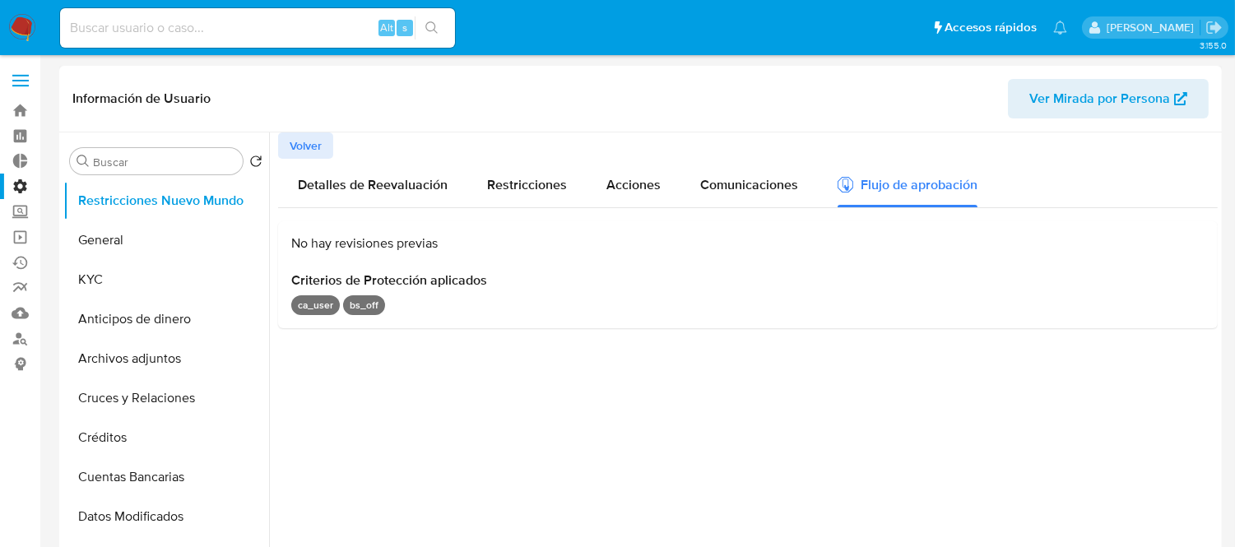
drag, startPoint x: 613, startPoint y: 410, endPoint x: 594, endPoint y: 408, distance: 19.0
click at [610, 408] on div at bounding box center [743, 342] width 948 height 421
click at [313, 144] on span "Volver" at bounding box center [306, 145] width 32 height 23
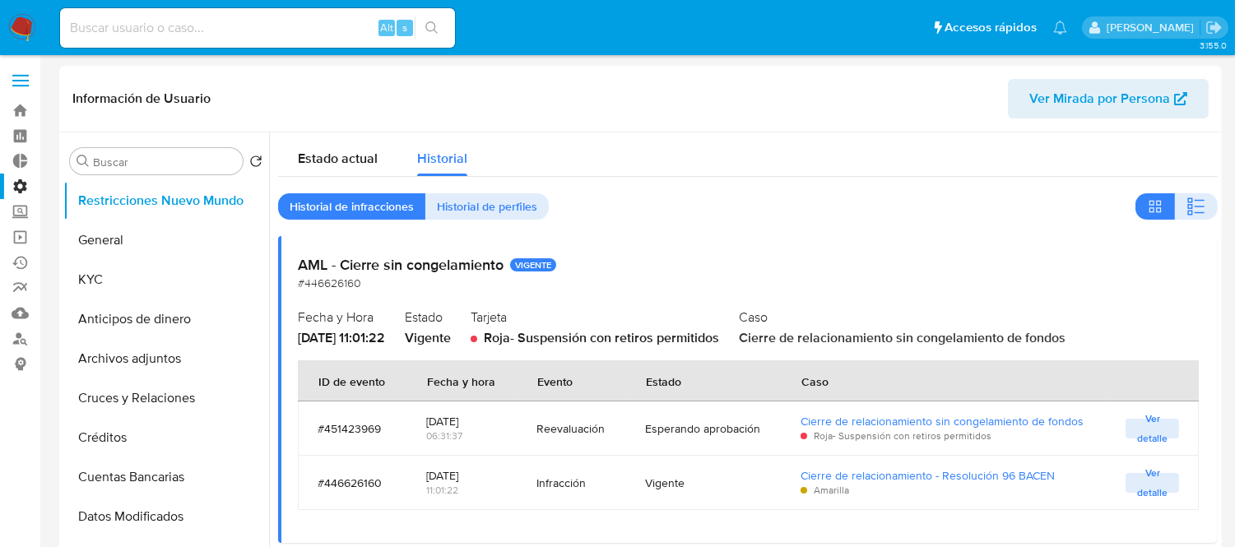
click at [146, 17] on input at bounding box center [257, 27] width 395 height 21
paste input "1234715860"
type input "1234715860"
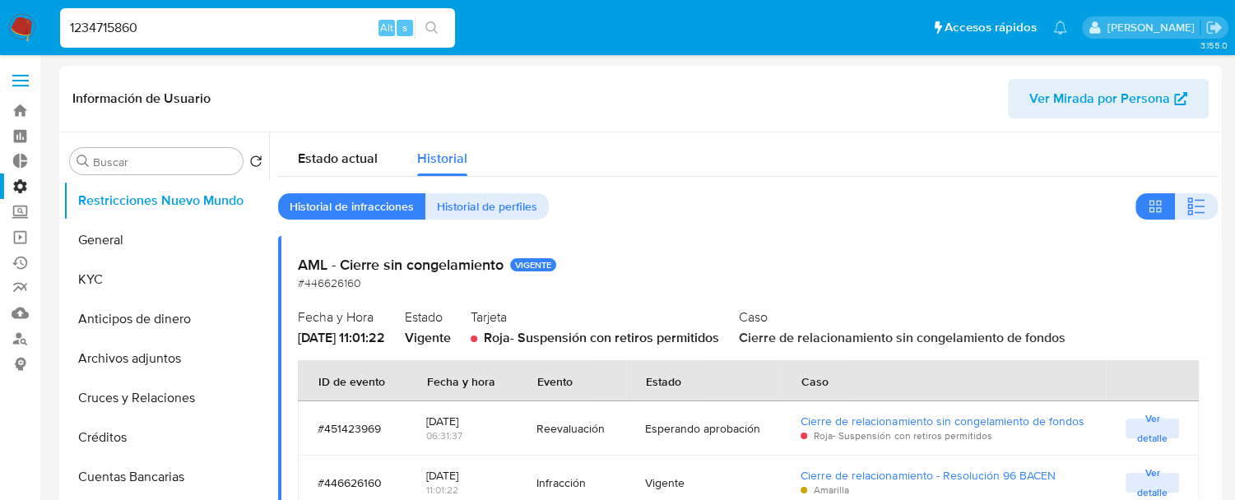
click at [13, 74] on span at bounding box center [20, 75] width 16 height 2
click at [0, 0] on input "checkbox" at bounding box center [0, 0] width 0 height 0
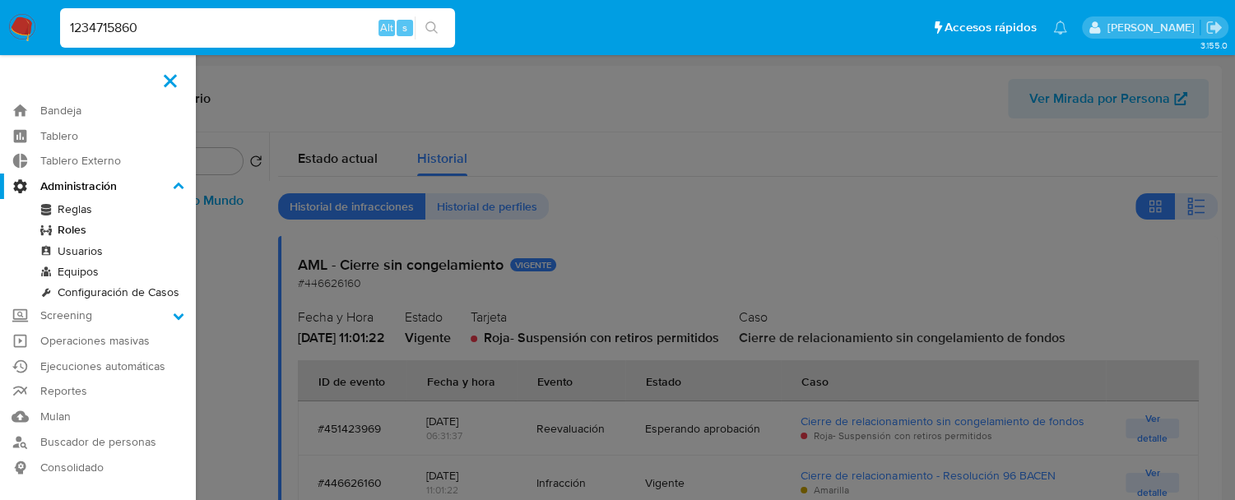
click at [87, 230] on link "Roles" at bounding box center [98, 230] width 196 height 21
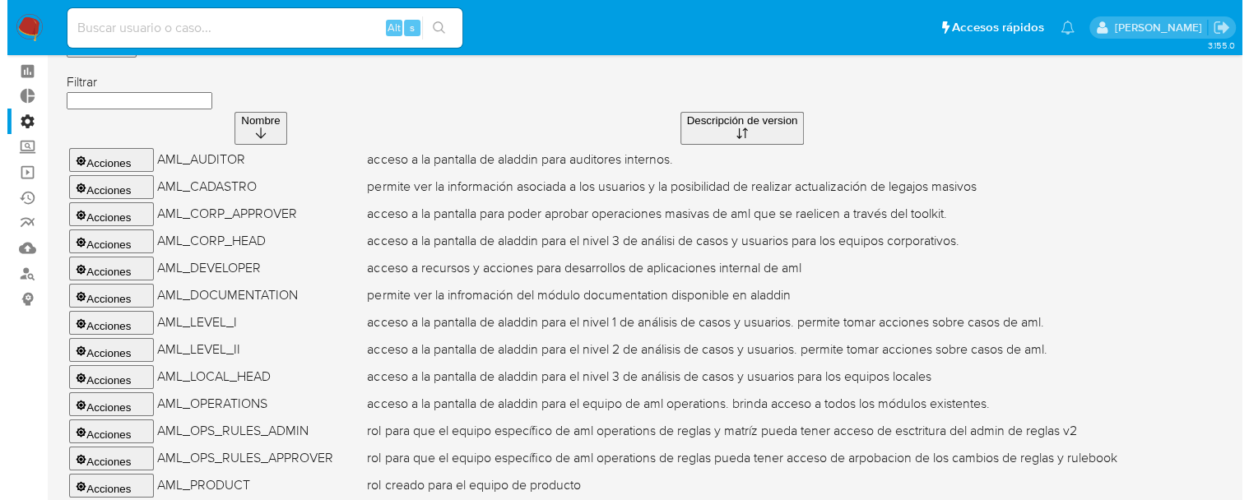
scroll to position [91, 0]
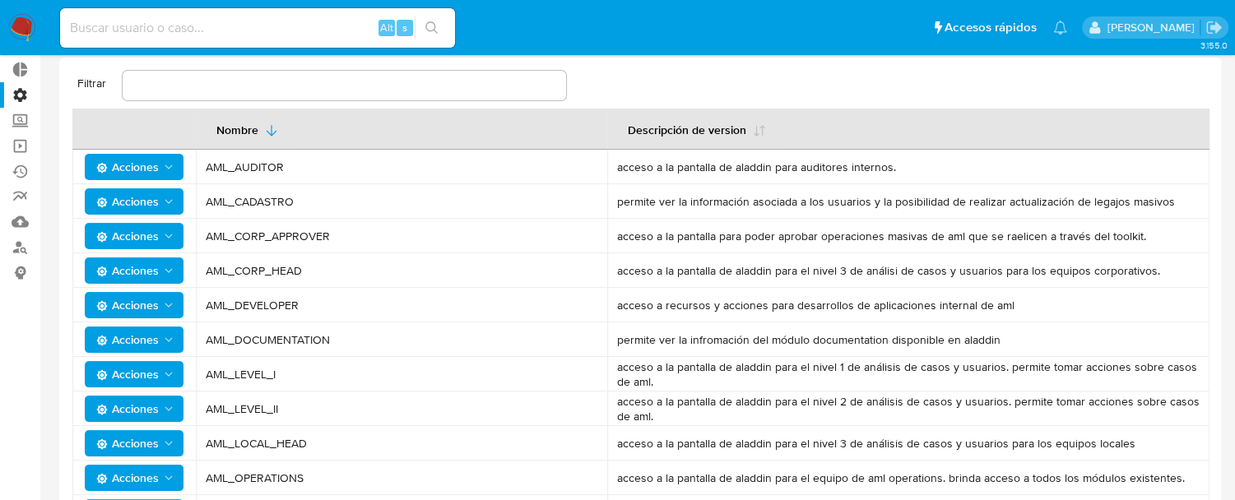
click at [159, 169] on span "Acciones" at bounding box center [135, 166] width 79 height 23
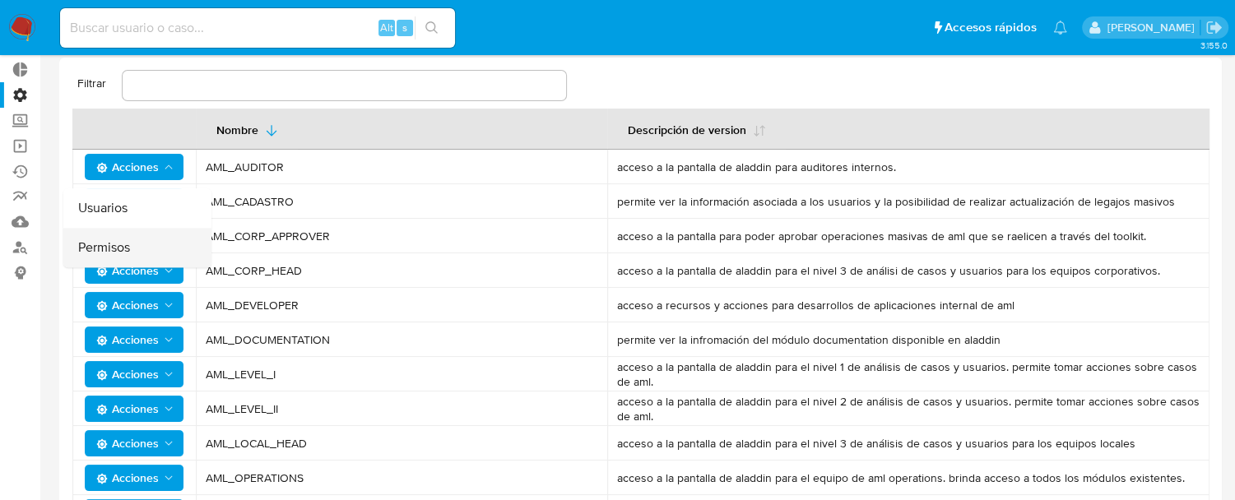
click at [126, 248] on button "Permisos" at bounding box center [137, 247] width 148 height 39
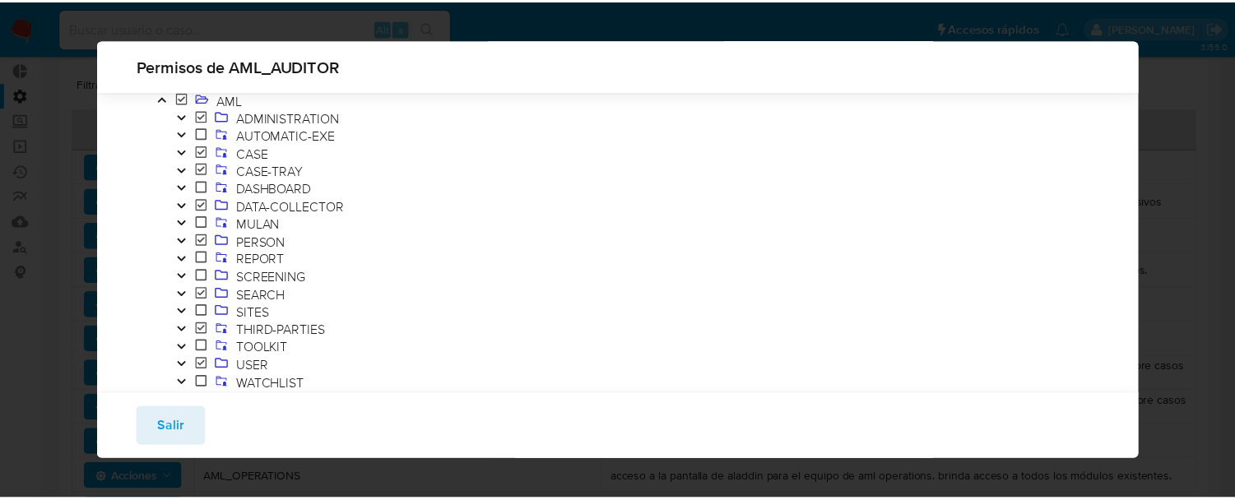
scroll to position [58, 0]
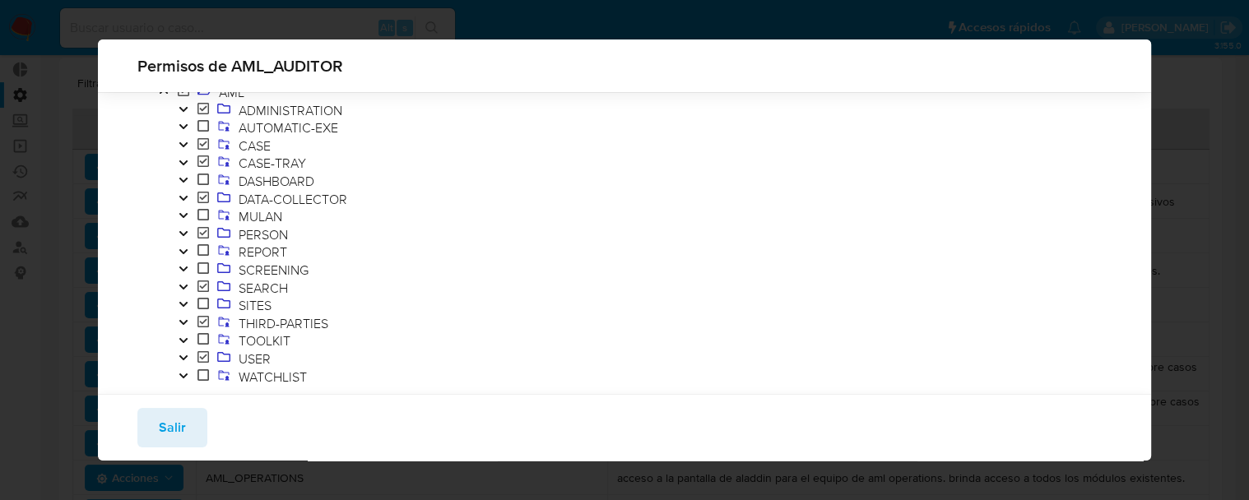
click at [182, 146] on icon "Toggle" at bounding box center [184, 145] width 12 height 10
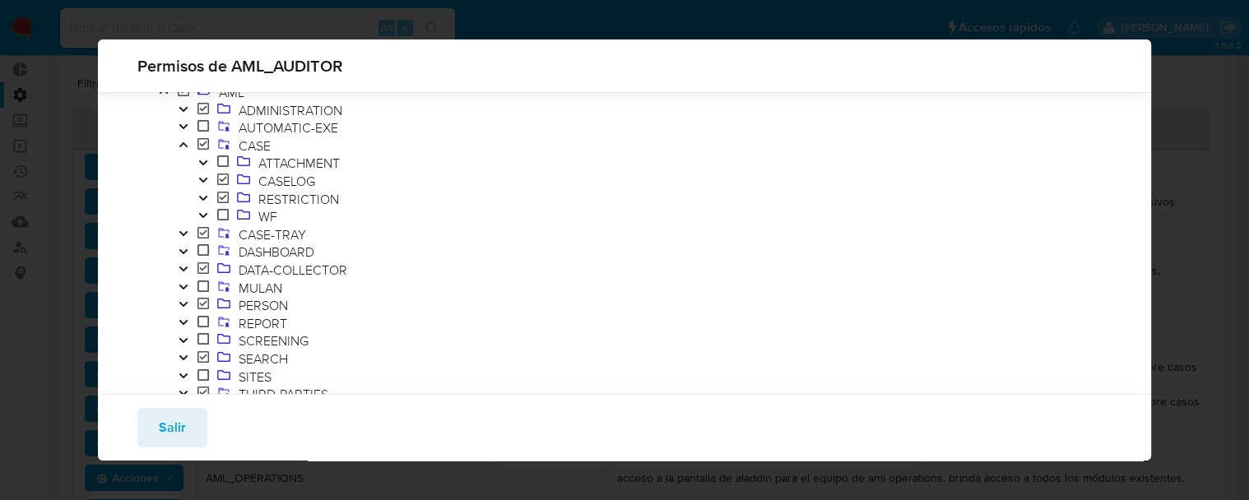
click at [202, 200] on icon "Toggle" at bounding box center [203, 198] width 8 height 5
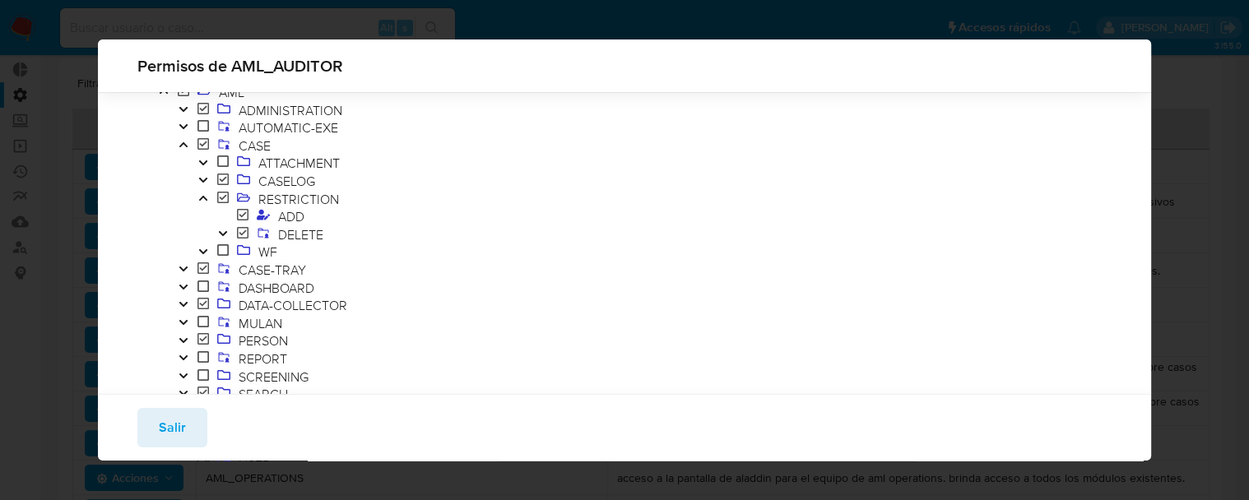
drag, startPoint x: 181, startPoint y: 174, endPoint x: 348, endPoint y: 215, distance: 172.2
click at [348, 215] on ol "ATTACHMENT CASELOG RESTRICTION ADD DELETE WF" at bounding box center [352, 208] width 356 height 107
click at [189, 420] on button "Salir" at bounding box center [172, 427] width 70 height 39
